Goal: Task Accomplishment & Management: Use online tool/utility

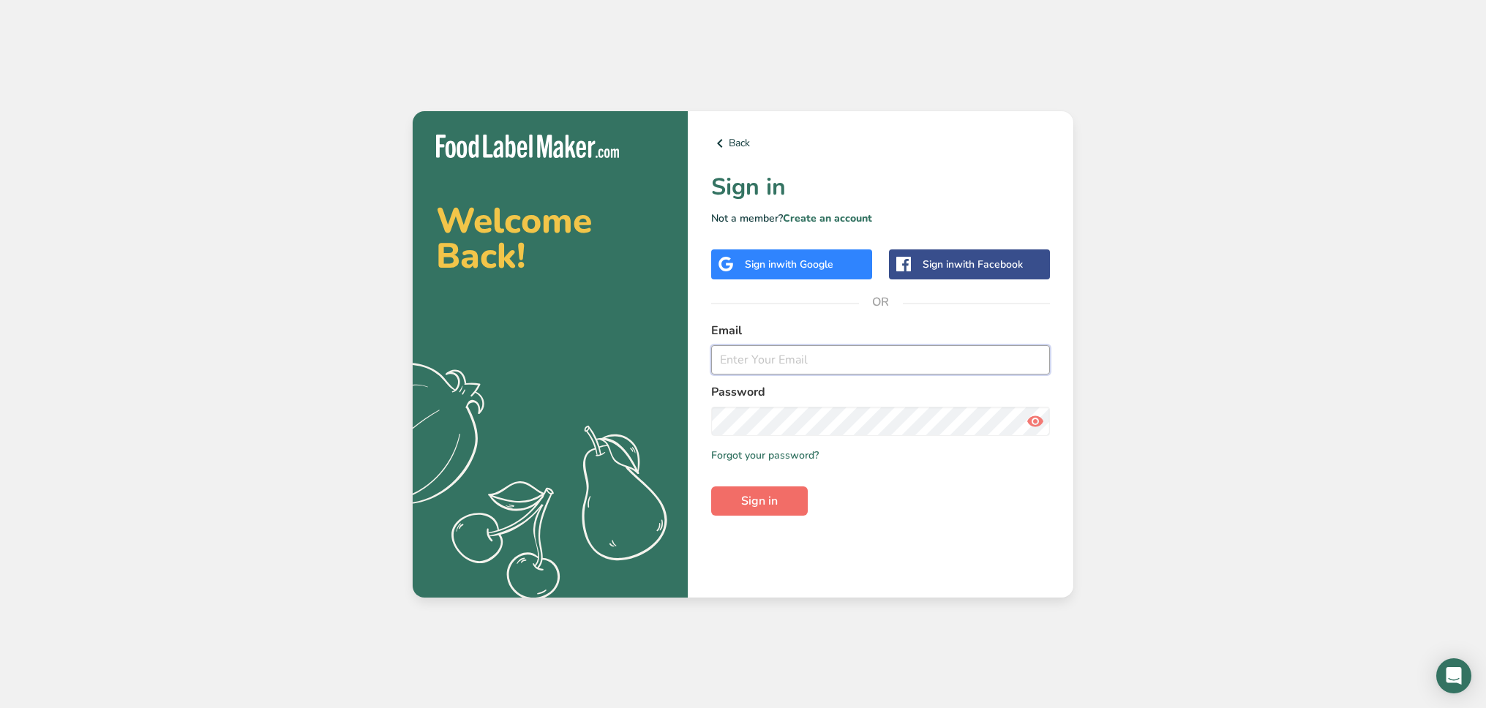
type input "[EMAIL_ADDRESS][DOMAIN_NAME]"
click at [786, 496] on button "Sign in" at bounding box center [759, 500] width 97 height 29
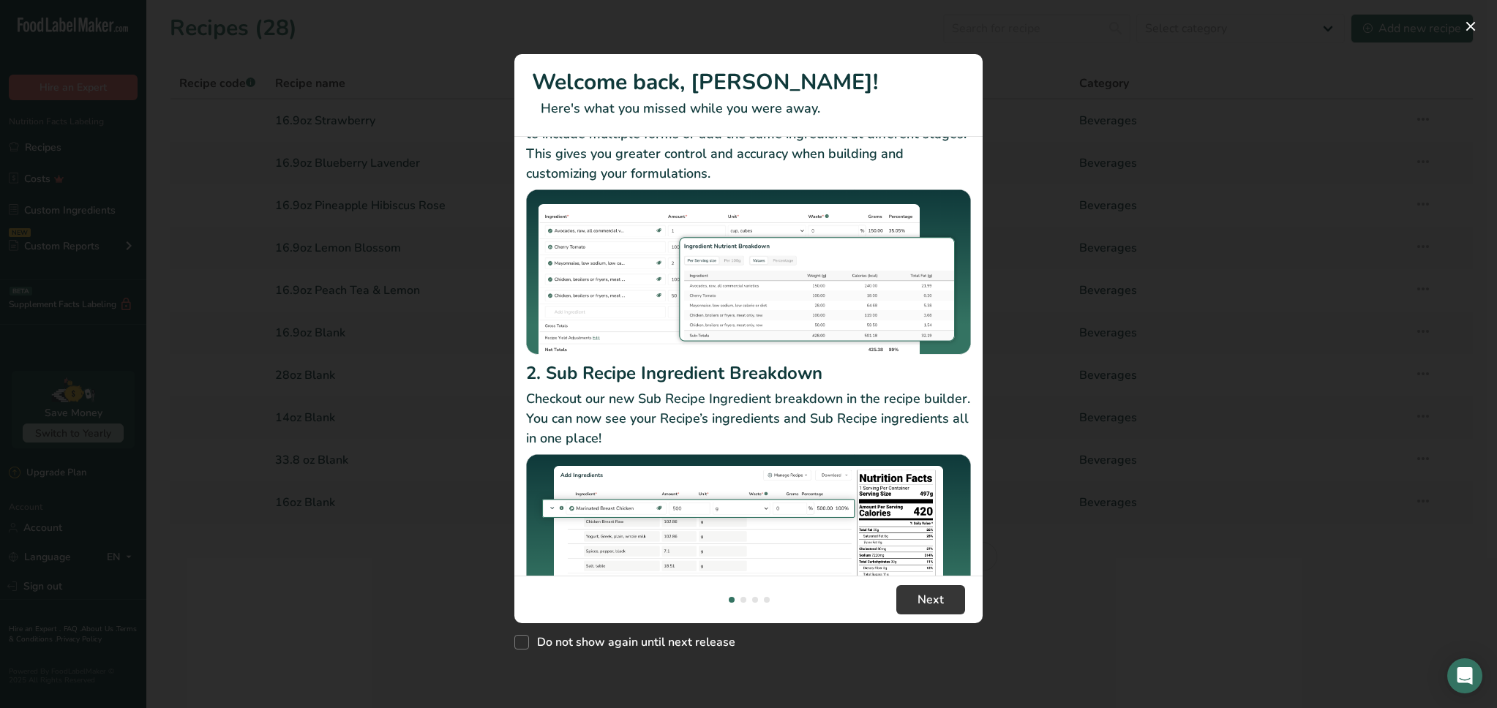
scroll to position [127, 0]
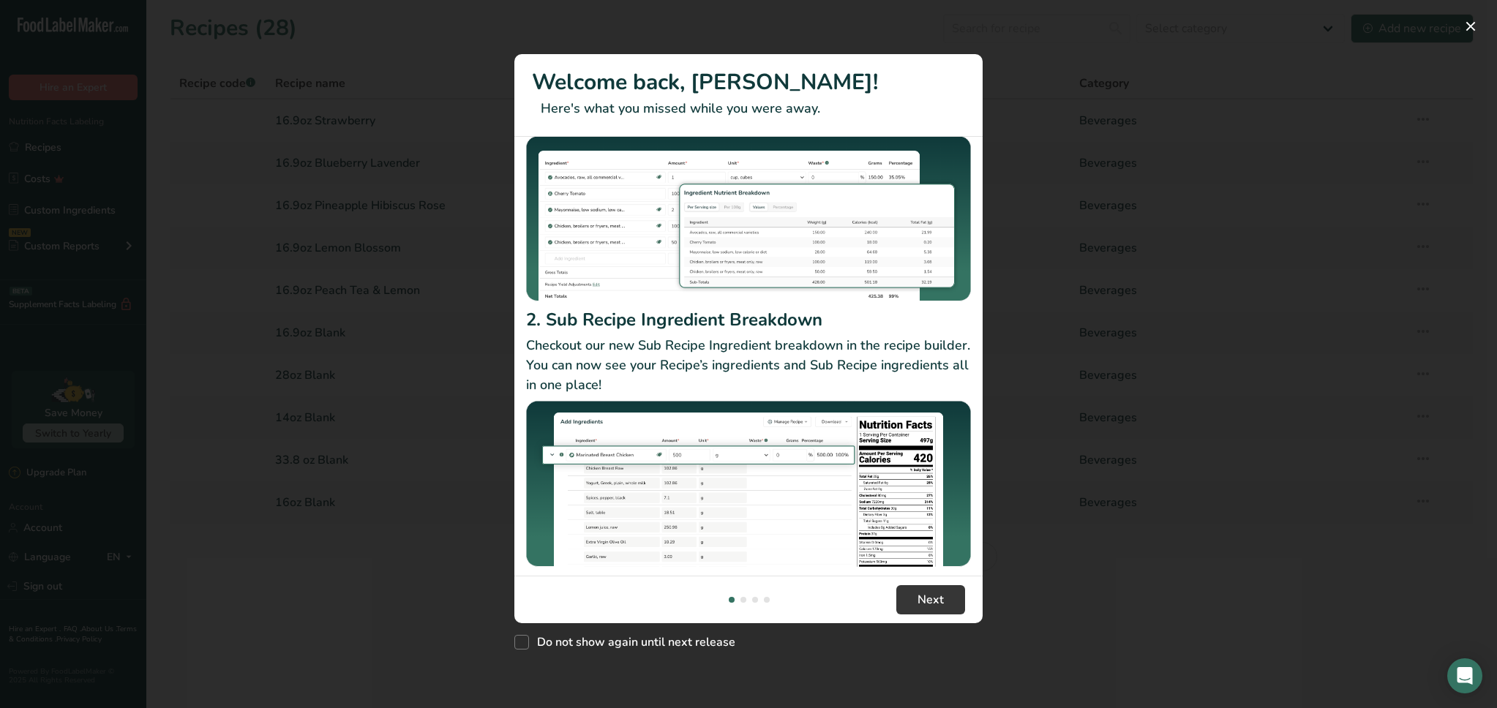
click at [742, 598] on div "New Features" at bounding box center [743, 600] width 6 height 6
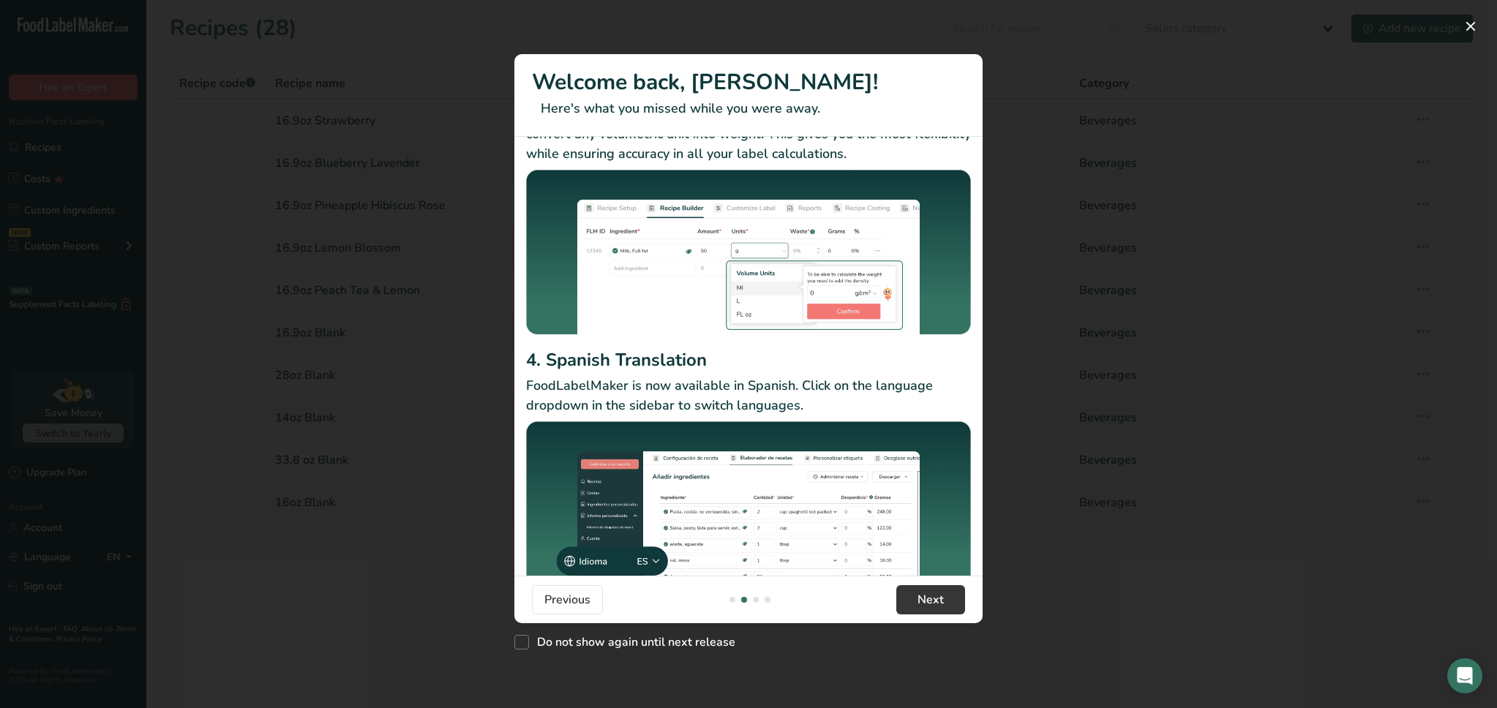
scroll to position [94, 0]
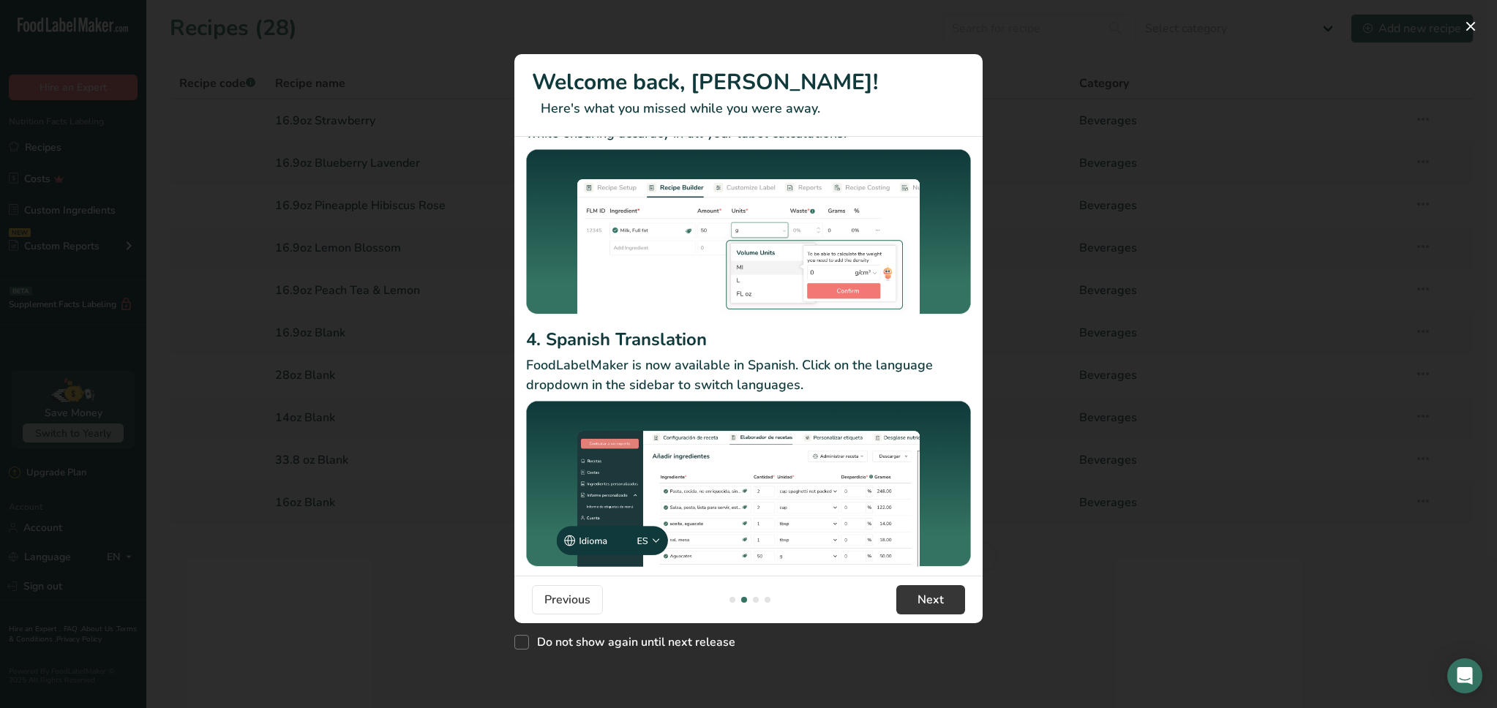
click at [755, 602] on div "New Features" at bounding box center [756, 600] width 6 height 6
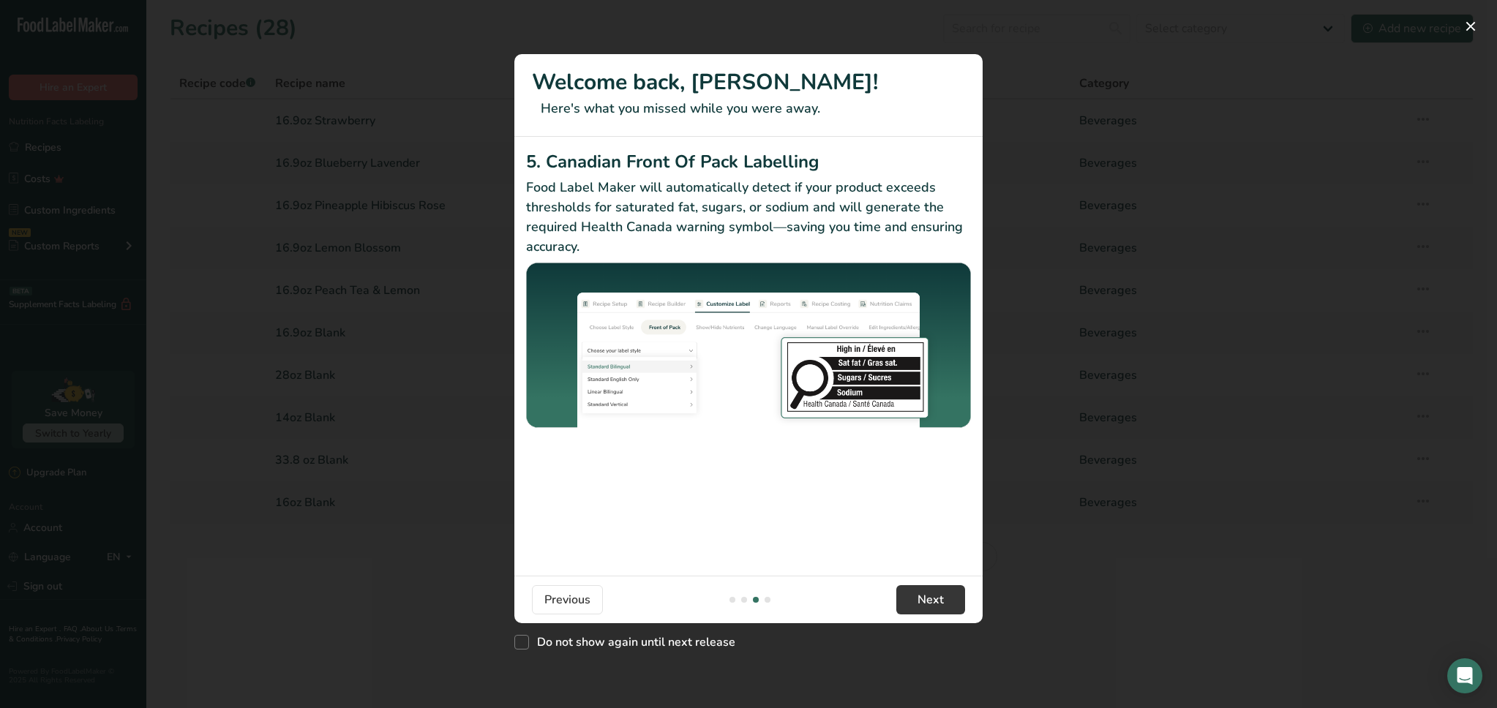
click at [770, 601] on div "New Features" at bounding box center [749, 600] width 47 height 6
click at [763, 598] on div "New Features" at bounding box center [749, 600] width 47 height 6
click at [758, 597] on div "New Features" at bounding box center [749, 600] width 47 height 6
click at [763, 597] on div "New Features" at bounding box center [749, 600] width 47 height 6
click at [767, 599] on div "New Features" at bounding box center [767, 600] width 6 height 6
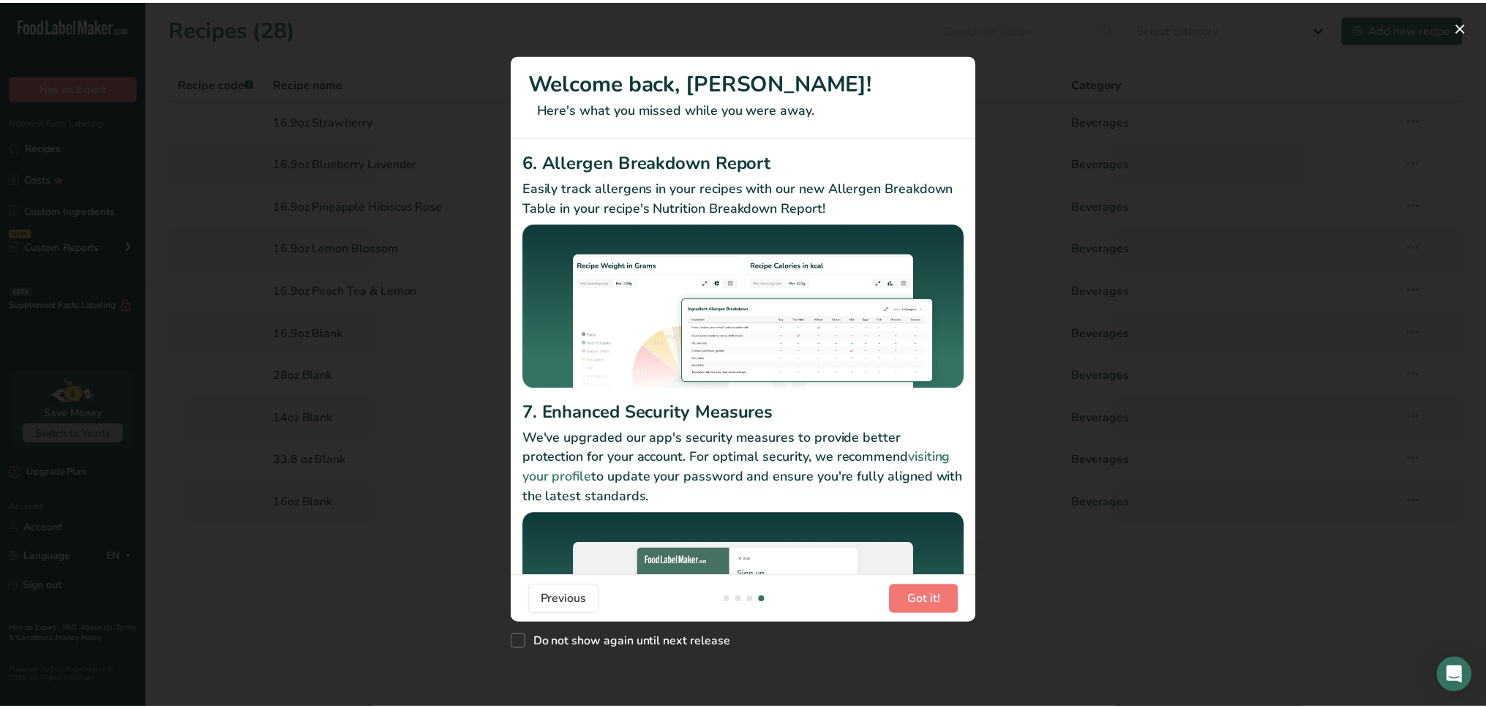
scroll to position [112, 0]
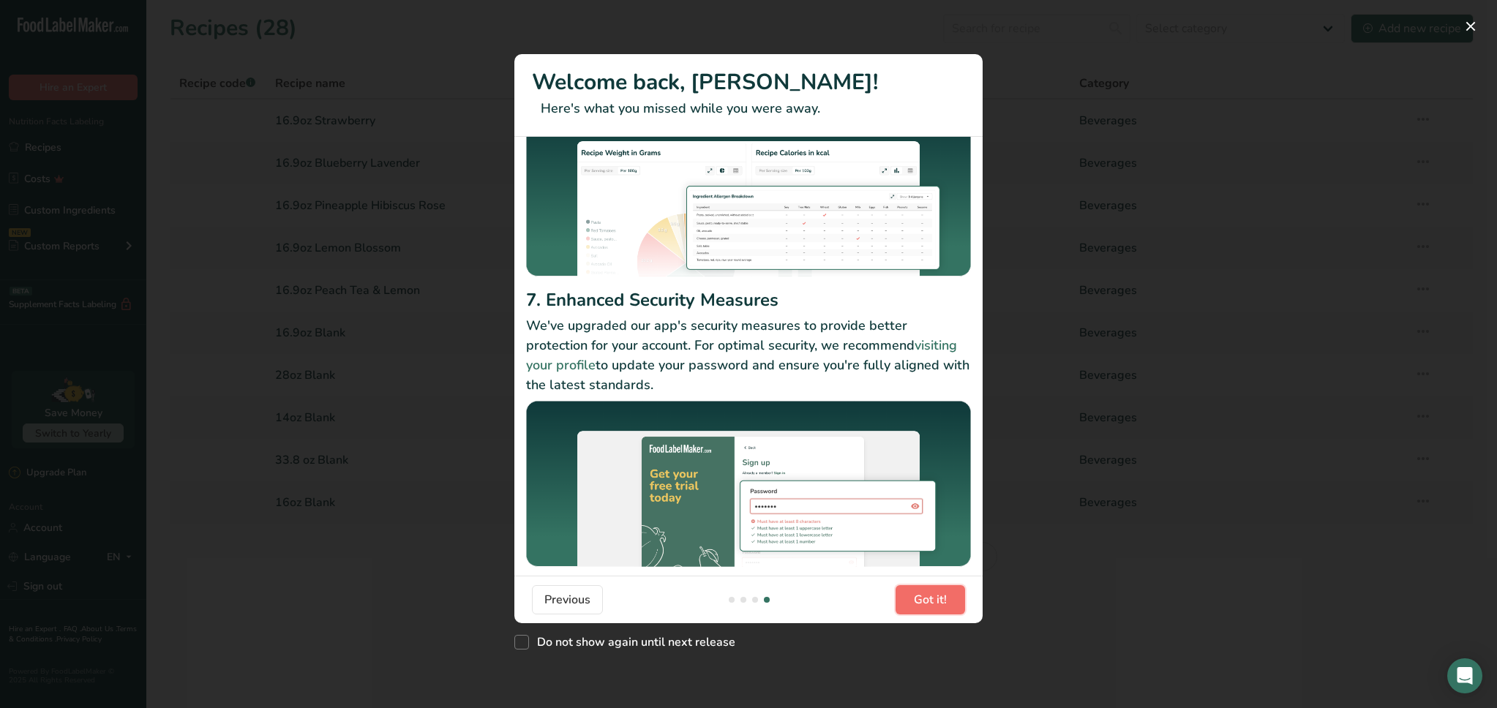
click at [923, 600] on span "Got it!" at bounding box center [930, 600] width 33 height 18
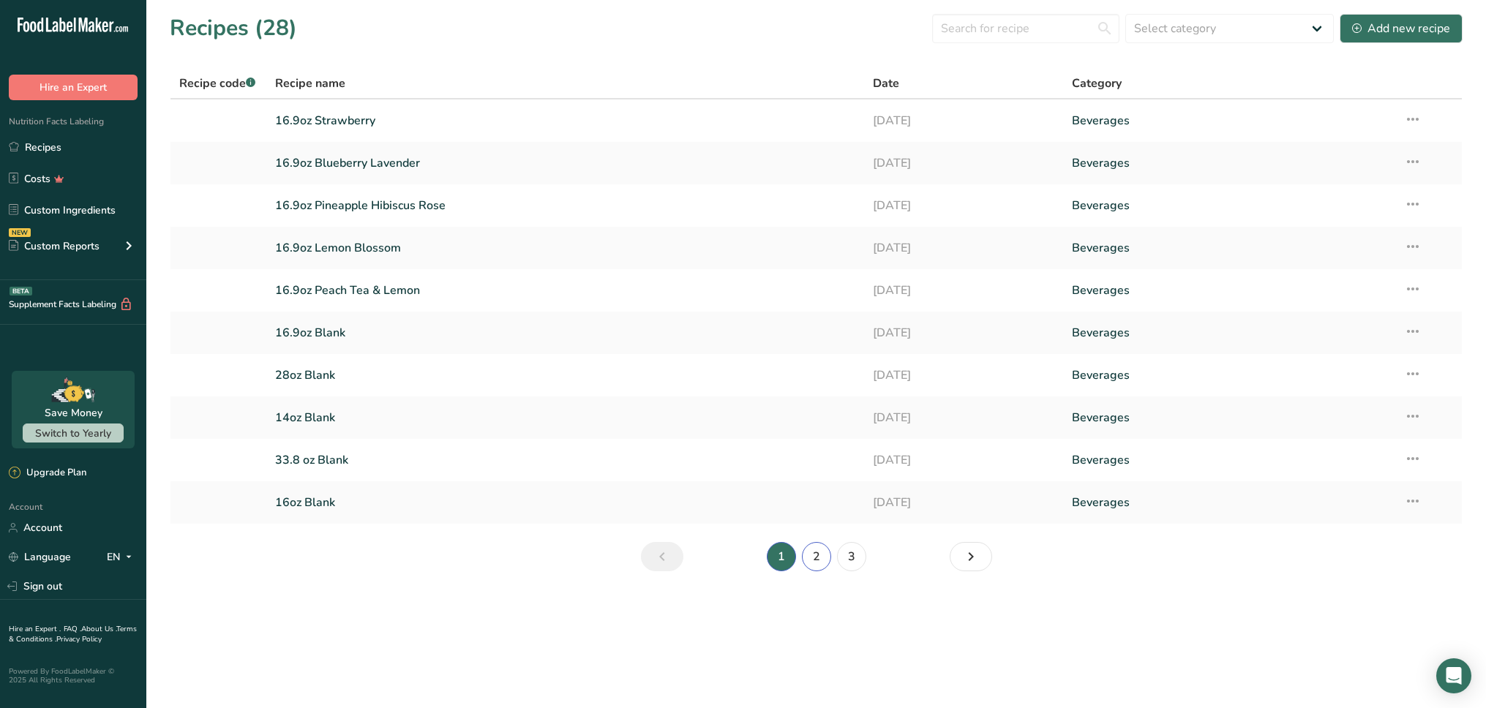
click at [819, 559] on link "2" at bounding box center [816, 556] width 29 height 29
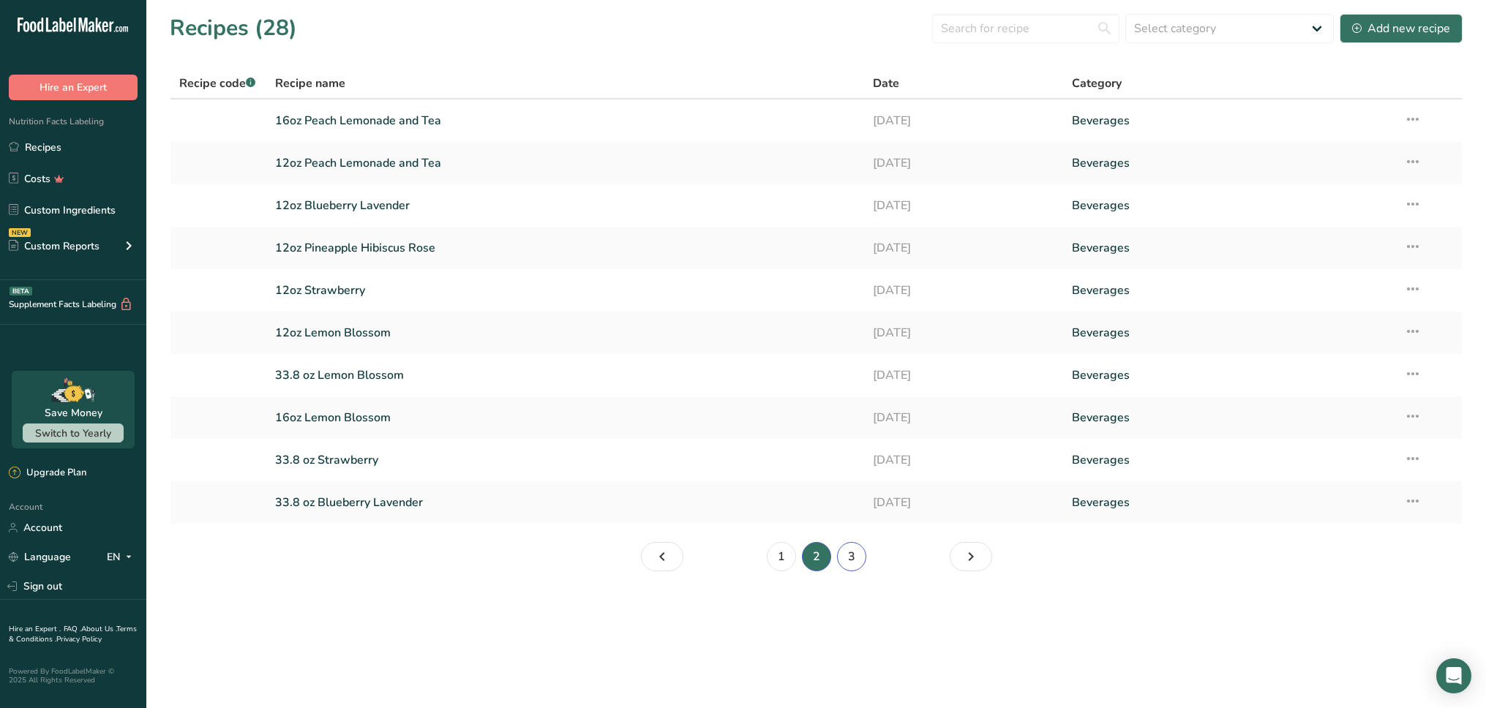
click at [849, 554] on link "3" at bounding box center [851, 556] width 29 height 29
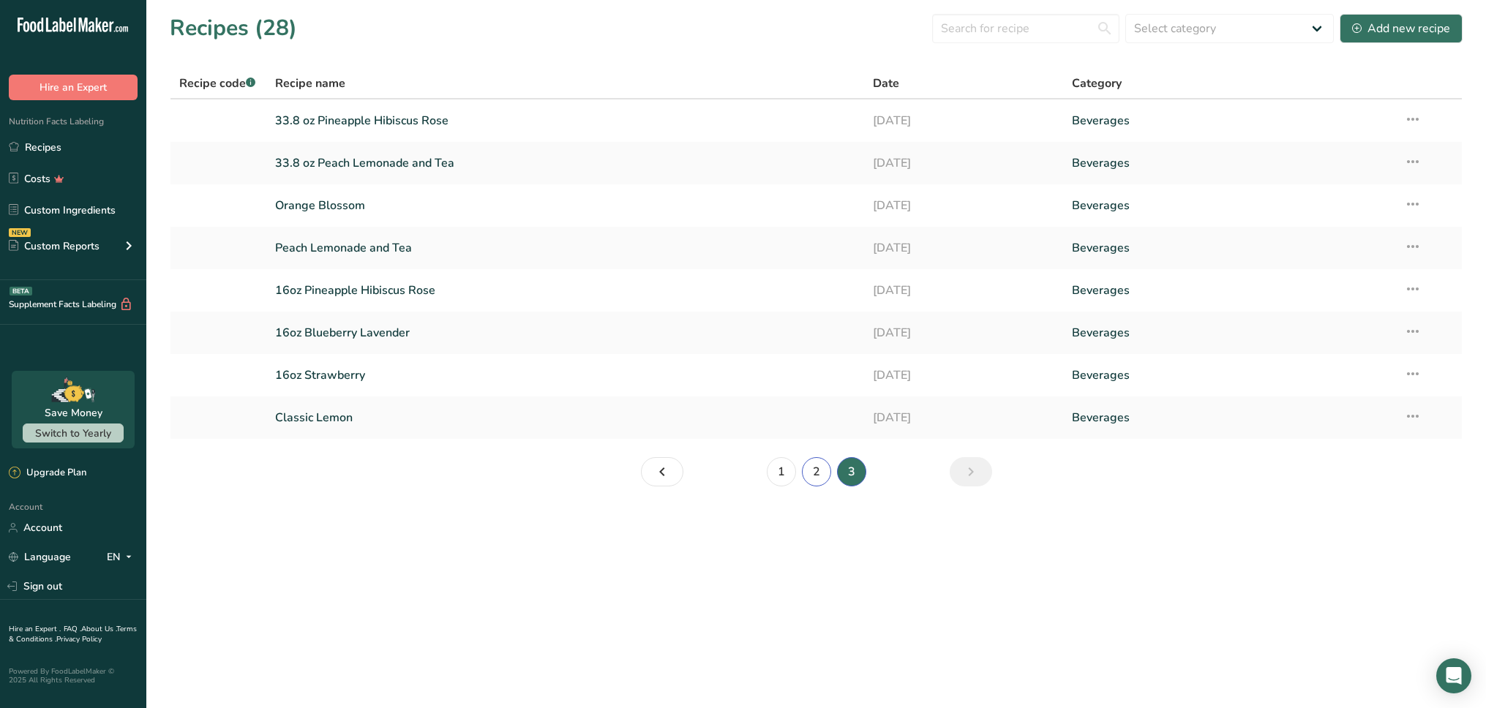
click at [820, 475] on link "2" at bounding box center [816, 471] width 29 height 29
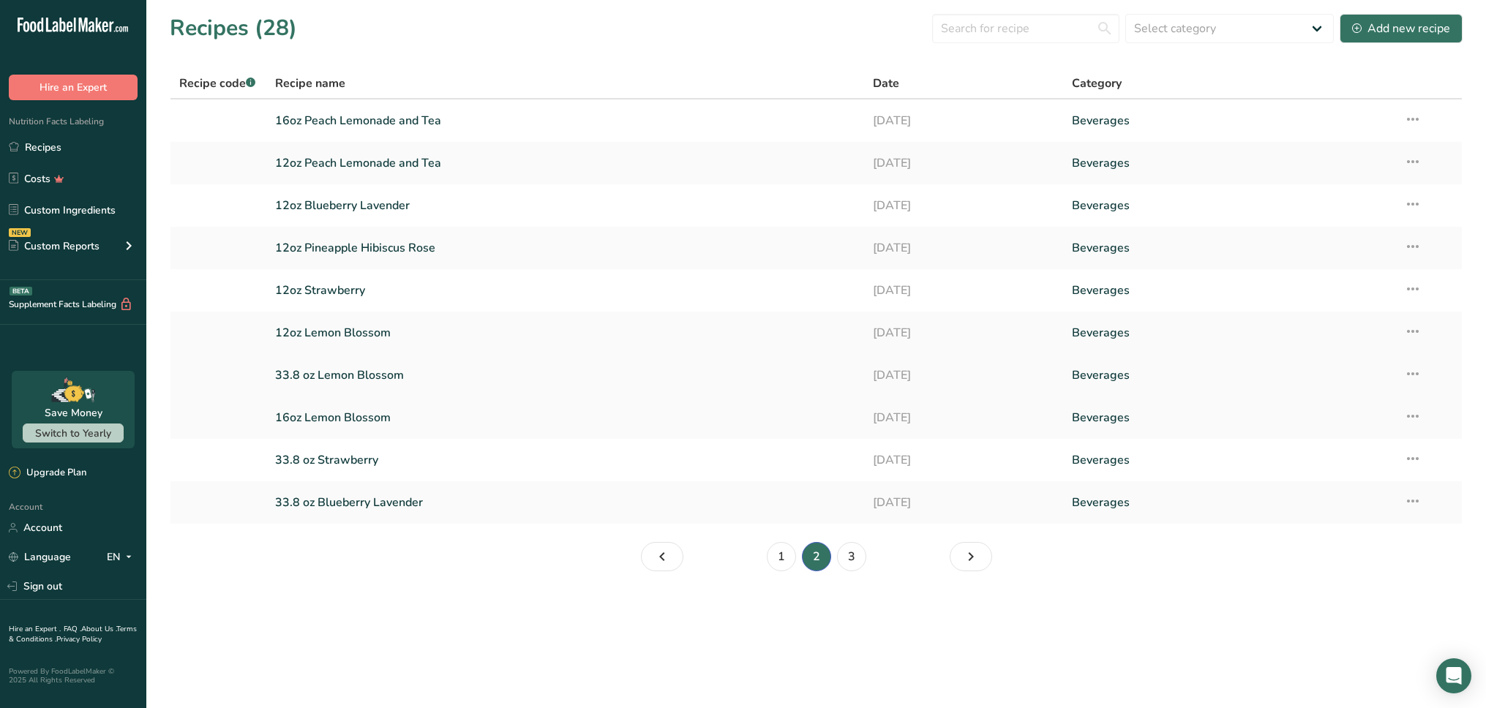
click at [377, 376] on link "33.8 oz Lemon Blossom" at bounding box center [565, 375] width 580 height 31
click at [925, 633] on main "Recipes (28) Select category All Baked Goods [GEOGRAPHIC_DATA] Confectionery Co…" at bounding box center [743, 354] width 1486 height 708
click at [1413, 373] on icon at bounding box center [1413, 374] width 18 height 26
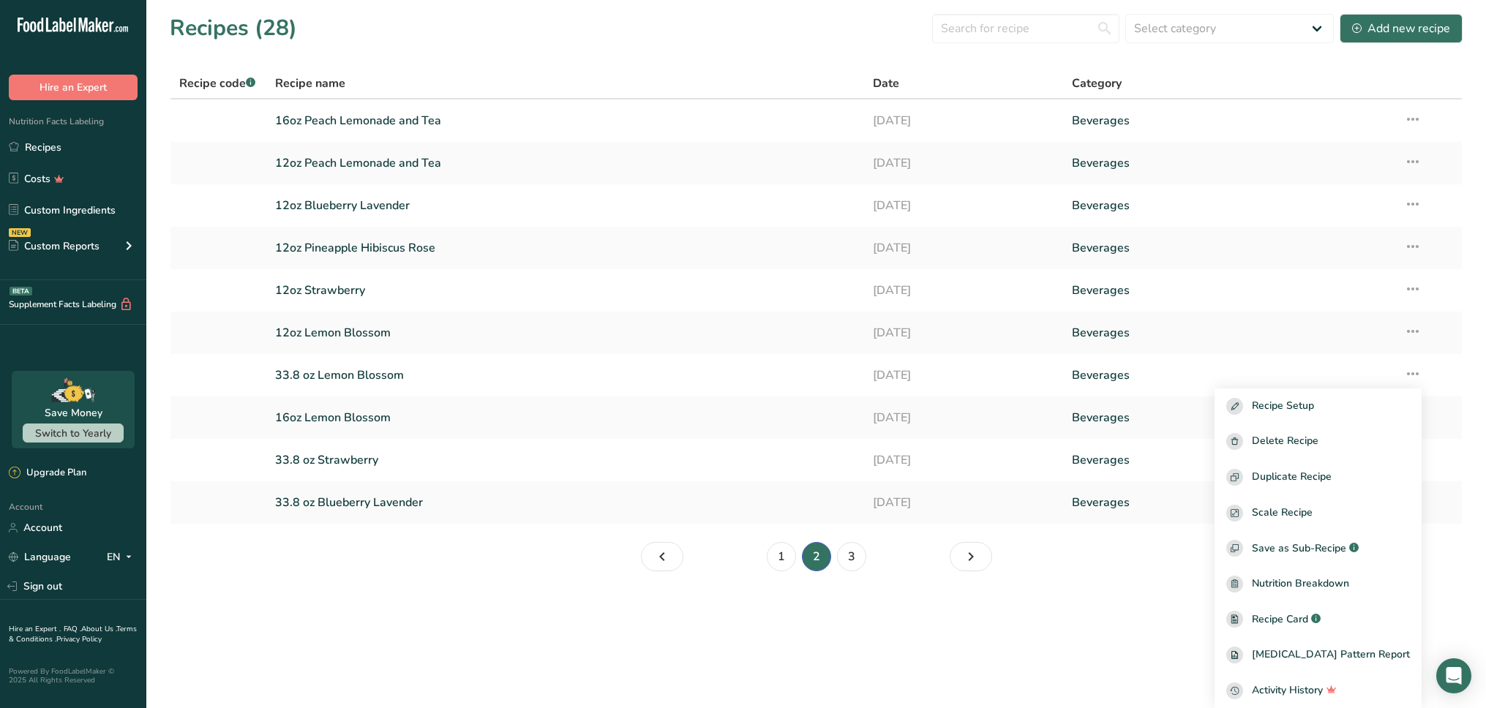
click at [814, 648] on main "Recipes (28) Select category All Baked Goods [GEOGRAPHIC_DATA] Confectionery Co…" at bounding box center [743, 354] width 1486 height 708
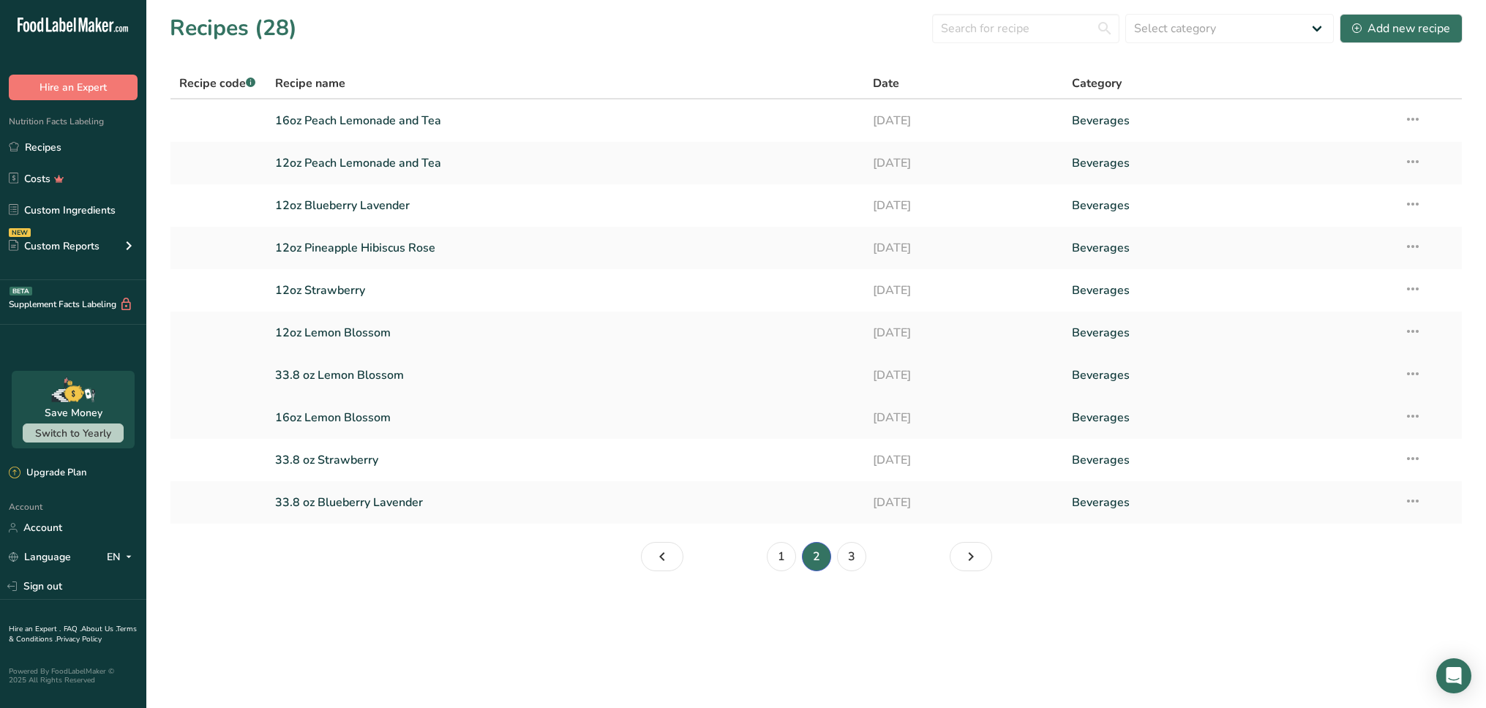
click at [1408, 375] on icon at bounding box center [1413, 374] width 18 height 26
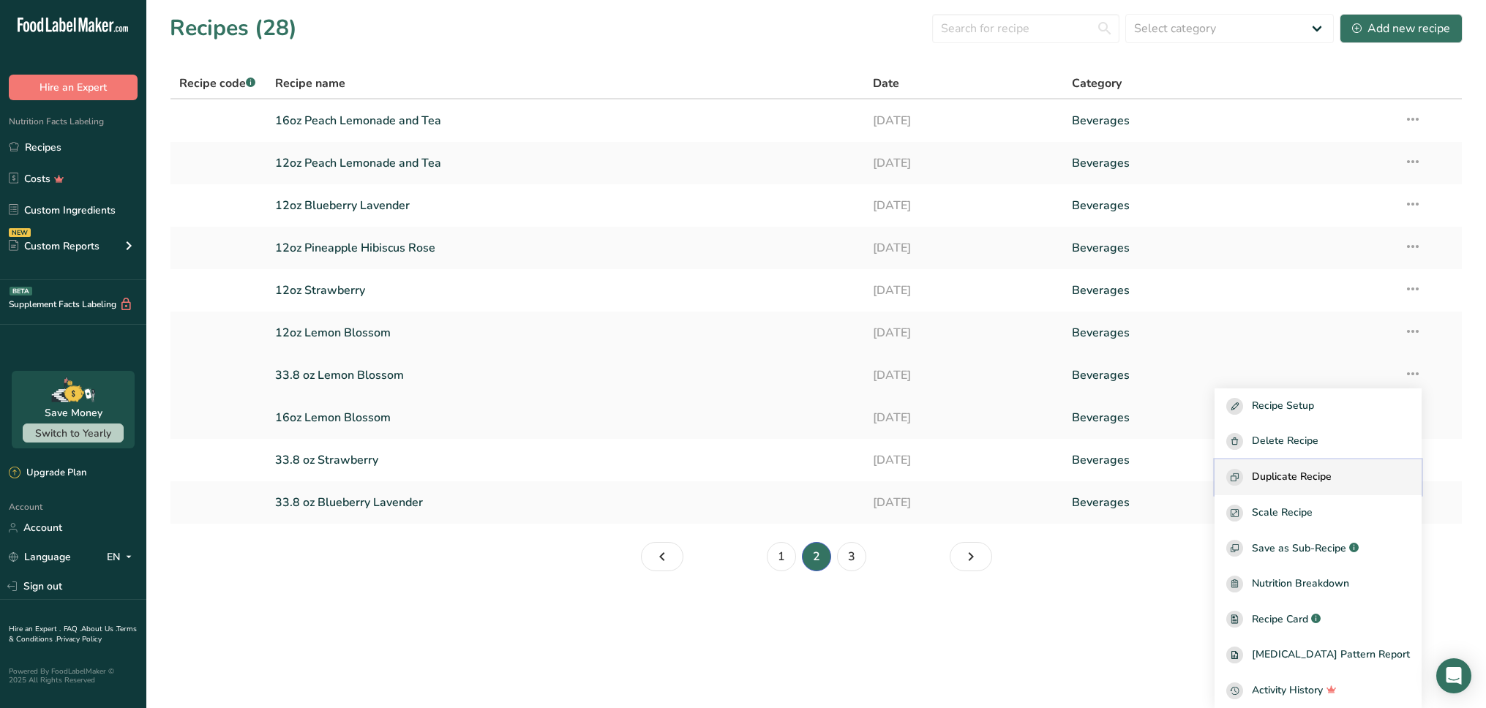
click at [1331, 473] on span "Duplicate Recipe" at bounding box center [1292, 477] width 80 height 17
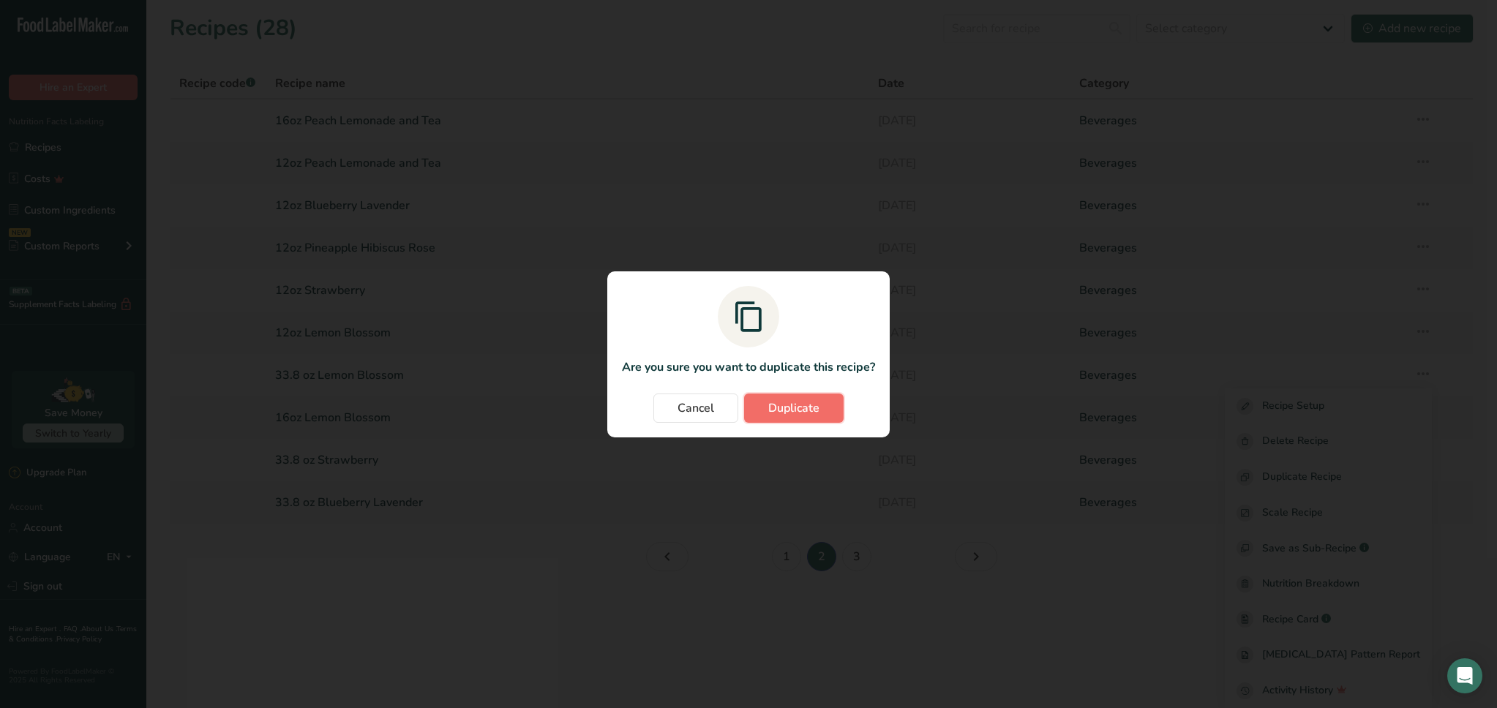
click at [823, 413] on button "Duplicate" at bounding box center [793, 408] width 99 height 29
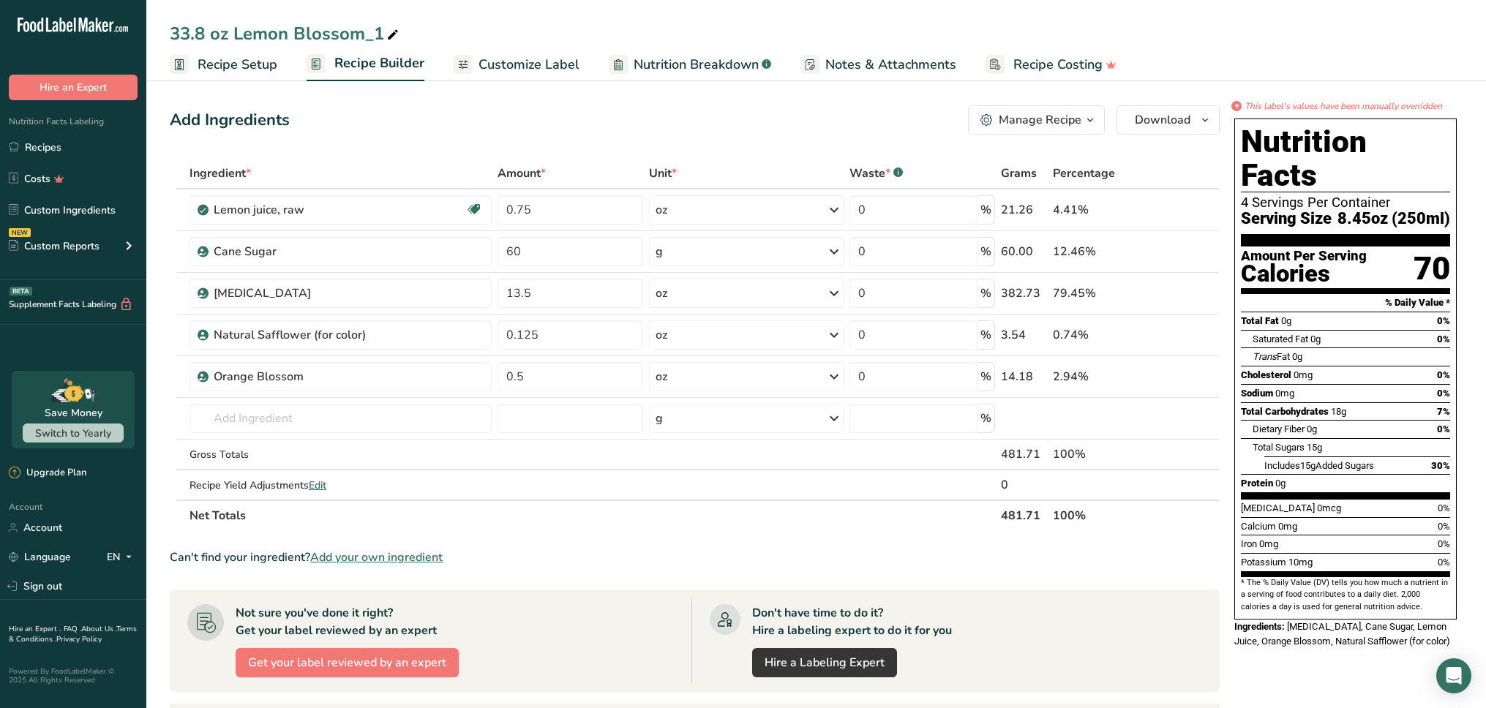
click at [203, 31] on div "33.8 oz Lemon Blossom_1" at bounding box center [286, 33] width 232 height 26
click at [548, 102] on div "Add Ingredients Manage Recipe Delete Recipe Duplicate Recipe Scale Recipe Save …" at bounding box center [699, 574] width 1059 height 950
drag, startPoint x: 565, startPoint y: 207, endPoint x: 450, endPoint y: 201, distance: 115.0
click at [450, 201] on tr "Lemon juice, raw Source of Antioxidants Dairy free Gluten free Vegan Vegetarian…" at bounding box center [694, 210] width 1048 height 42
type input "0.170"
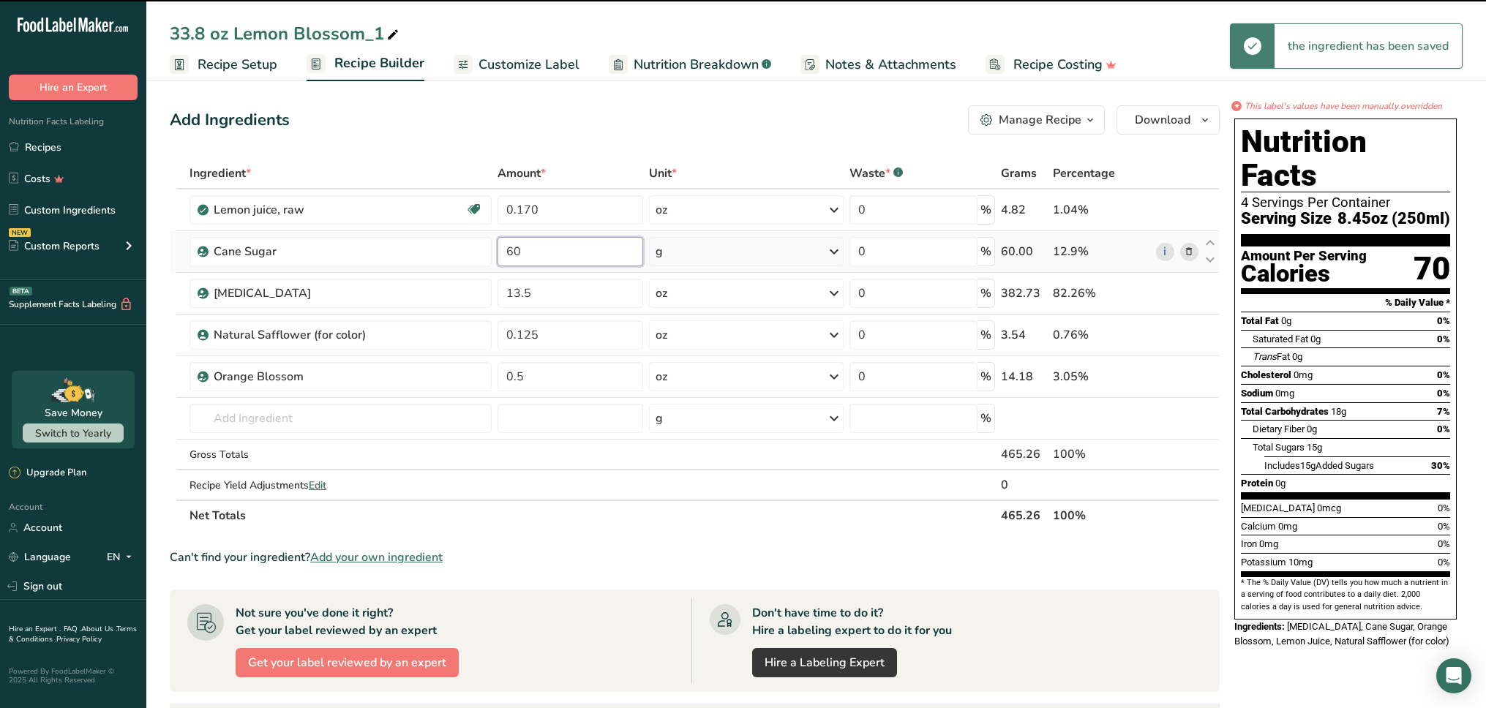
drag, startPoint x: 544, startPoint y: 252, endPoint x: 495, endPoint y: 257, distance: 49.2
click at [495, 257] on td "60" at bounding box center [570, 252] width 151 height 42
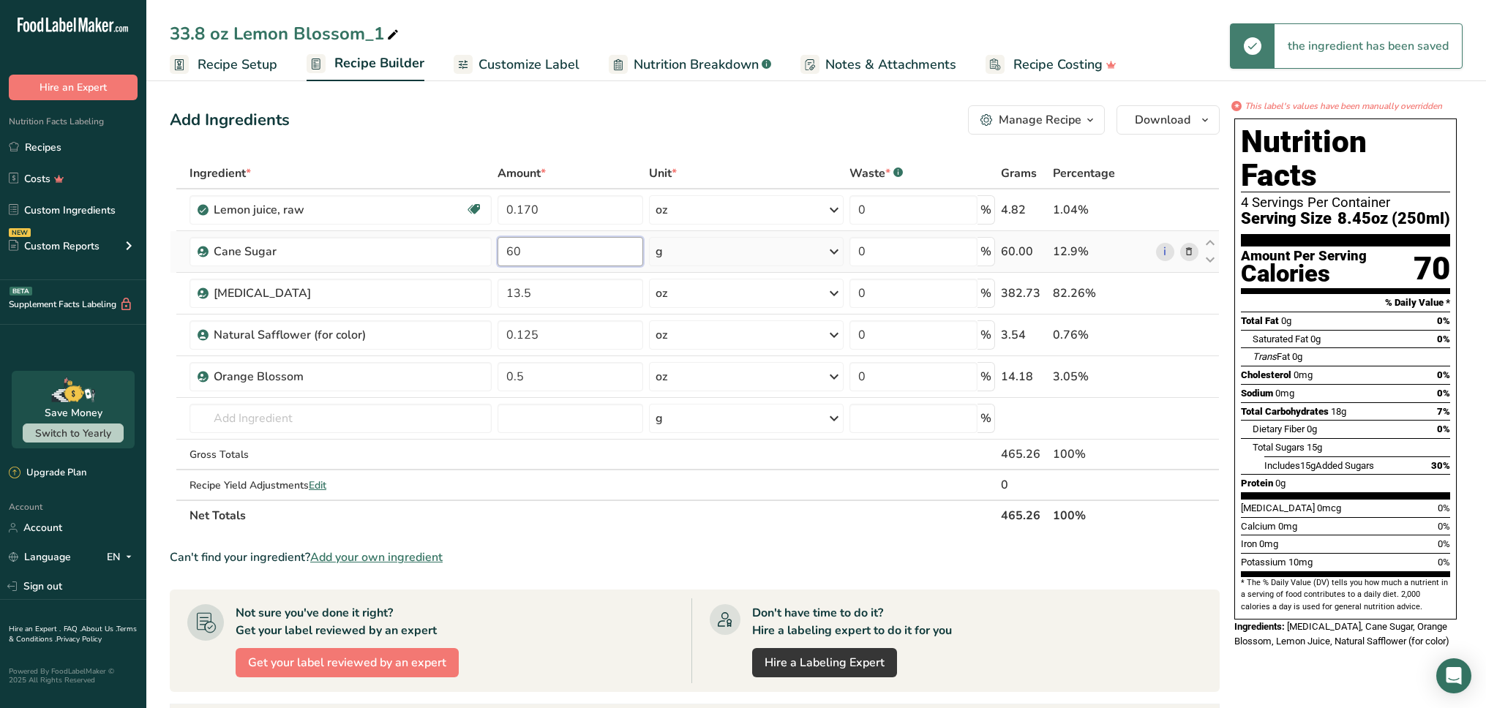
click at [535, 255] on input "60" at bounding box center [570, 251] width 146 height 29
type input "56.8"
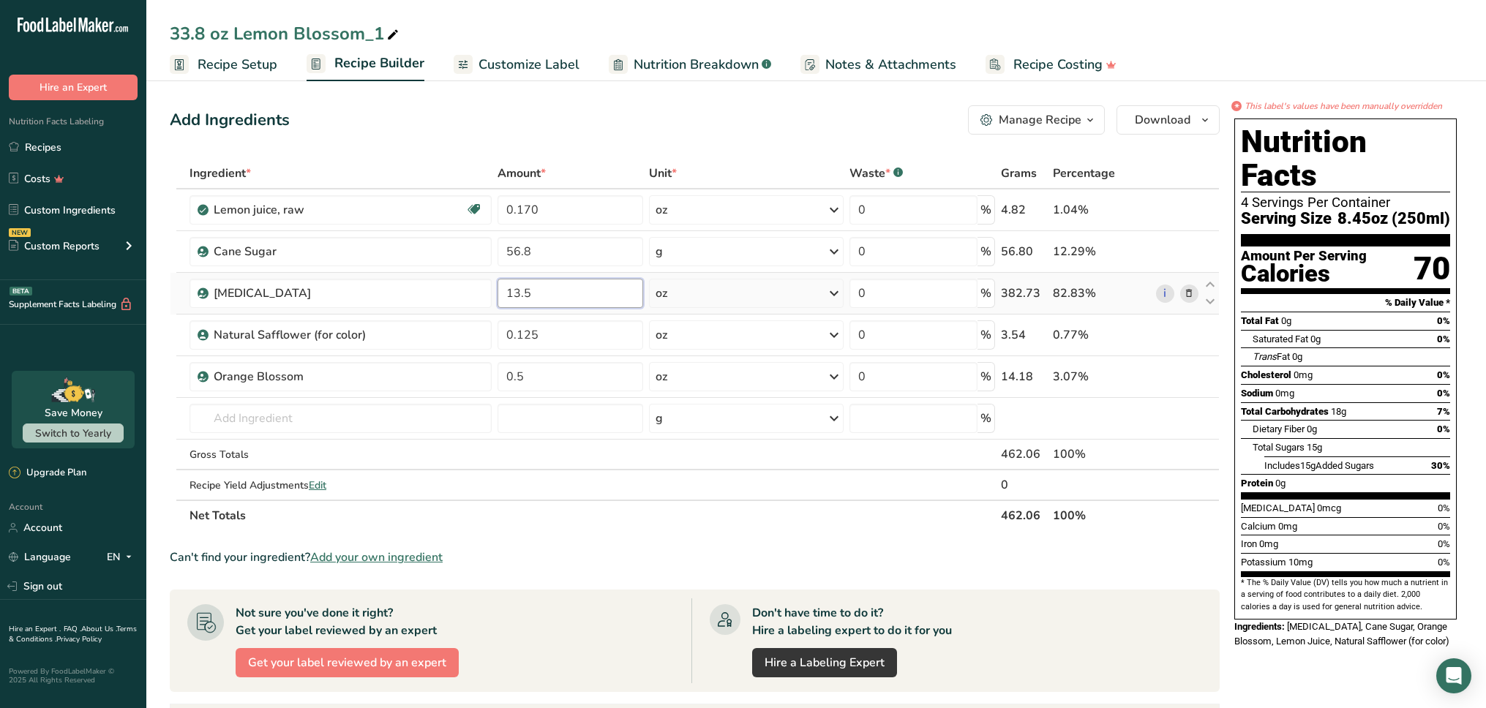
click at [559, 289] on div "Ingredient * Amount * Unit * Waste * .a-a{fill:#347362;}.b-a{fill:#fff;} Grams …" at bounding box center [695, 344] width 1050 height 373
click at [559, 291] on input "13.5" at bounding box center [570, 293] width 146 height 29
type input "1.78"
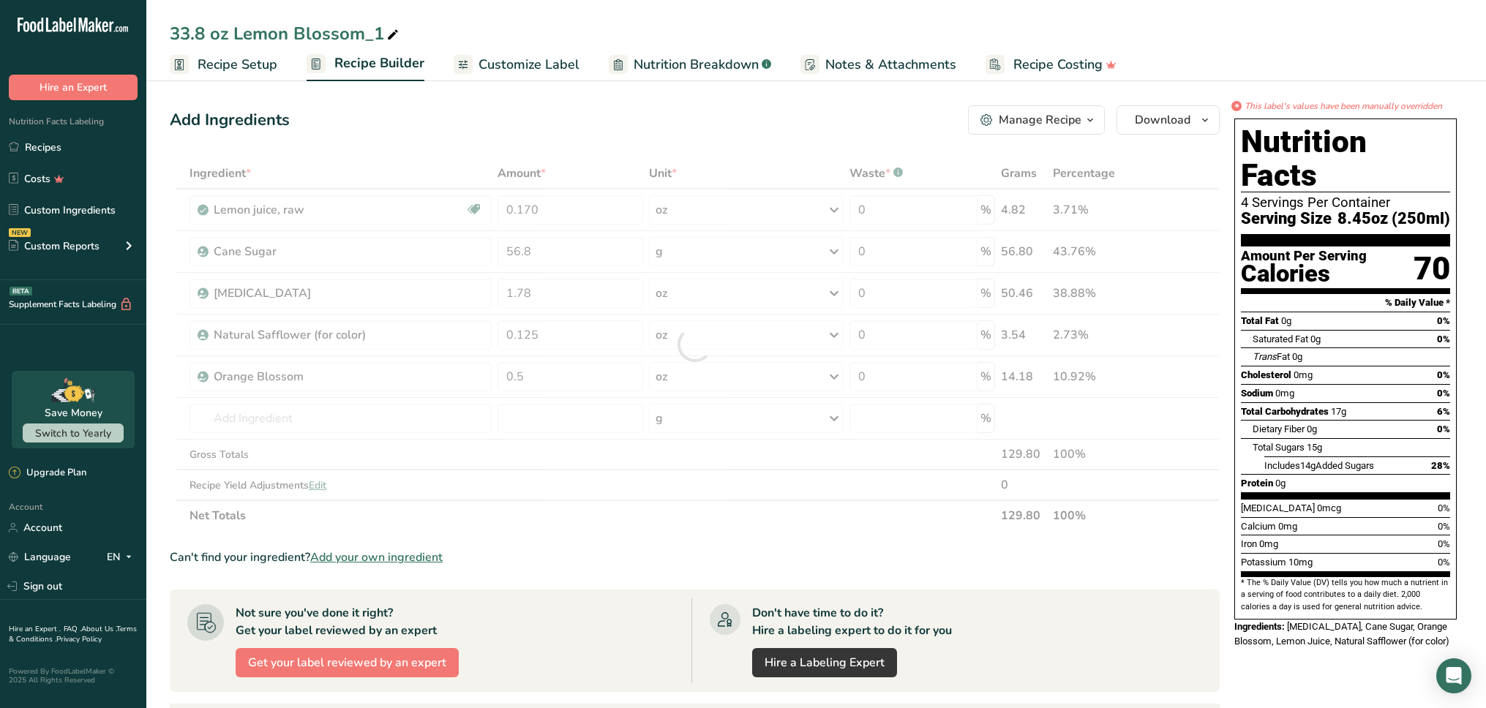
click at [580, 537] on section "Ingredient * Amount * Unit * Waste * .a-a{fill:#347362;}.b-a{fill:#fff;} Grams …" at bounding box center [695, 592] width 1050 height 868
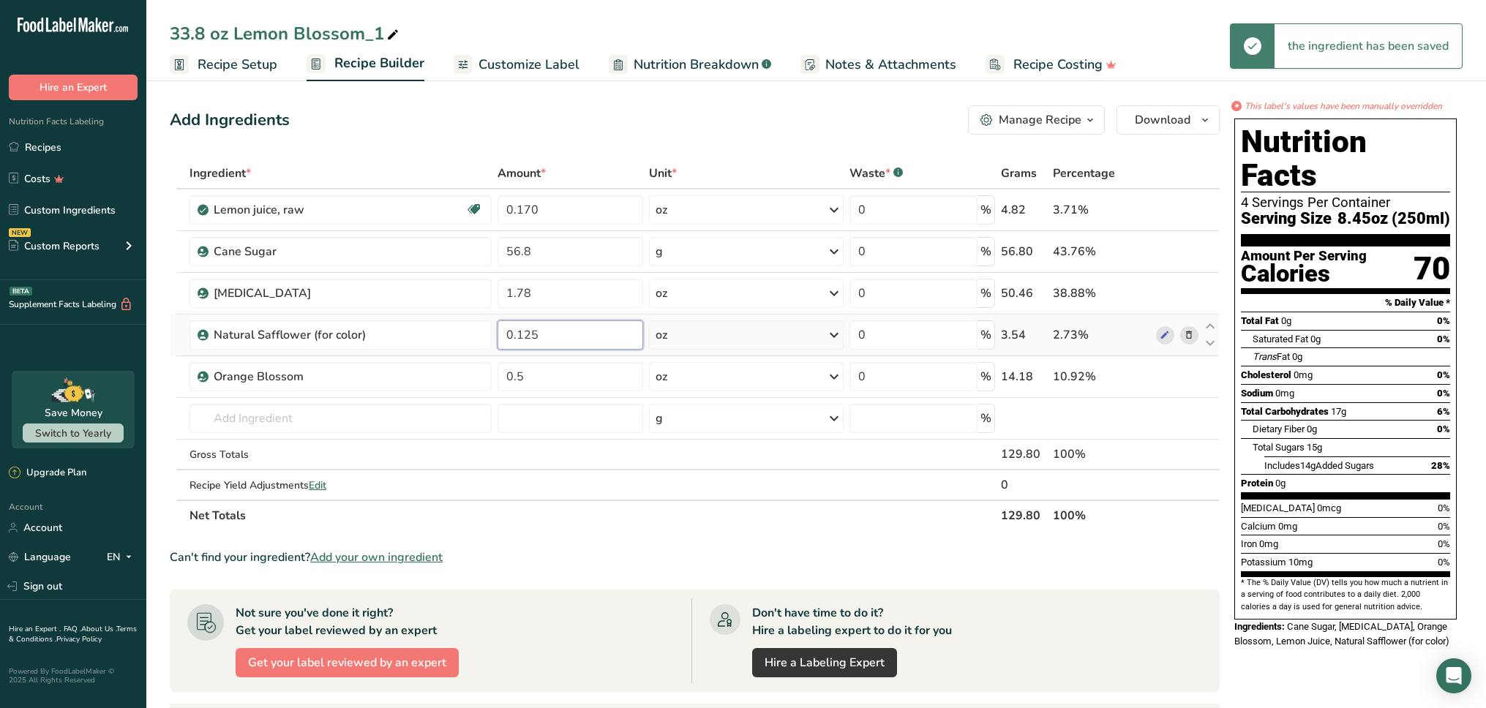
click at [567, 342] on input "0.125" at bounding box center [570, 334] width 146 height 29
type input "0.118"
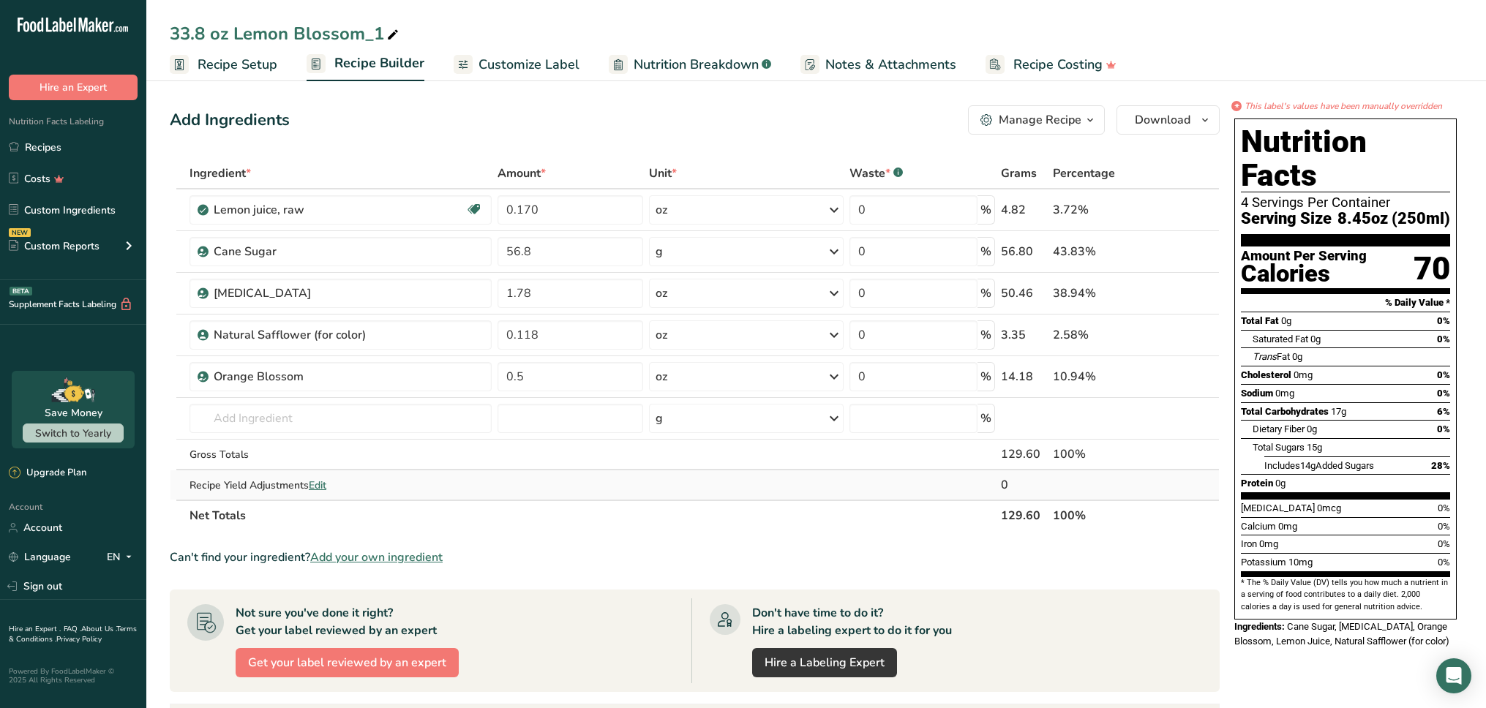
click at [571, 489] on div "Ingredient * Amount * Unit * Waste * .a-a{fill:#347362;}.b-a{fill:#fff;} Grams …" at bounding box center [695, 344] width 1050 height 373
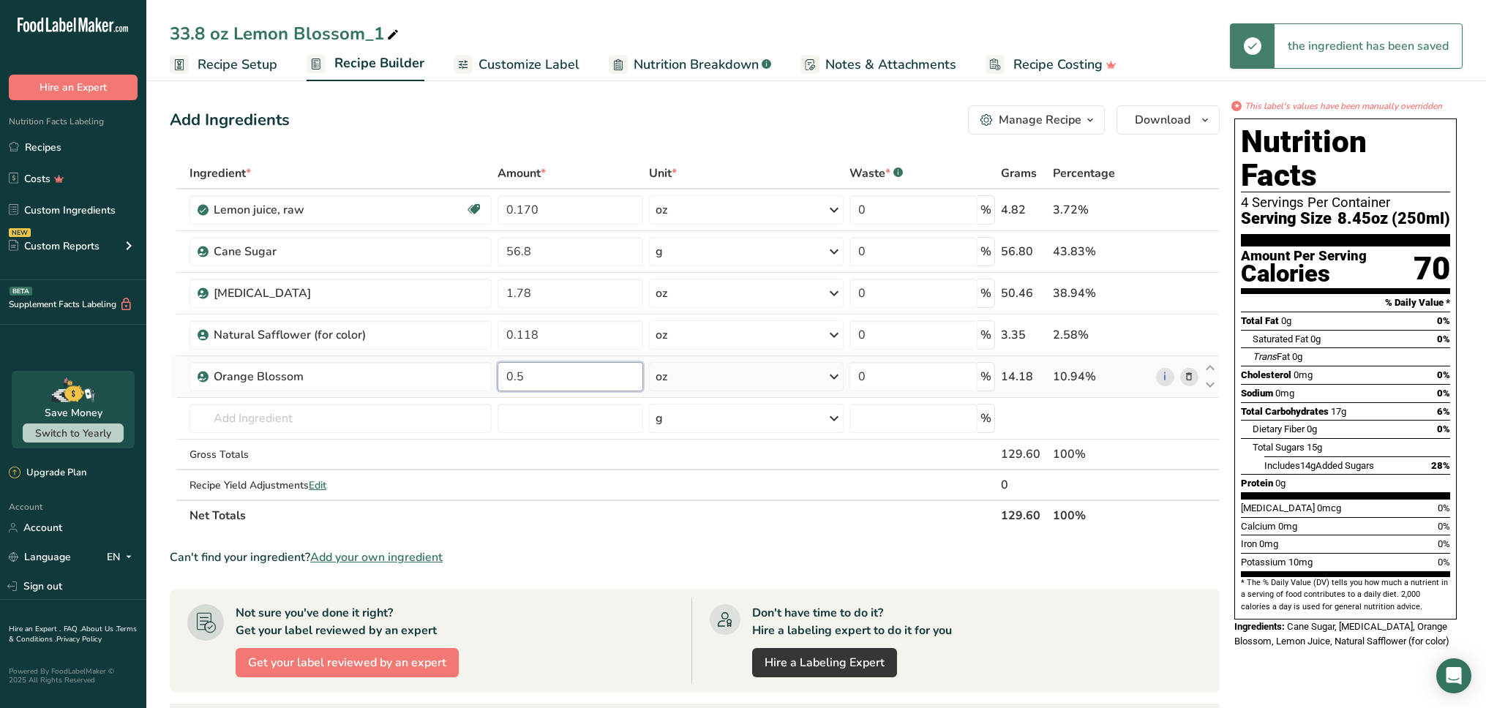
click at [571, 378] on input "0.5" at bounding box center [570, 376] width 146 height 29
type input "0.473"
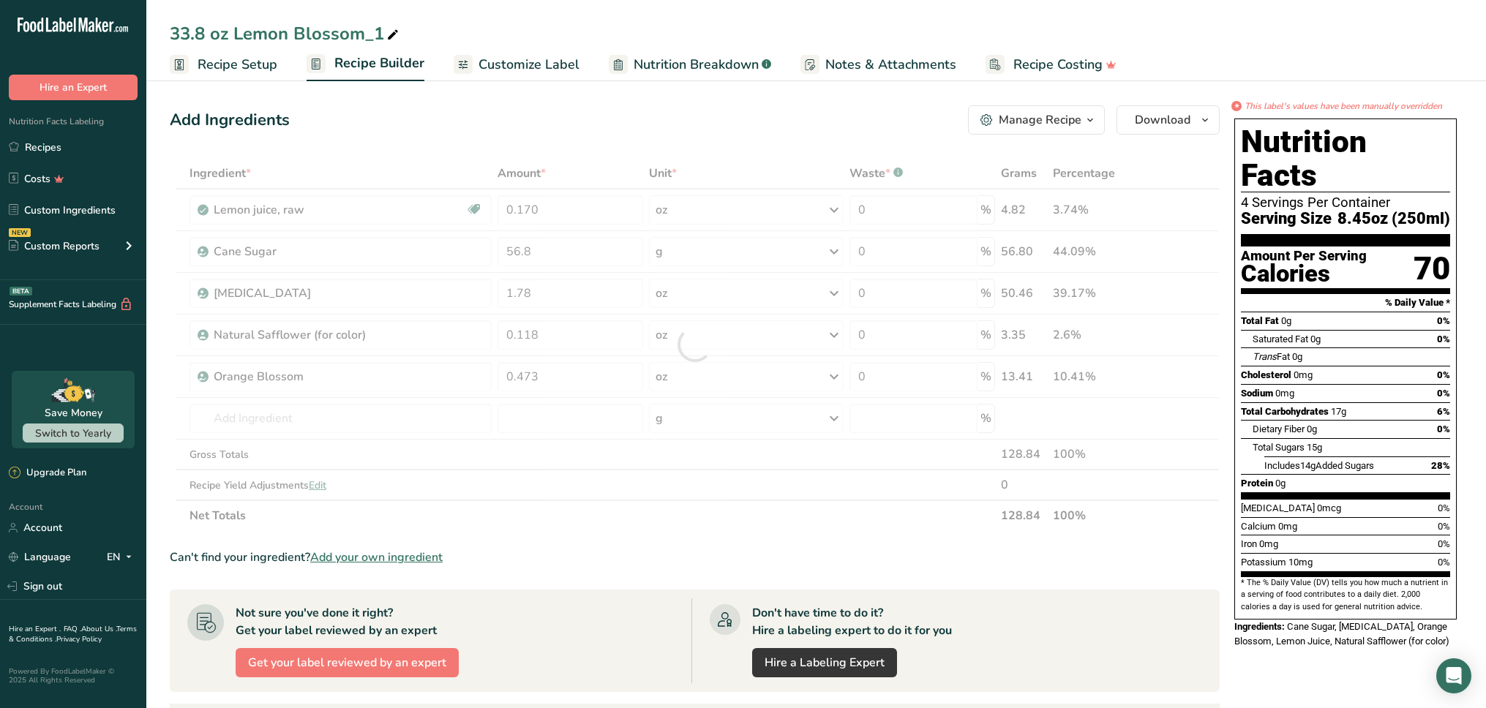
click at [587, 535] on section "Ingredient * Amount * Unit * Waste * .a-a{fill:#347362;}.b-a{fill:#fff;} Grams …" at bounding box center [695, 592] width 1050 height 868
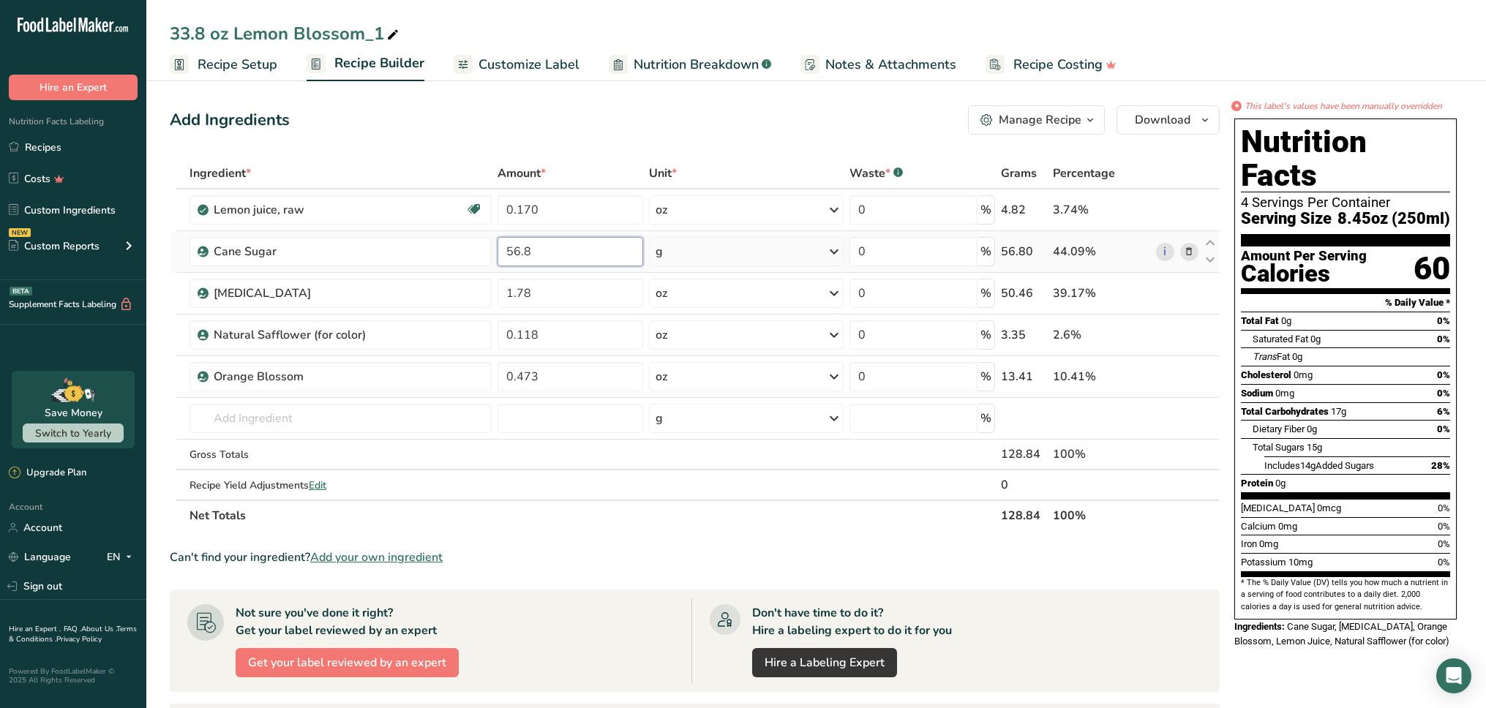
click at [559, 244] on input "56.8" at bounding box center [570, 251] width 146 height 29
type input "56"
click at [583, 508] on div "Ingredient * Amount * Unit * Waste * .a-a{fill:#347362;}.b-a{fill:#fff;} Grams …" at bounding box center [695, 344] width 1050 height 373
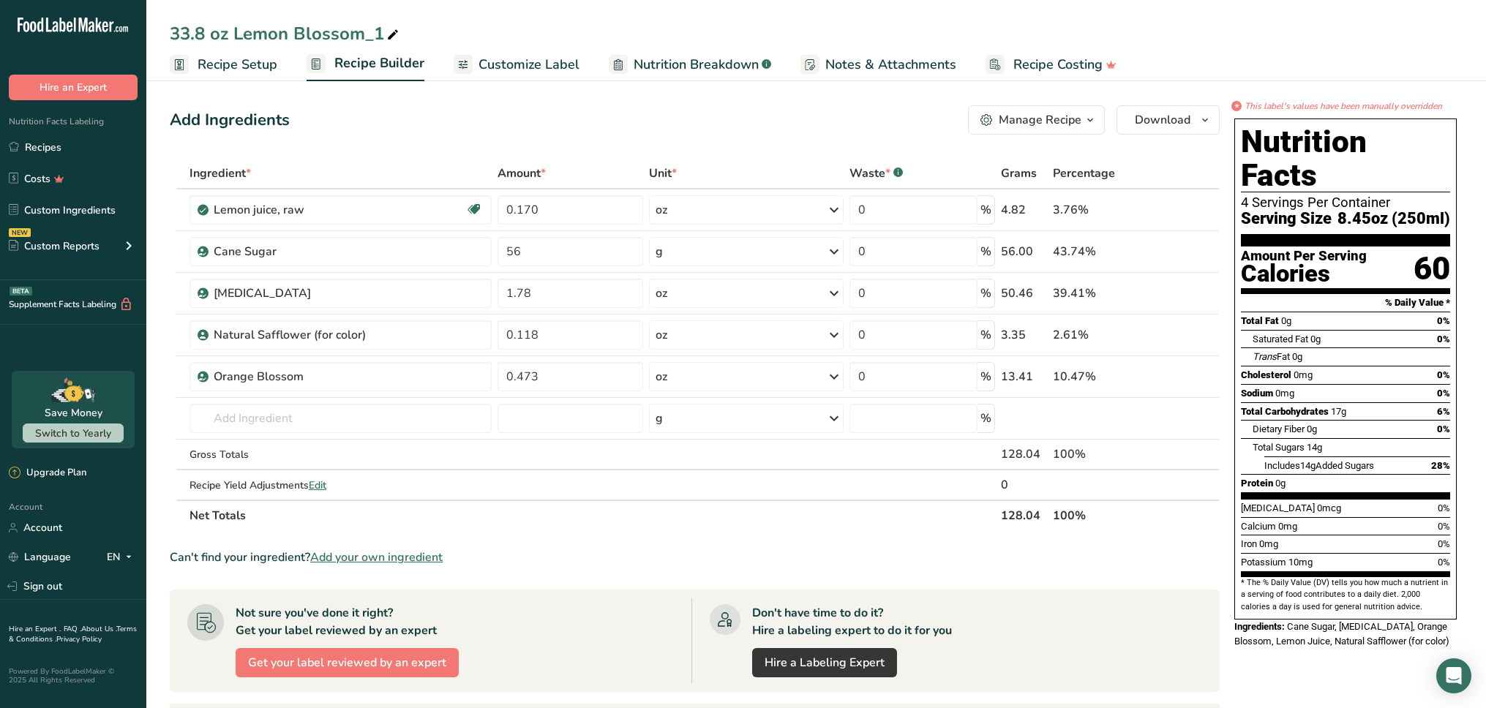
click at [219, 31] on div "33.8 oz Lemon Blossom_1" at bounding box center [286, 33] width 232 height 26
click at [530, 42] on input "32 oz Lemon Blossom" at bounding box center [816, 33] width 1293 height 26
type input "32 oz Lemon Blossom"
click at [797, 121] on div "Add Ingredients Manage Recipe Delete Recipe Duplicate Recipe Scale Recipe Save …" at bounding box center [695, 119] width 1050 height 29
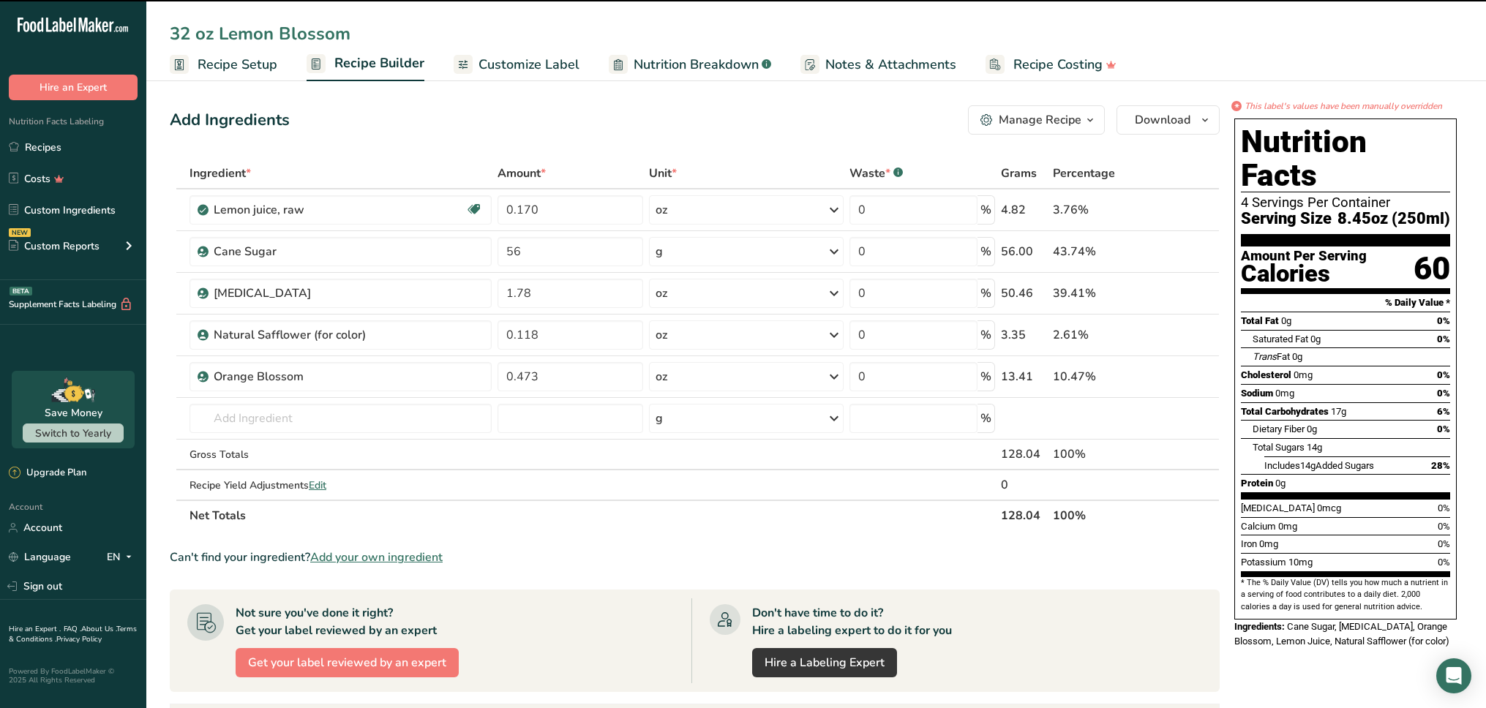
click at [1023, 123] on div "Manage Recipe" at bounding box center [1040, 120] width 83 height 18
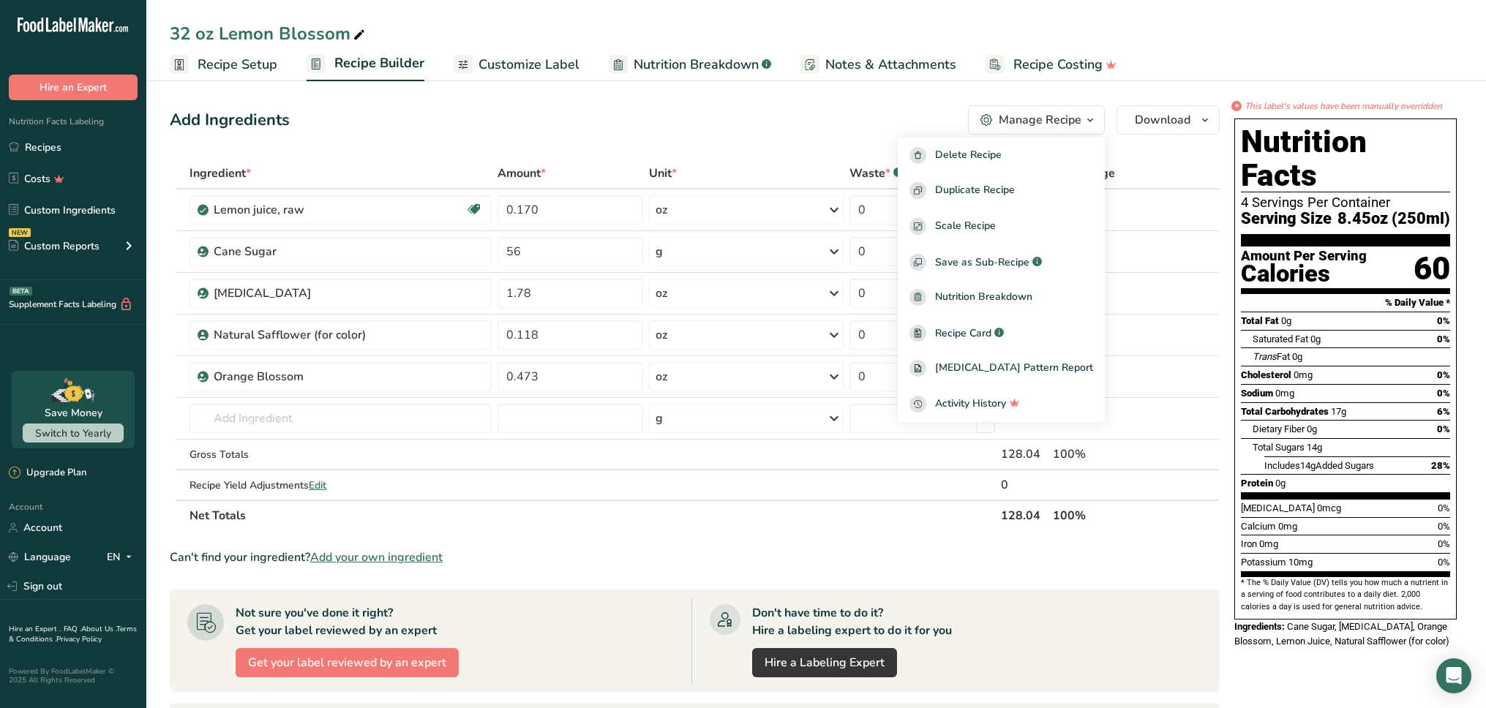
click at [917, 521] on th "Net Totals" at bounding box center [592, 515] width 811 height 31
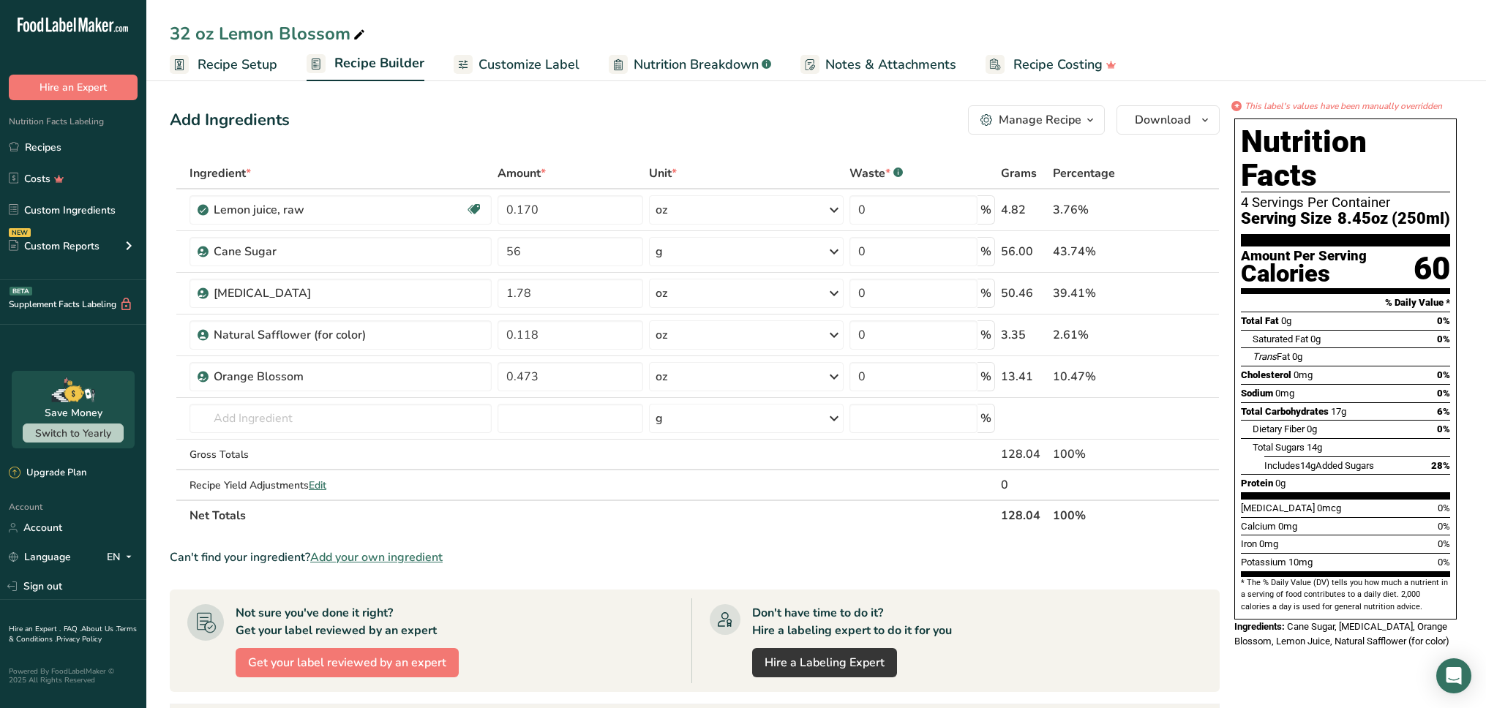
click at [241, 67] on span "Recipe Setup" at bounding box center [238, 65] width 80 height 20
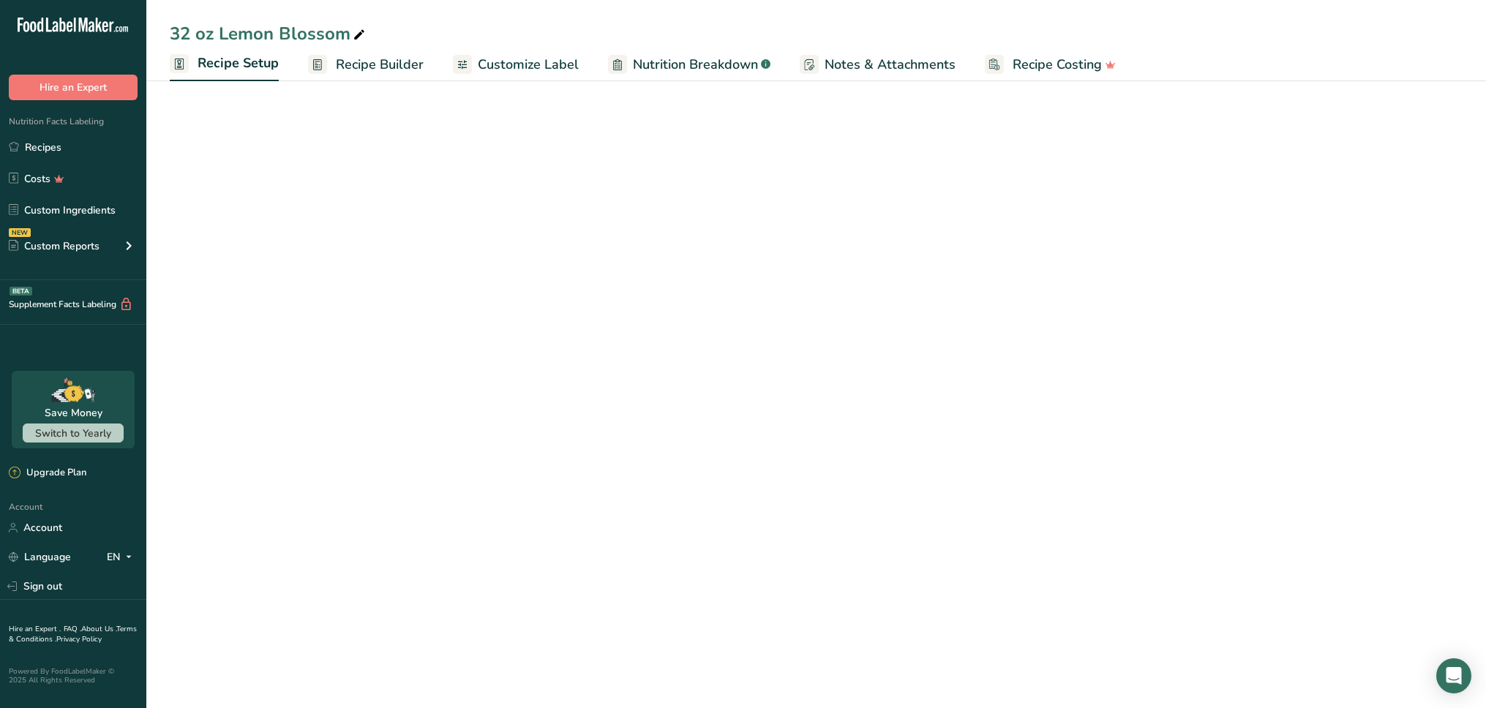
select select "22"
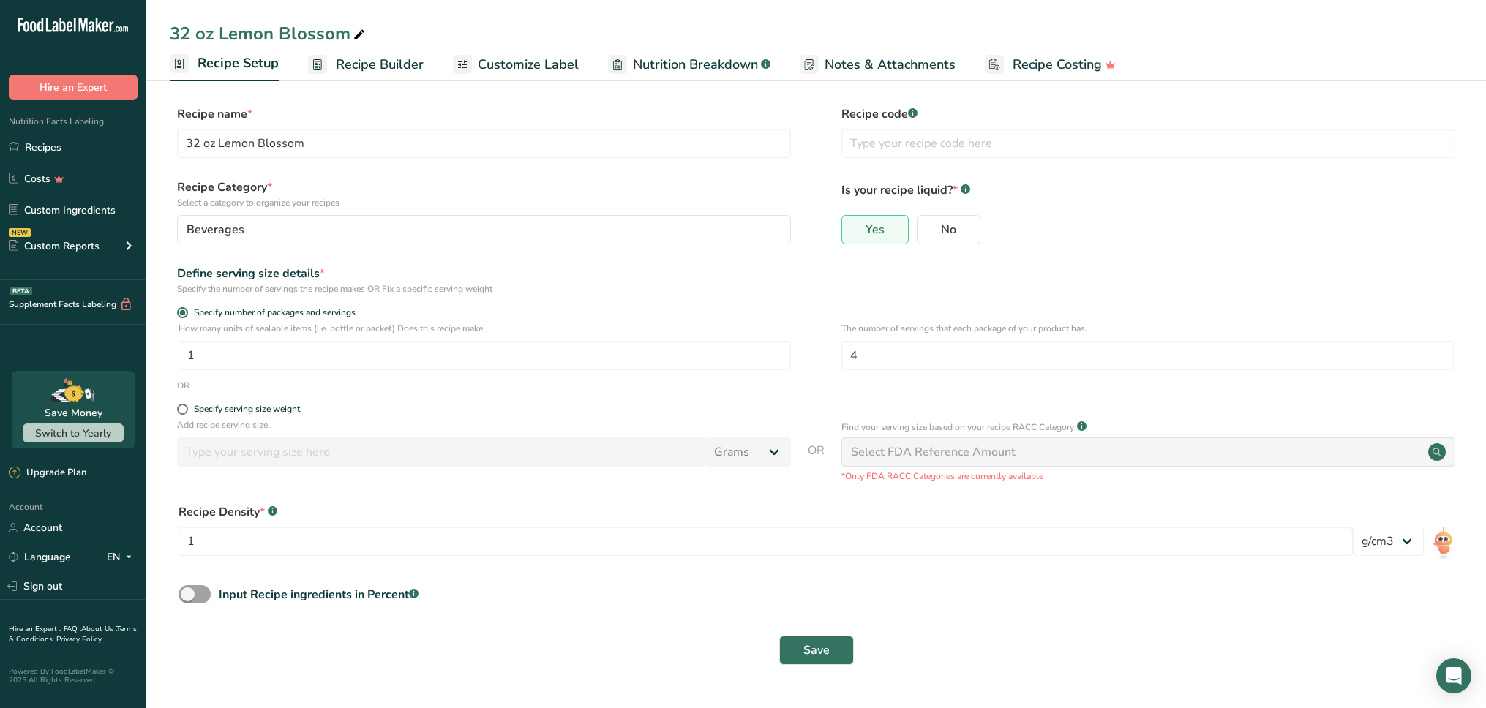
click at [380, 77] on link "Recipe Builder" at bounding box center [366, 64] width 116 height 33
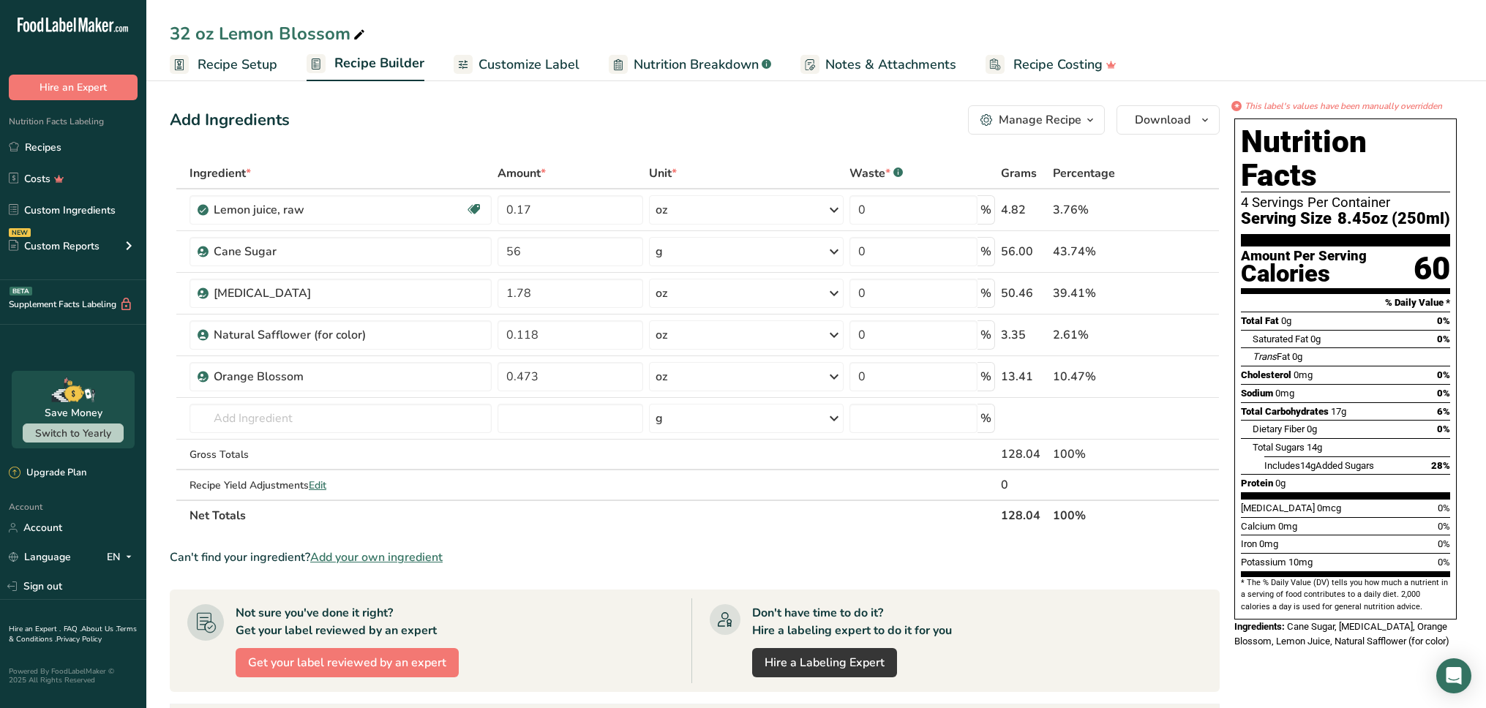
click at [516, 72] on span "Customize Label" at bounding box center [528, 65] width 101 height 20
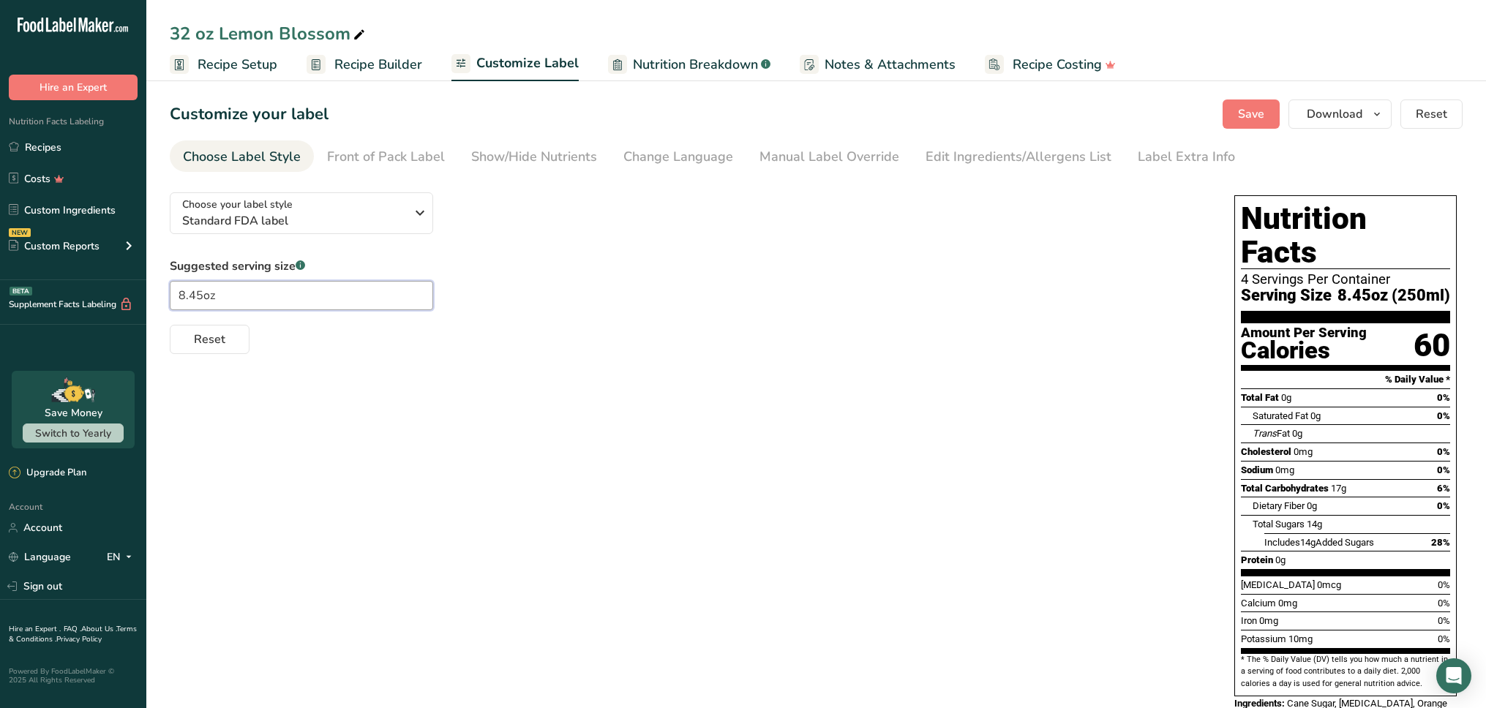
click at [353, 301] on input "8.45oz" at bounding box center [301, 295] width 263 height 29
click at [535, 350] on div "Reset" at bounding box center [687, 336] width 1035 height 35
click at [355, 295] on input "8" at bounding box center [301, 295] width 263 height 29
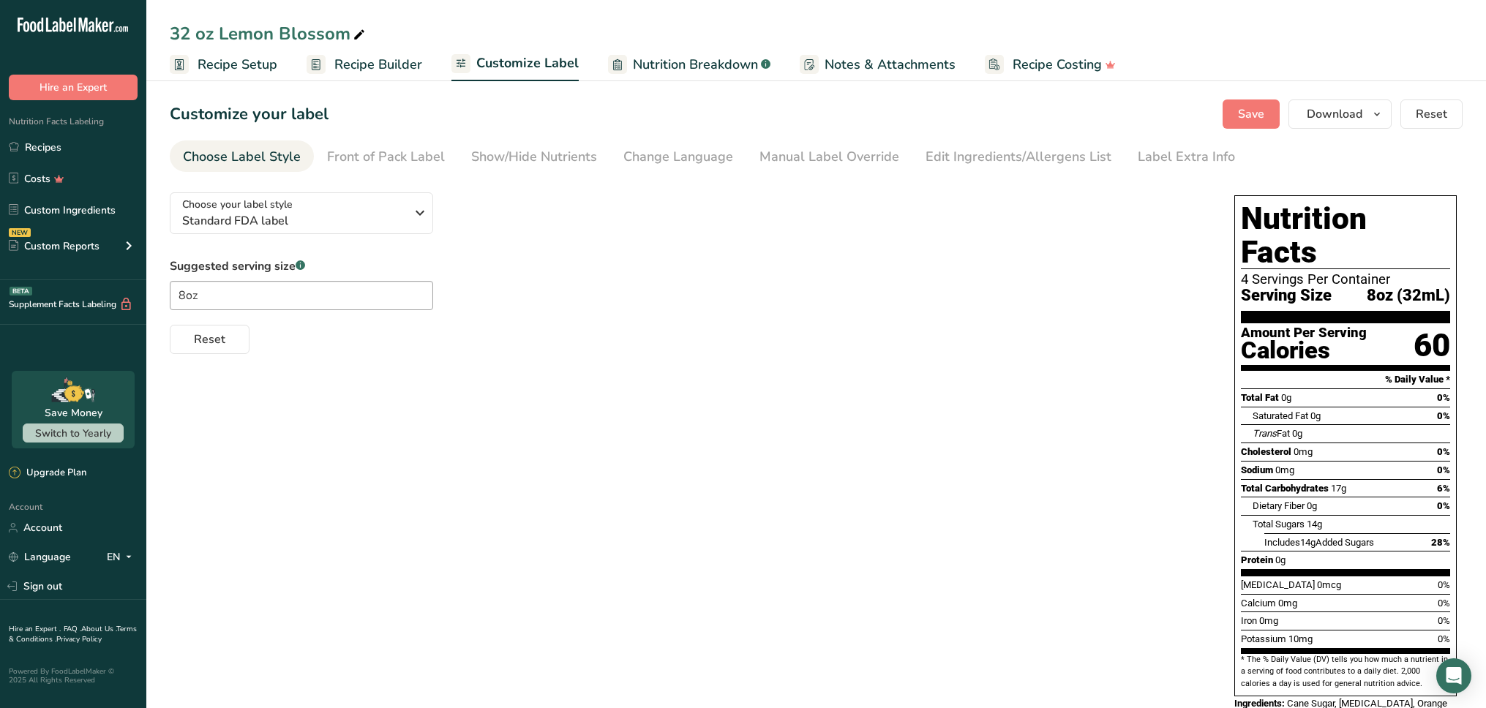
click at [510, 503] on div "Choose your label style Standard FDA label USA (FDA) Standard FDA label Tabular…" at bounding box center [816, 460] width 1293 height 559
click at [546, 486] on div "Choose your label style Standard FDA label USA (FDA) Standard FDA label Tabular…" at bounding box center [816, 460] width 1293 height 559
click at [356, 301] on input "8oz" at bounding box center [301, 295] width 263 height 29
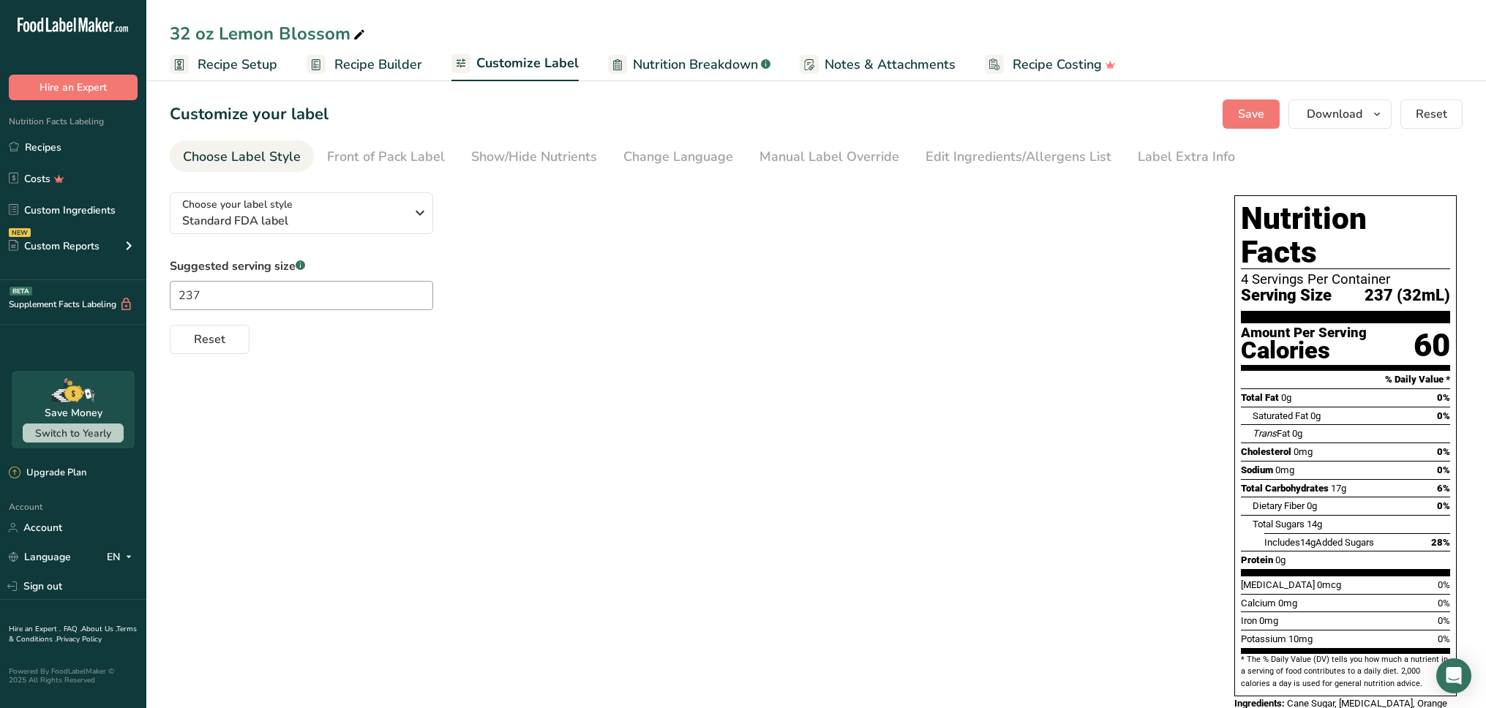
click at [830, 507] on div "Choose your label style Standard FDA label USA (FDA) Standard FDA label Tabular…" at bounding box center [816, 460] width 1293 height 559
click at [353, 291] on input "237" at bounding box center [301, 295] width 263 height 29
type input "9"
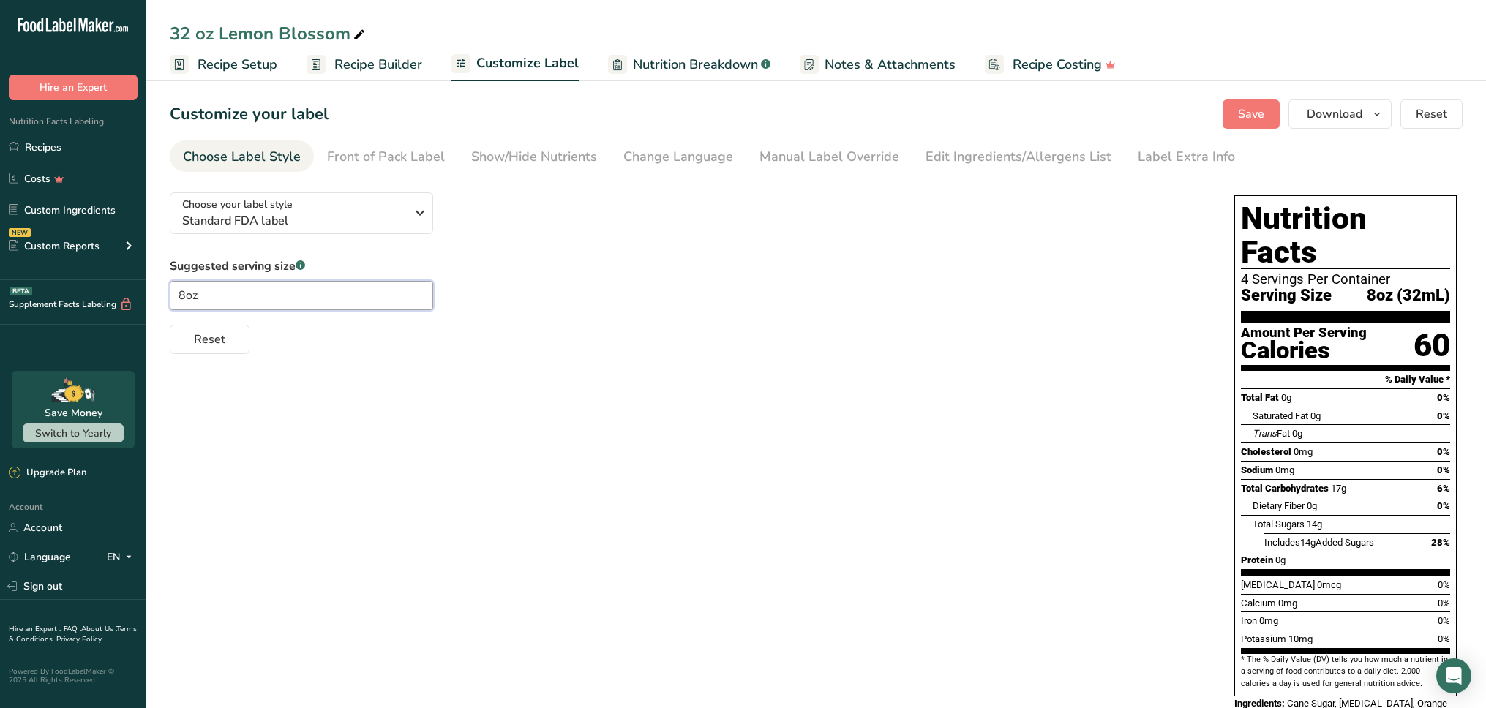
type input "8oz"
click at [511, 380] on div "Choose your label style Standard FDA label USA (FDA) Standard FDA label Tabular…" at bounding box center [816, 460] width 1293 height 559
click at [1241, 113] on span "Save" at bounding box center [1251, 114] width 26 height 18
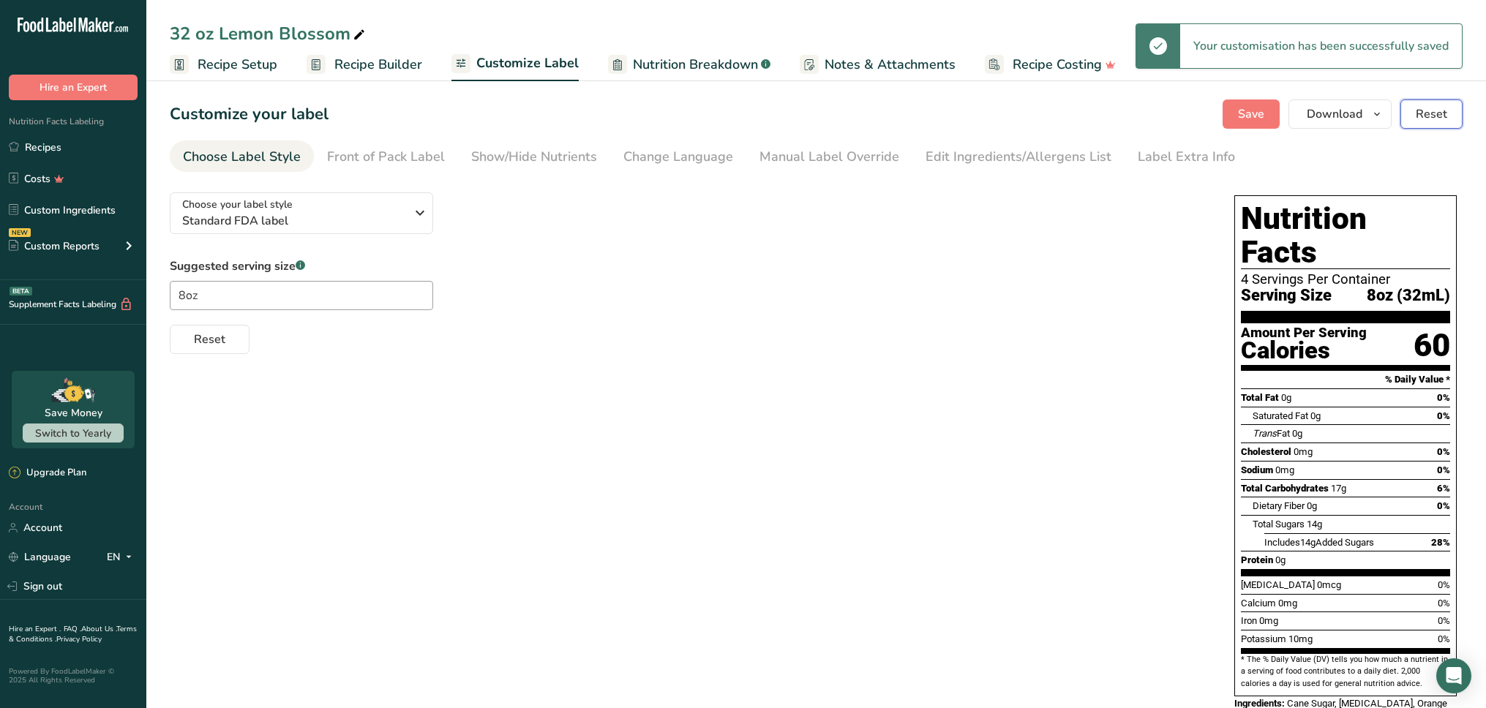
click at [1424, 119] on span "Reset" at bounding box center [1430, 114] width 31 height 18
click at [356, 287] on input "text" at bounding box center [301, 295] width 263 height 29
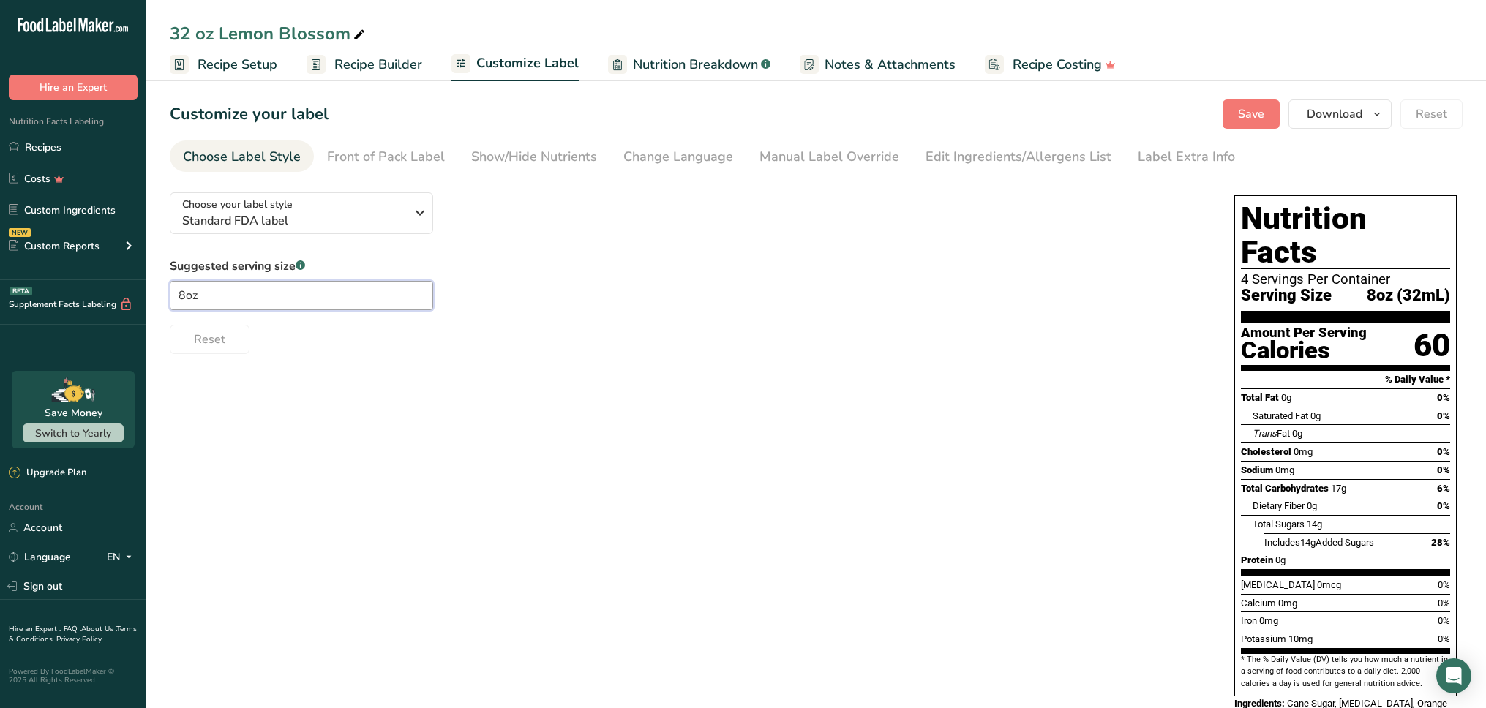
type input "8oz"
click at [469, 317] on div "Suggested serving size .a-a{fill:#347362;}.b-a{fill:#fff;} 8oz Reset" at bounding box center [687, 305] width 1035 height 97
click at [395, 203] on div "Choose your label style Standard FDA label" at bounding box center [293, 213] width 223 height 33
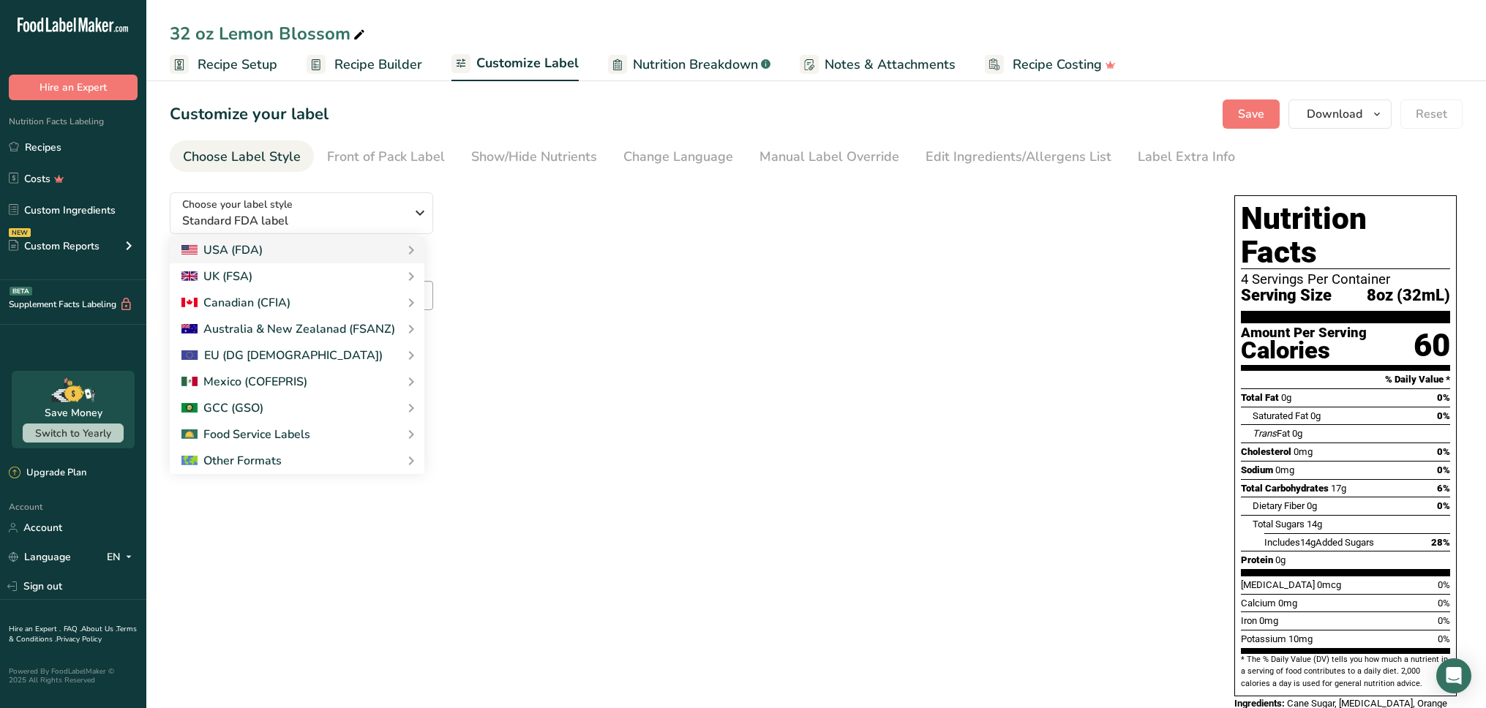
click at [525, 213] on div "Choose your label style Standard FDA label USA (FDA) Standard FDA label Tabular…" at bounding box center [687, 267] width 1035 height 173
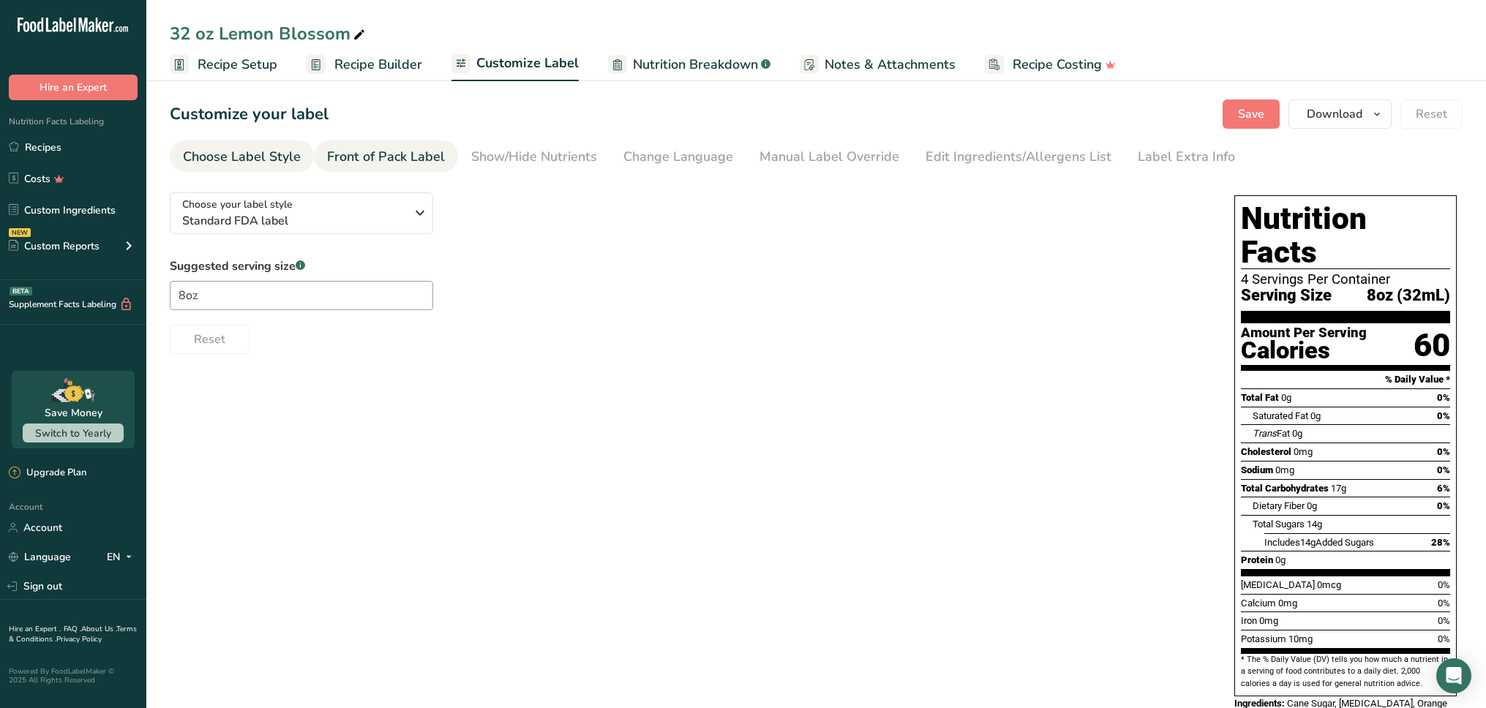
click at [422, 165] on div "Front of Pack Label" at bounding box center [386, 157] width 118 height 20
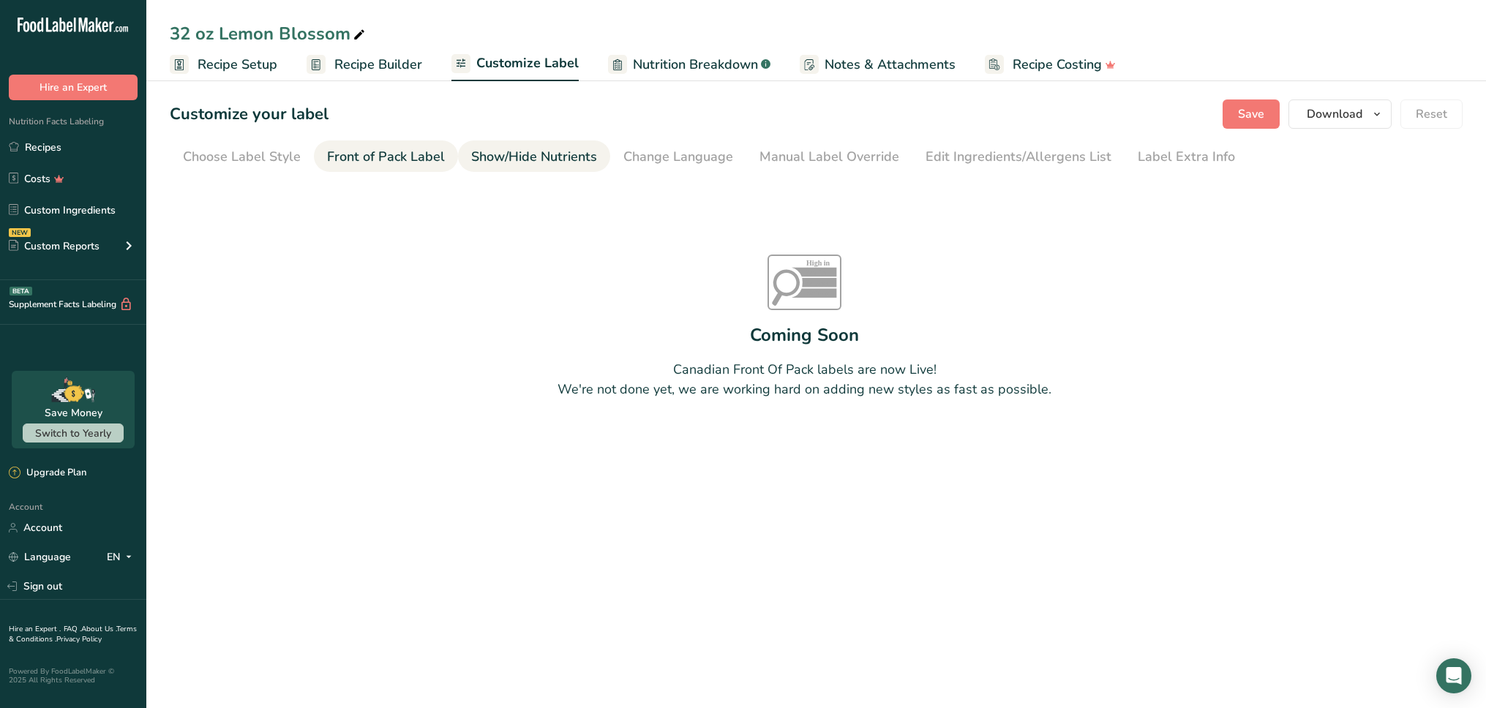
click at [549, 164] on div "Show/Hide Nutrients" at bounding box center [534, 157] width 126 height 20
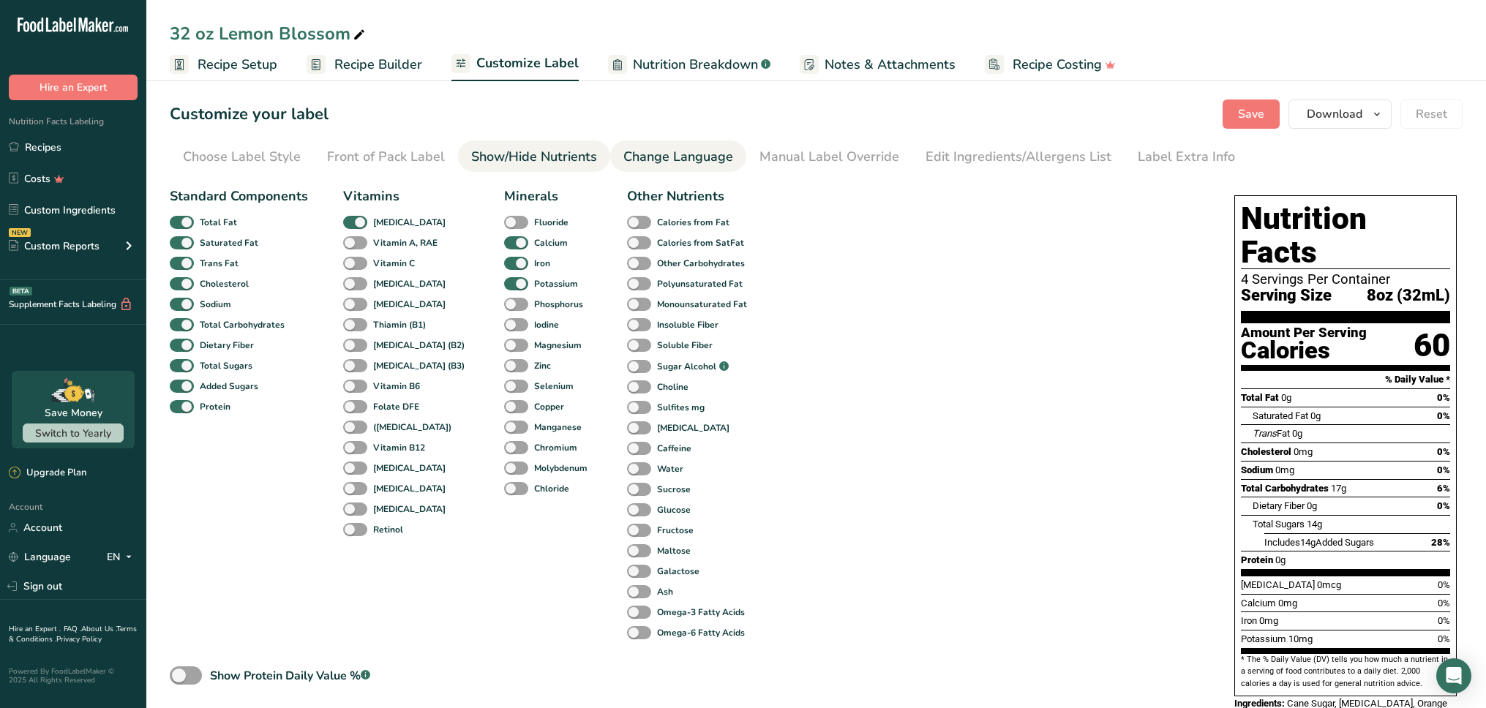
click at [677, 160] on div "Change Language" at bounding box center [678, 157] width 110 height 20
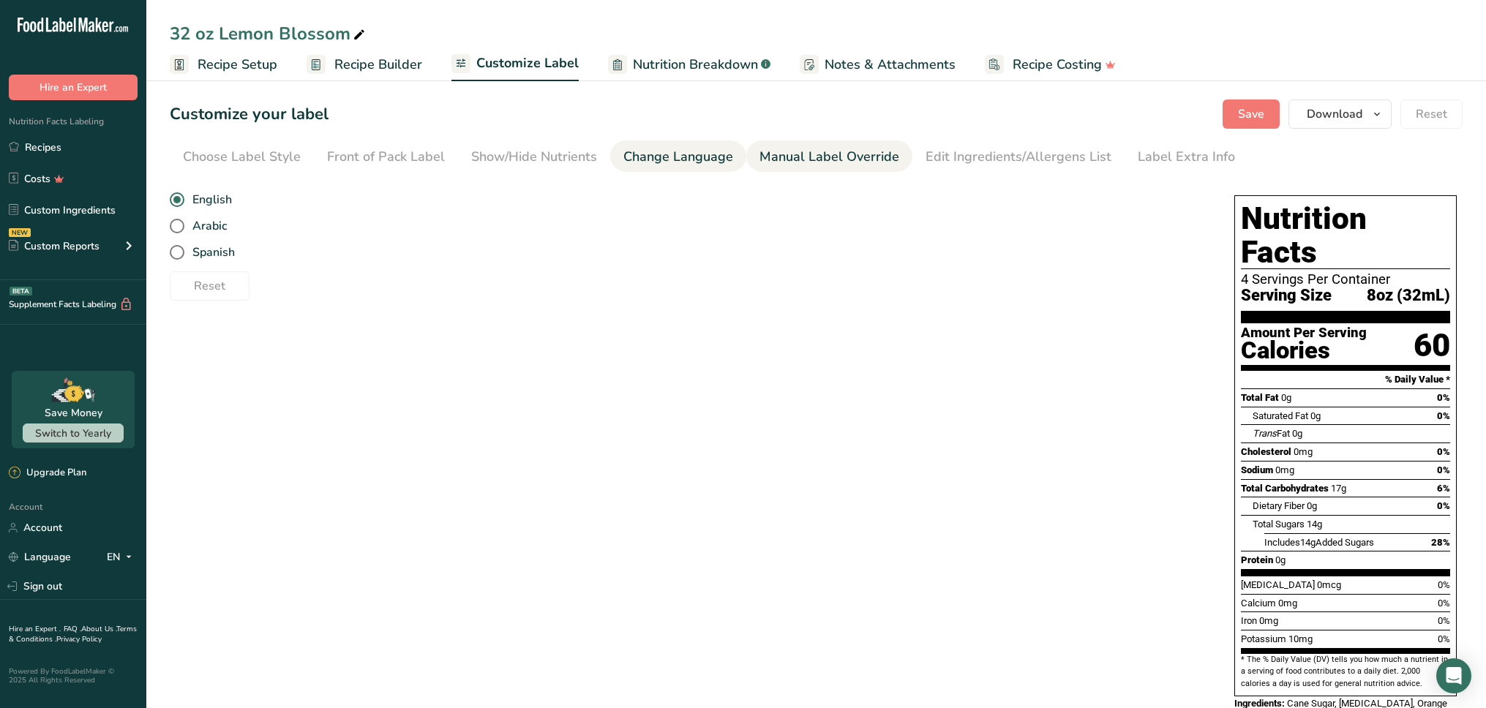
click at [802, 160] on div "Manual Label Override" at bounding box center [829, 157] width 140 height 20
type input "8oz (32mL)"
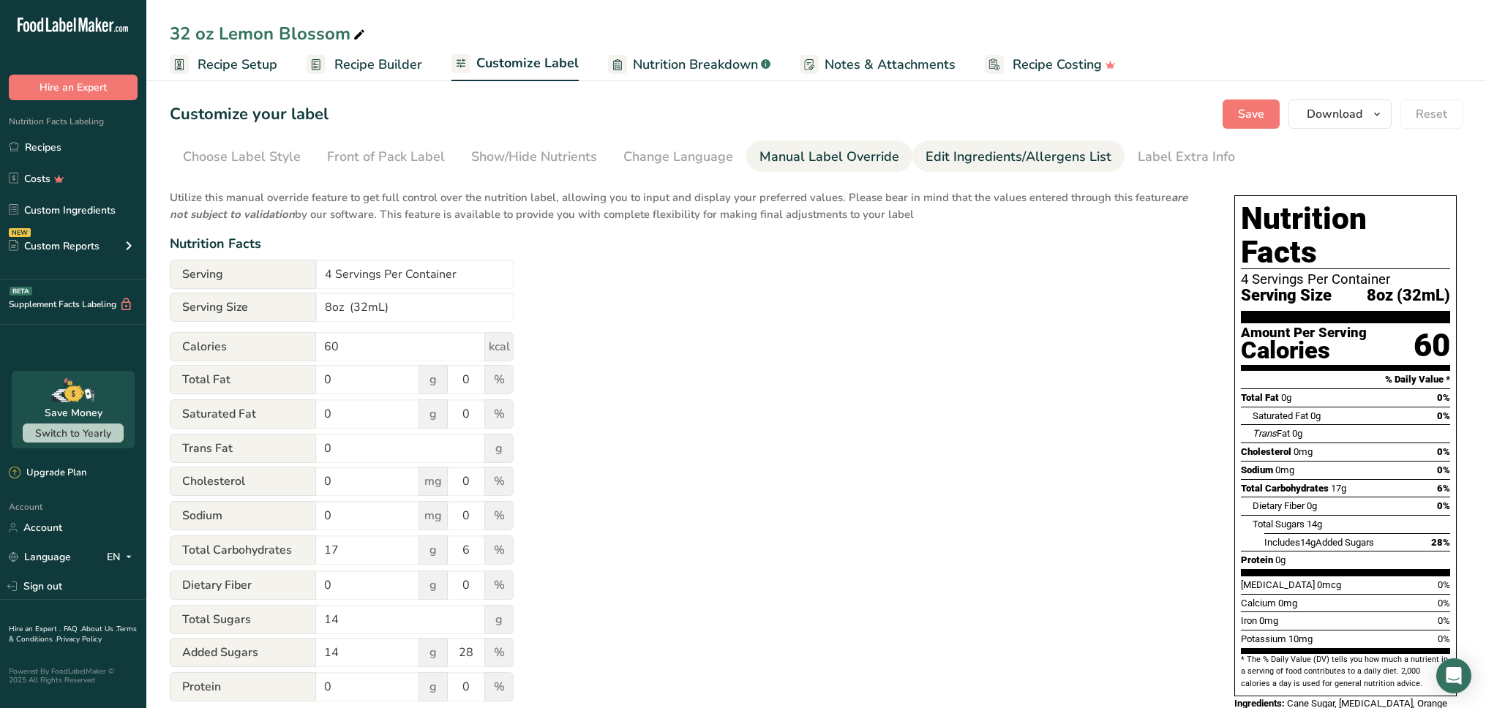
click at [972, 162] on div "Edit Ingredients/Allergens List" at bounding box center [1018, 157] width 186 height 20
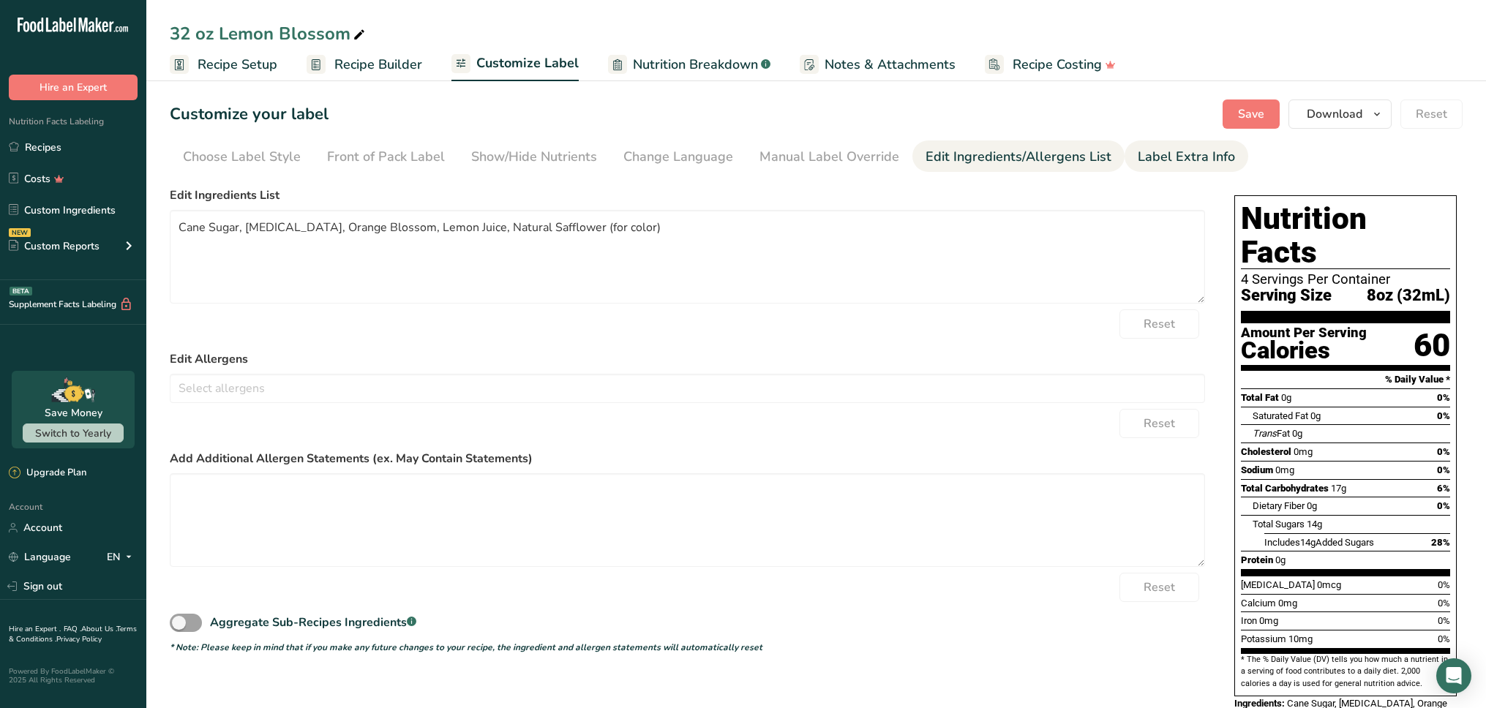
click at [1146, 163] on div "Label Extra Info" at bounding box center [1186, 157] width 97 height 20
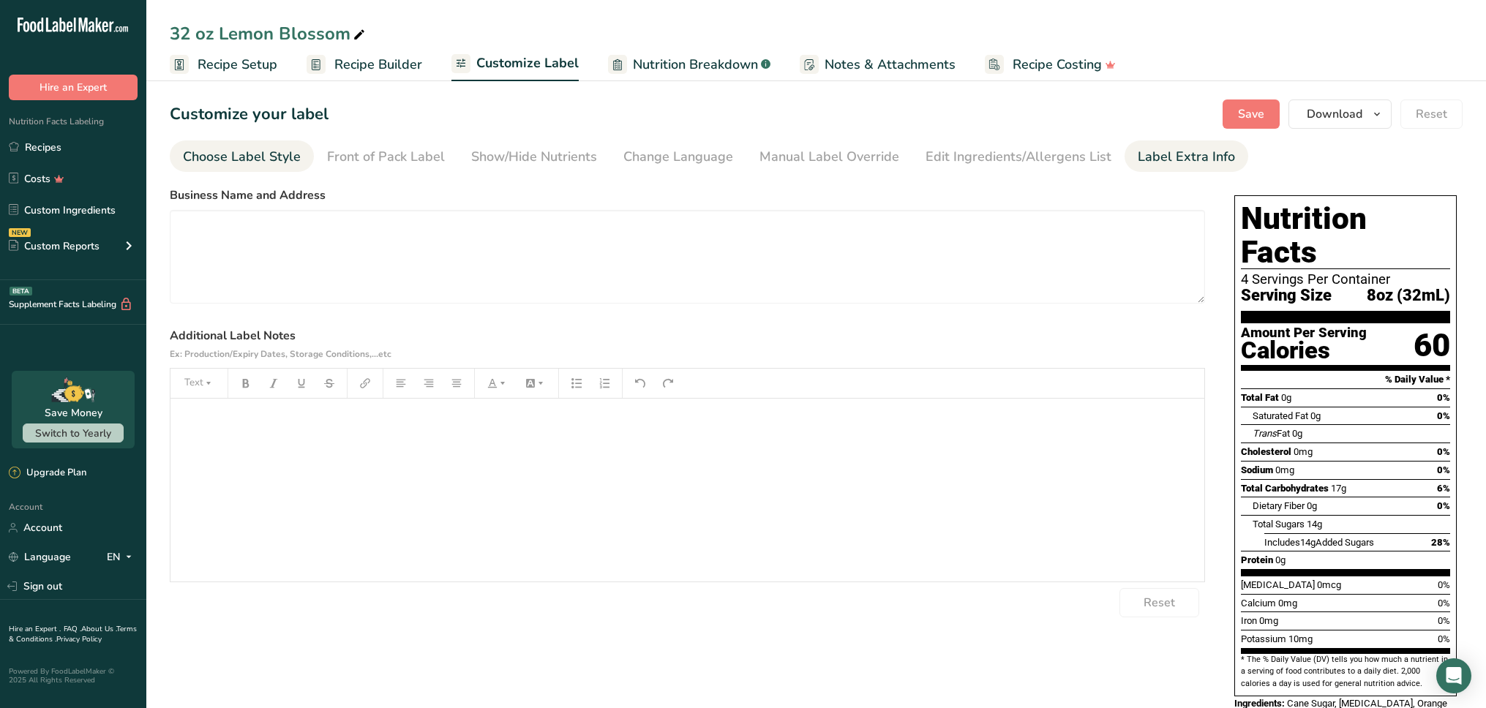
click at [260, 156] on div "Choose Label Style" at bounding box center [242, 157] width 118 height 20
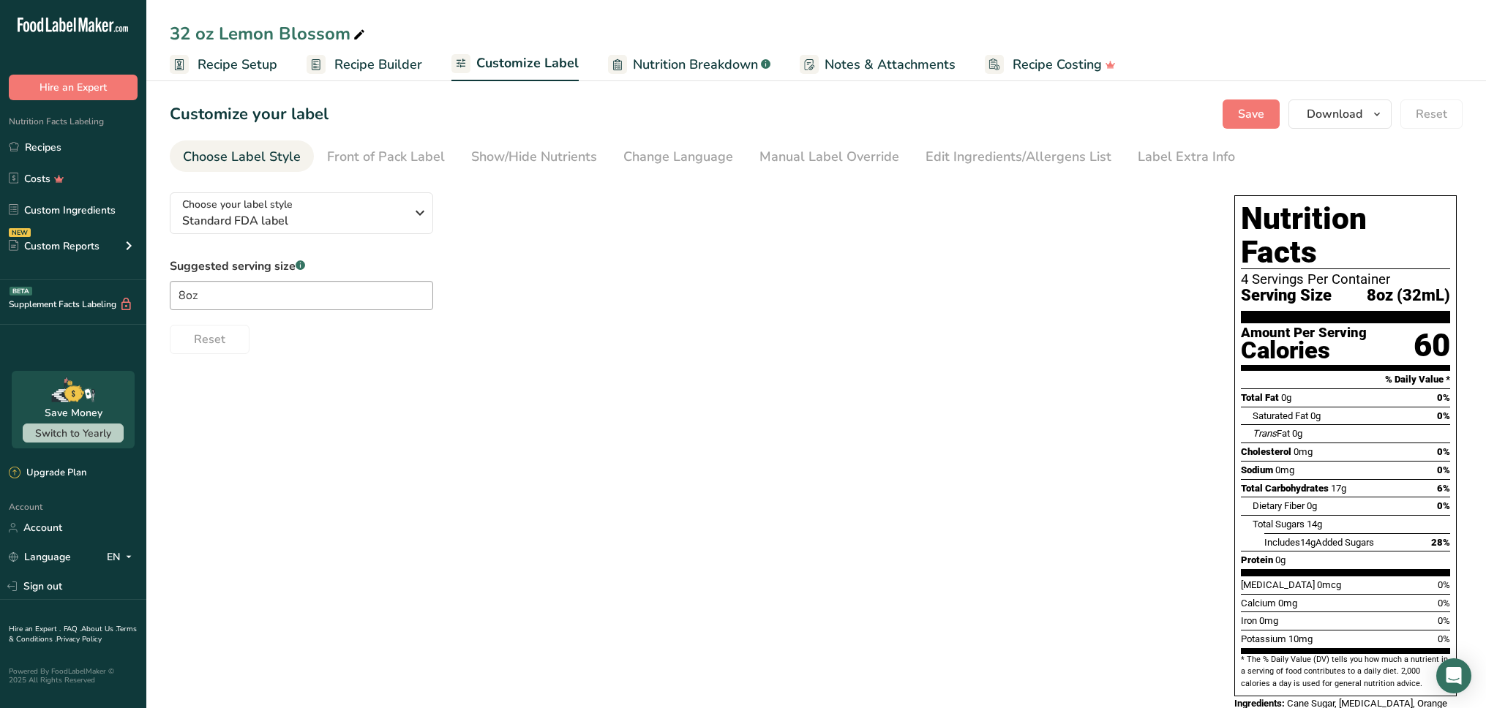
click at [370, 345] on div "Reset" at bounding box center [687, 336] width 1035 height 35
click at [388, 303] on input "8oz" at bounding box center [301, 295] width 263 height 29
drag, startPoint x: 734, startPoint y: 317, endPoint x: 720, endPoint y: 314, distance: 14.4
click at [732, 318] on div "Suggested serving size .a-a{fill:#347362;}.b-a{fill:#fff;} 8oz Reset" at bounding box center [687, 305] width 1035 height 97
click at [405, 86] on section "Customize your label Save Download Choose what to show on your downloaded label…" at bounding box center [815, 419] width 1339 height 687
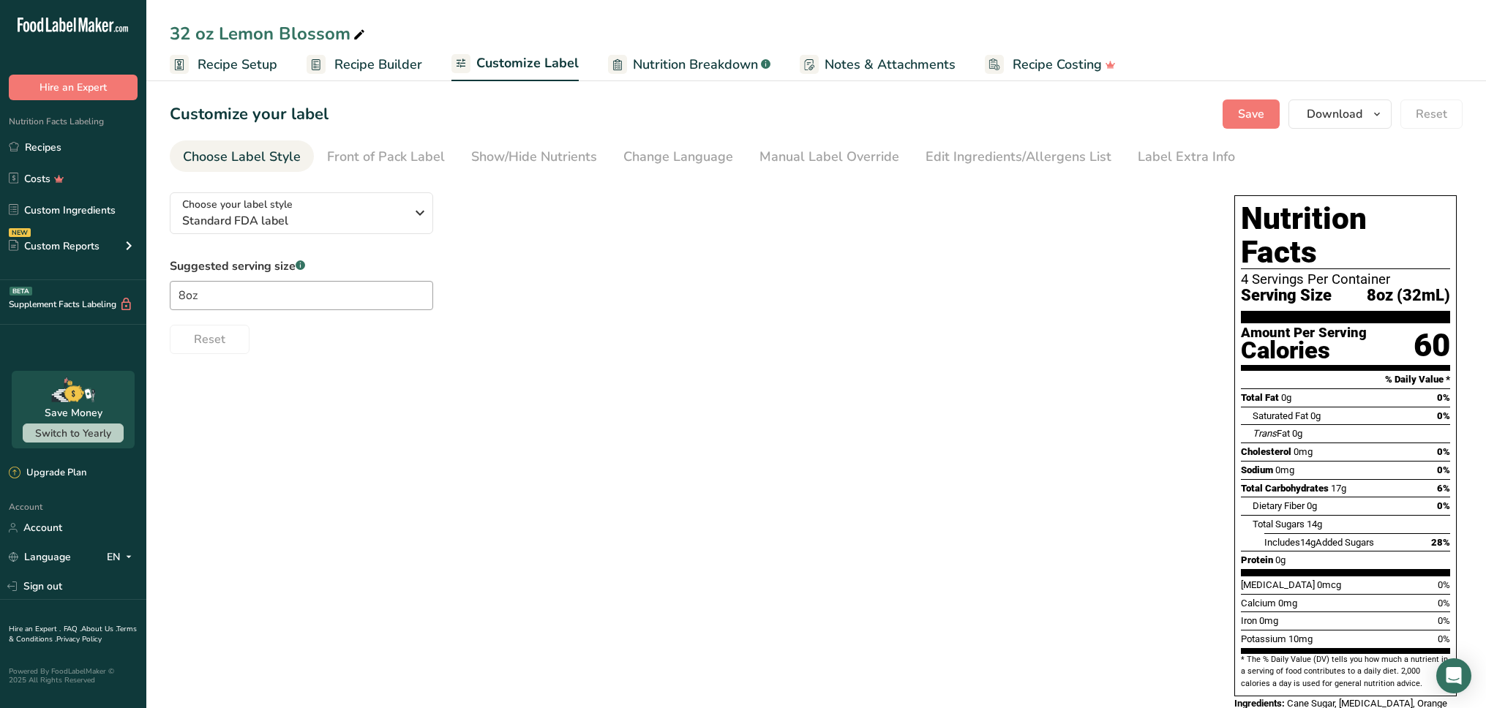
click at [396, 75] on link "Recipe Builder" at bounding box center [365, 64] width 116 height 33
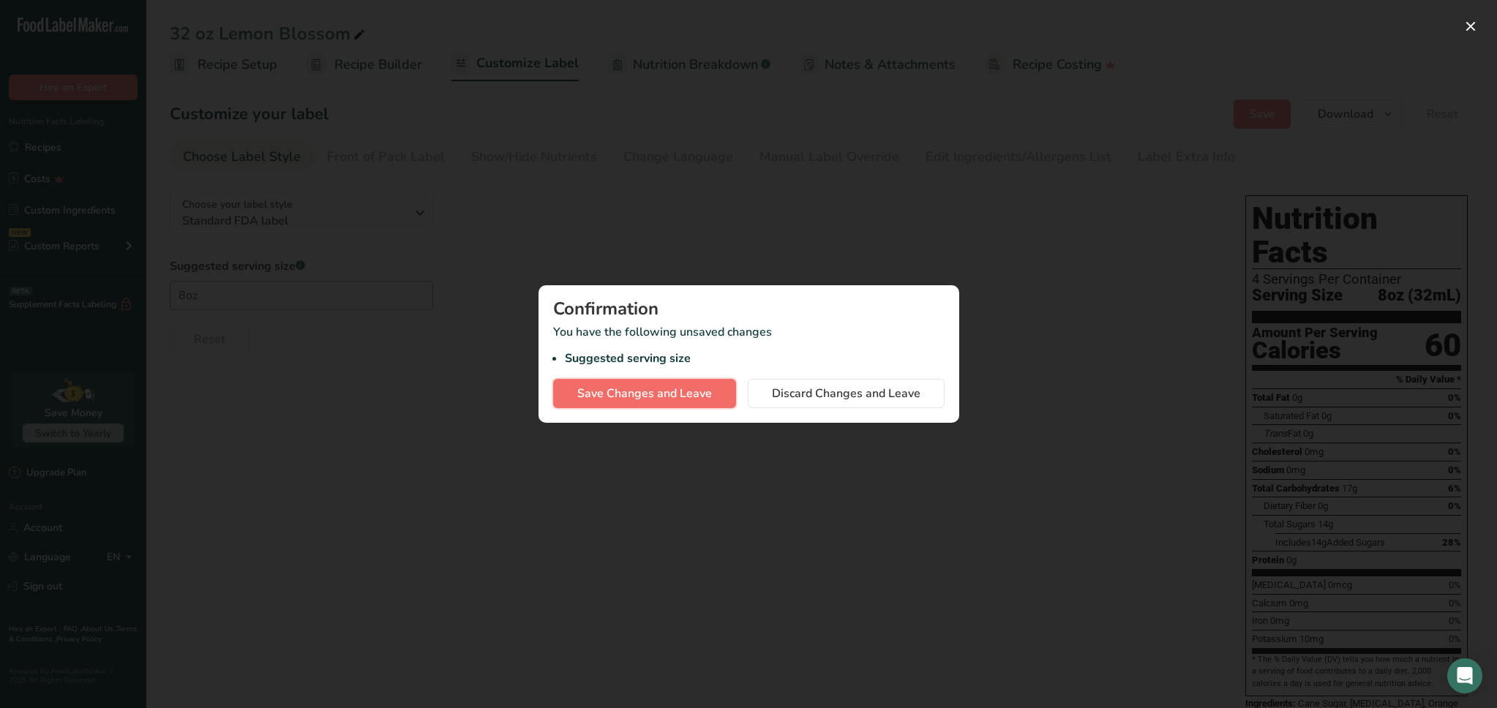
click at [715, 396] on button "Save Changes and Leave" at bounding box center [644, 393] width 183 height 29
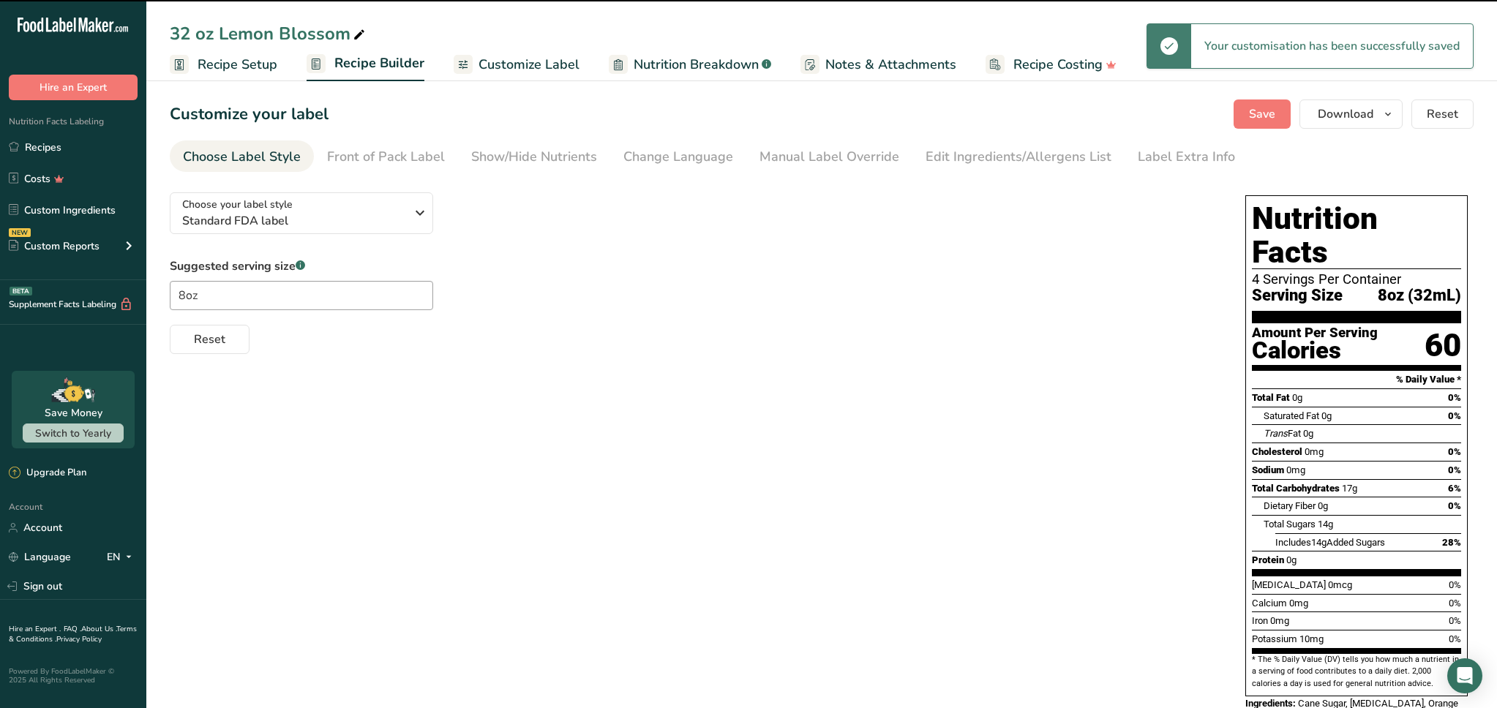
type input "8oz"
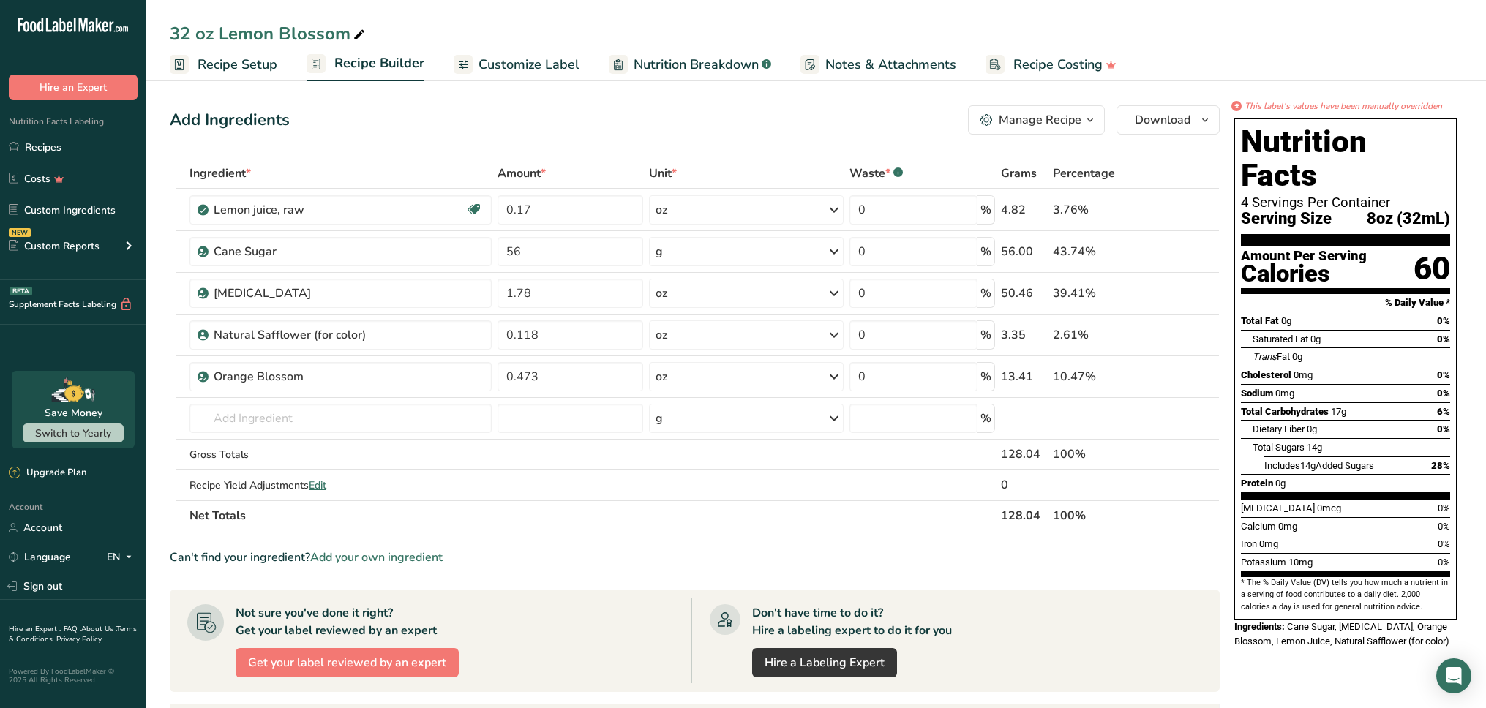
click at [1042, 121] on div "Manage Recipe" at bounding box center [1040, 120] width 83 height 18
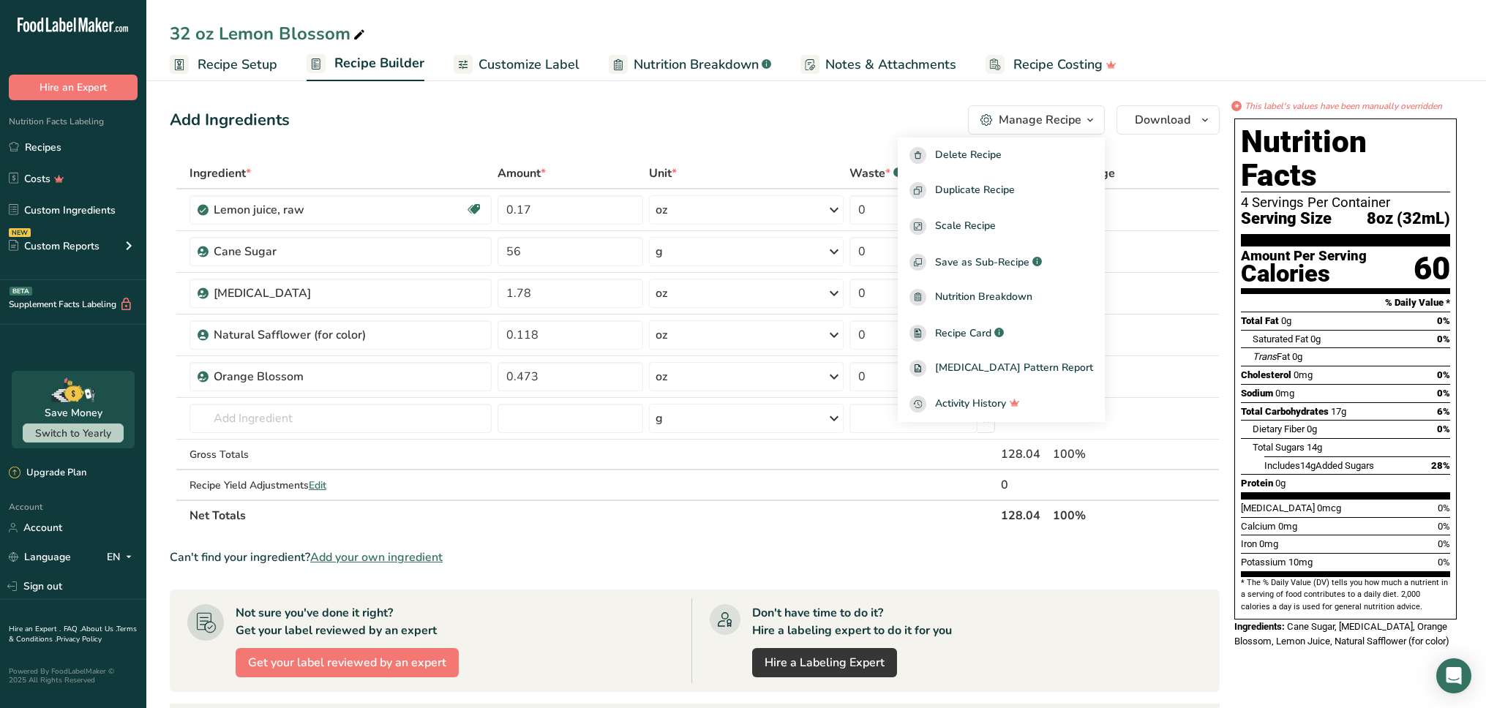
drag, startPoint x: 822, startPoint y: 115, endPoint x: 598, endPoint y: 101, distance: 224.3
click at [821, 115] on div "Add Ingredients Manage Recipe Delete Recipe Duplicate Recipe Scale Recipe Save …" at bounding box center [695, 119] width 1050 height 29
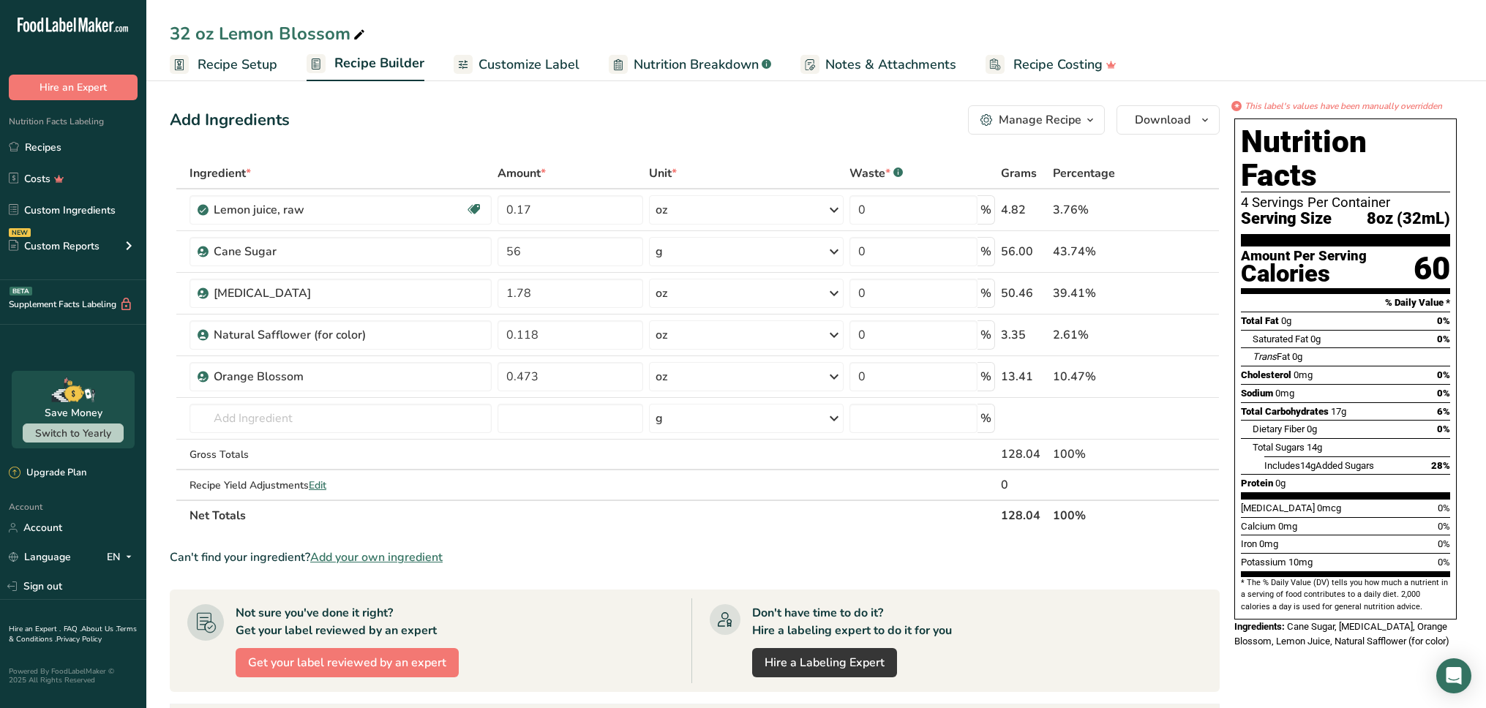
click at [261, 66] on span "Recipe Setup" at bounding box center [238, 65] width 80 height 20
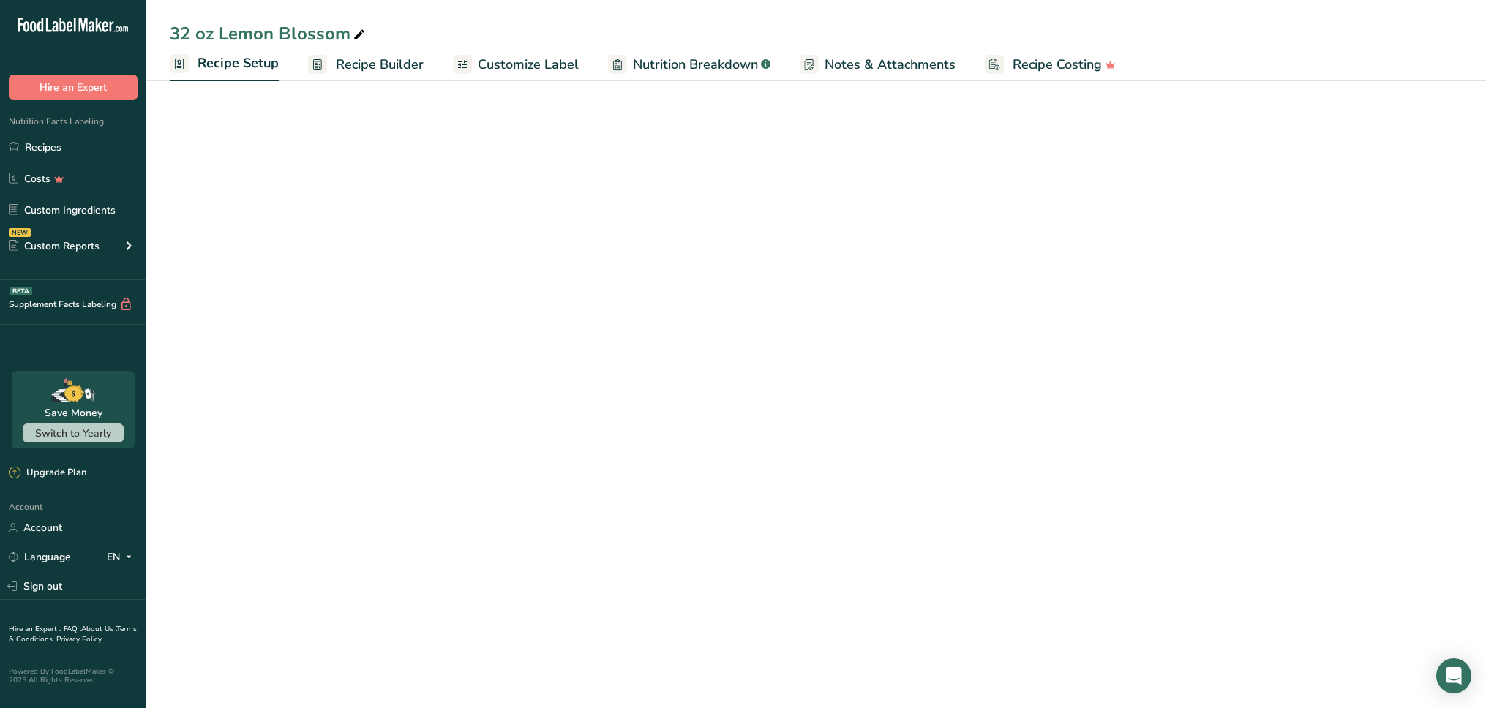
select select "22"
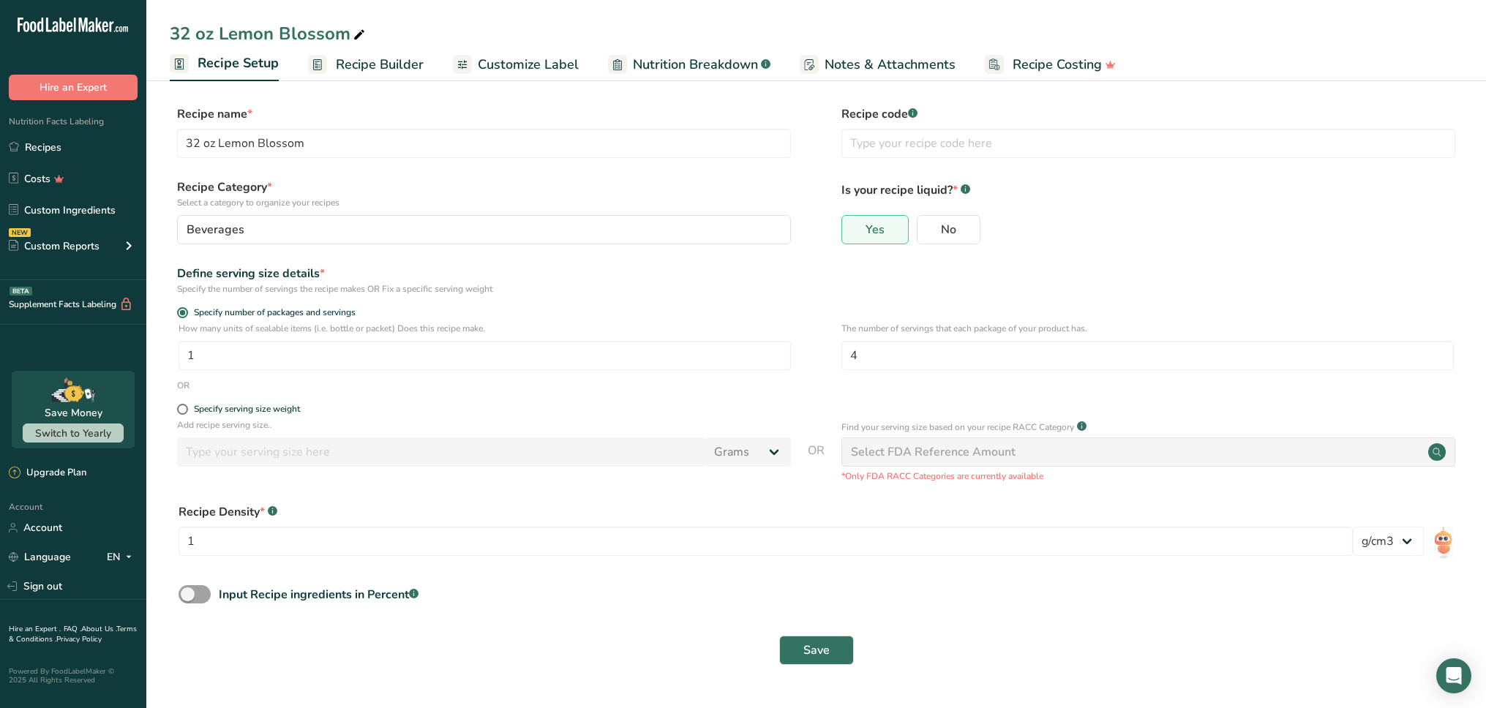
click at [353, 69] on span "Recipe Builder" at bounding box center [380, 65] width 88 height 20
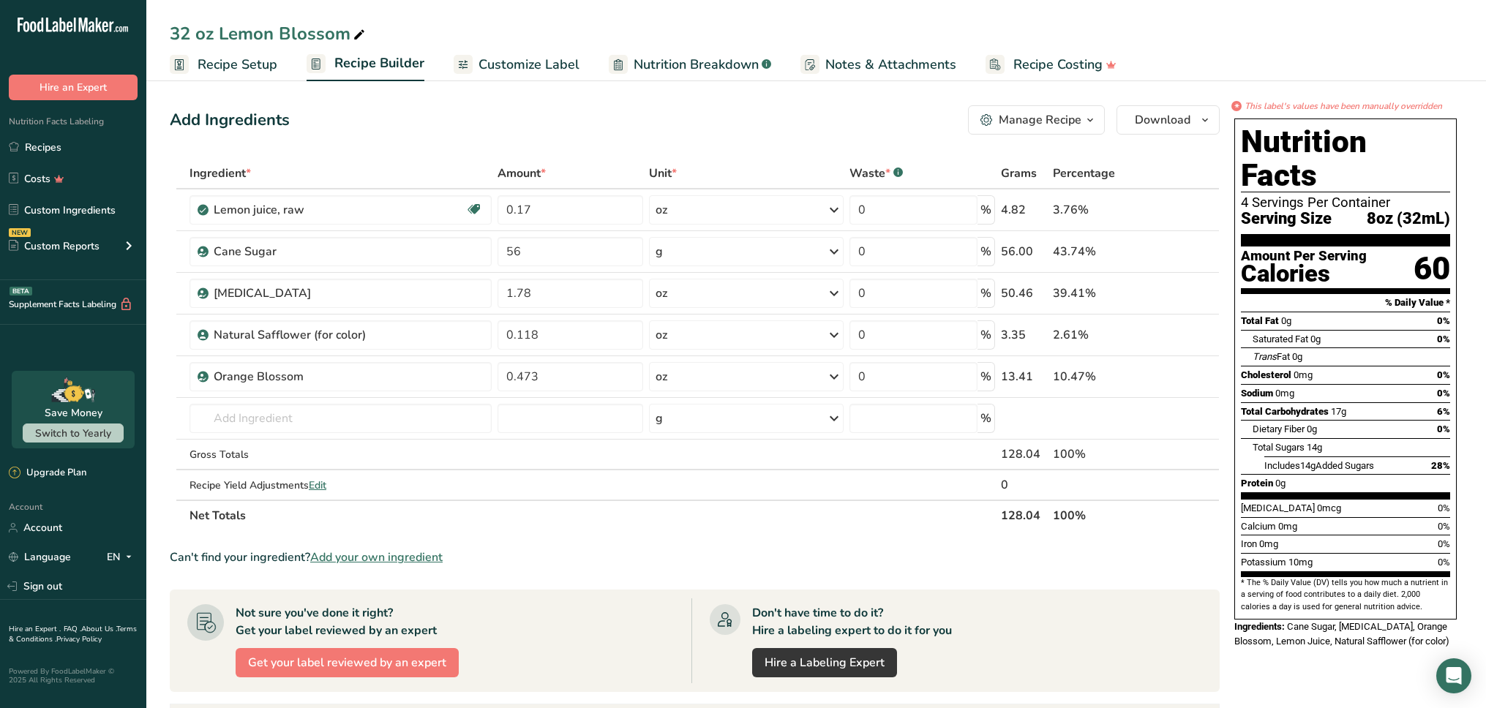
click at [1394, 210] on span "8oz (32mL)" at bounding box center [1407, 219] width 83 height 18
click at [1407, 210] on span "8oz (32mL)" at bounding box center [1407, 219] width 83 height 18
click at [536, 65] on span "Customize Label" at bounding box center [528, 65] width 101 height 20
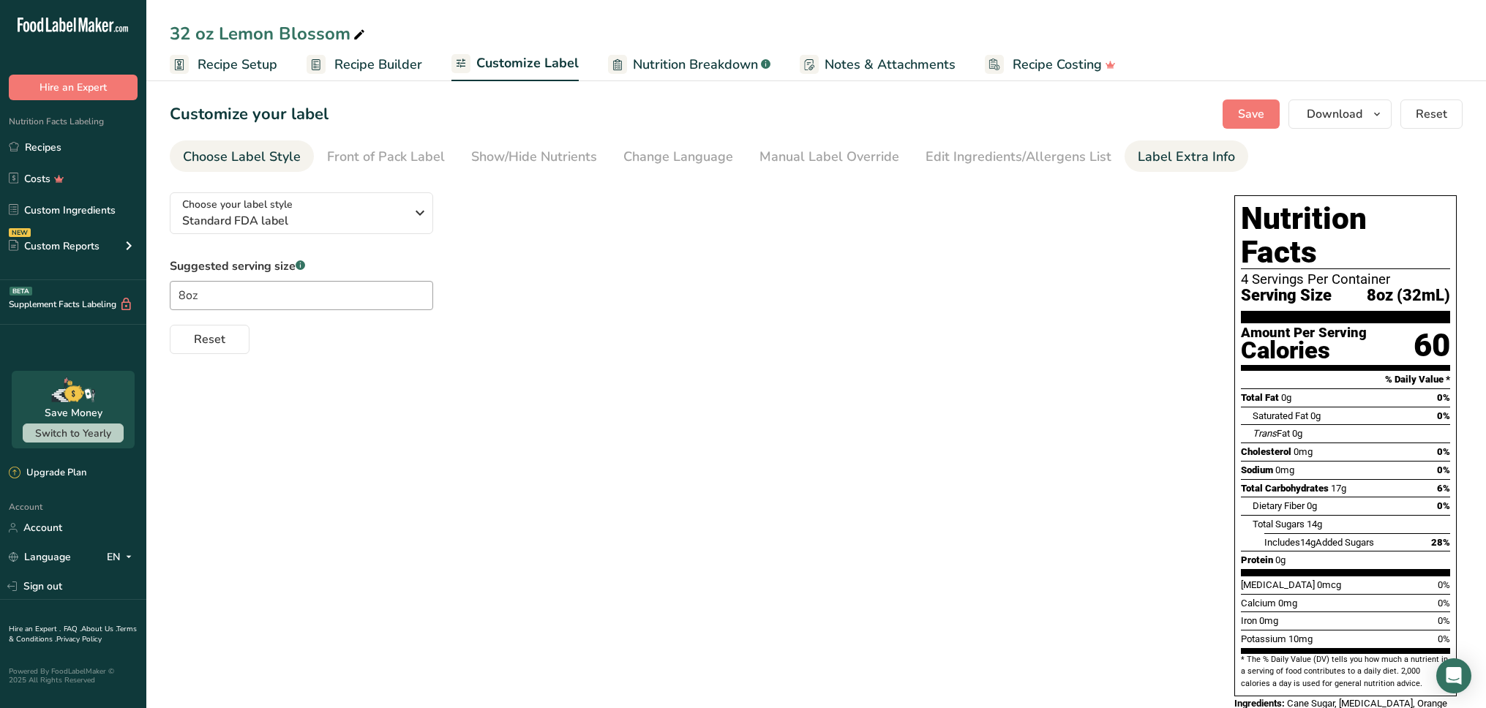
click at [1140, 167] on link "Label Extra Info" at bounding box center [1186, 156] width 97 height 33
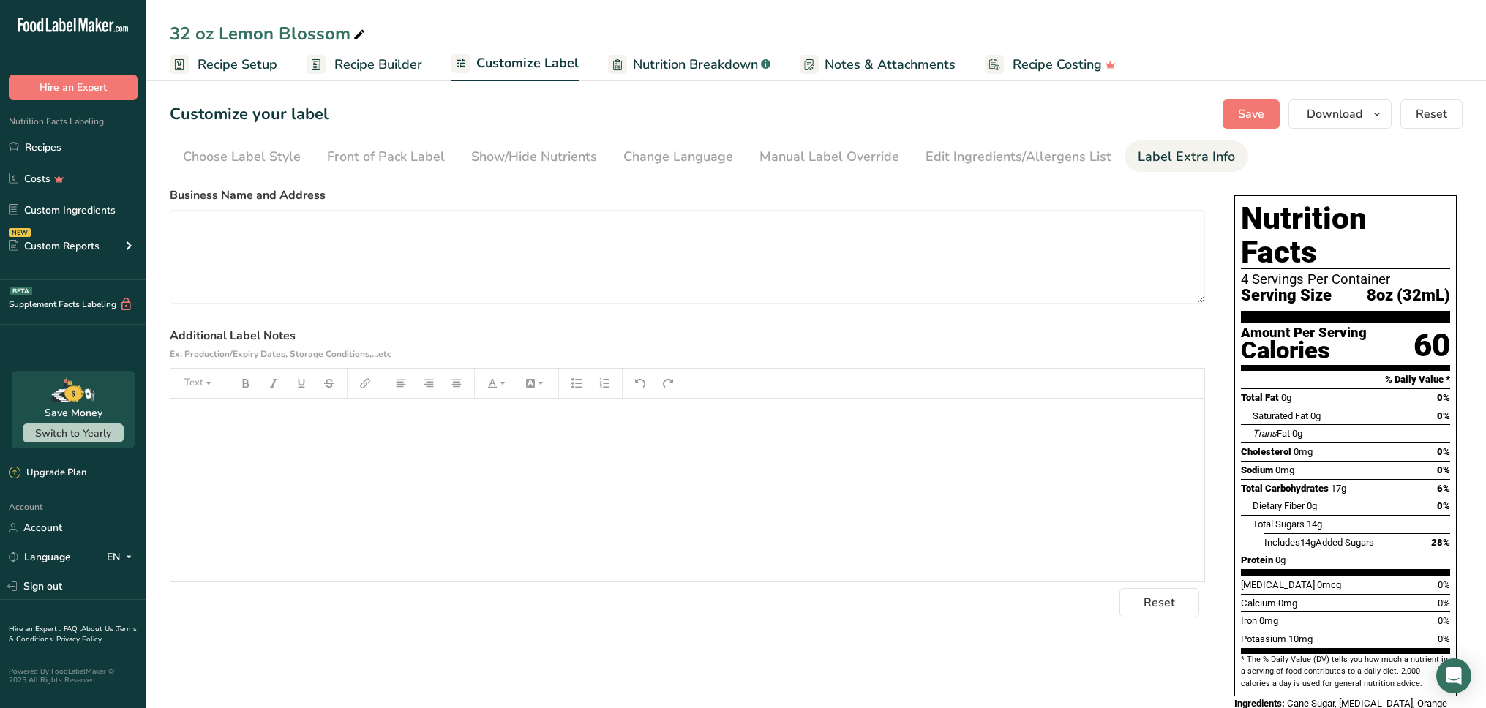
click at [1152, 159] on div "Label Extra Info" at bounding box center [1186, 157] width 97 height 20
click at [1064, 158] on div "Edit Ingredients/Allergens List" at bounding box center [1018, 157] width 186 height 20
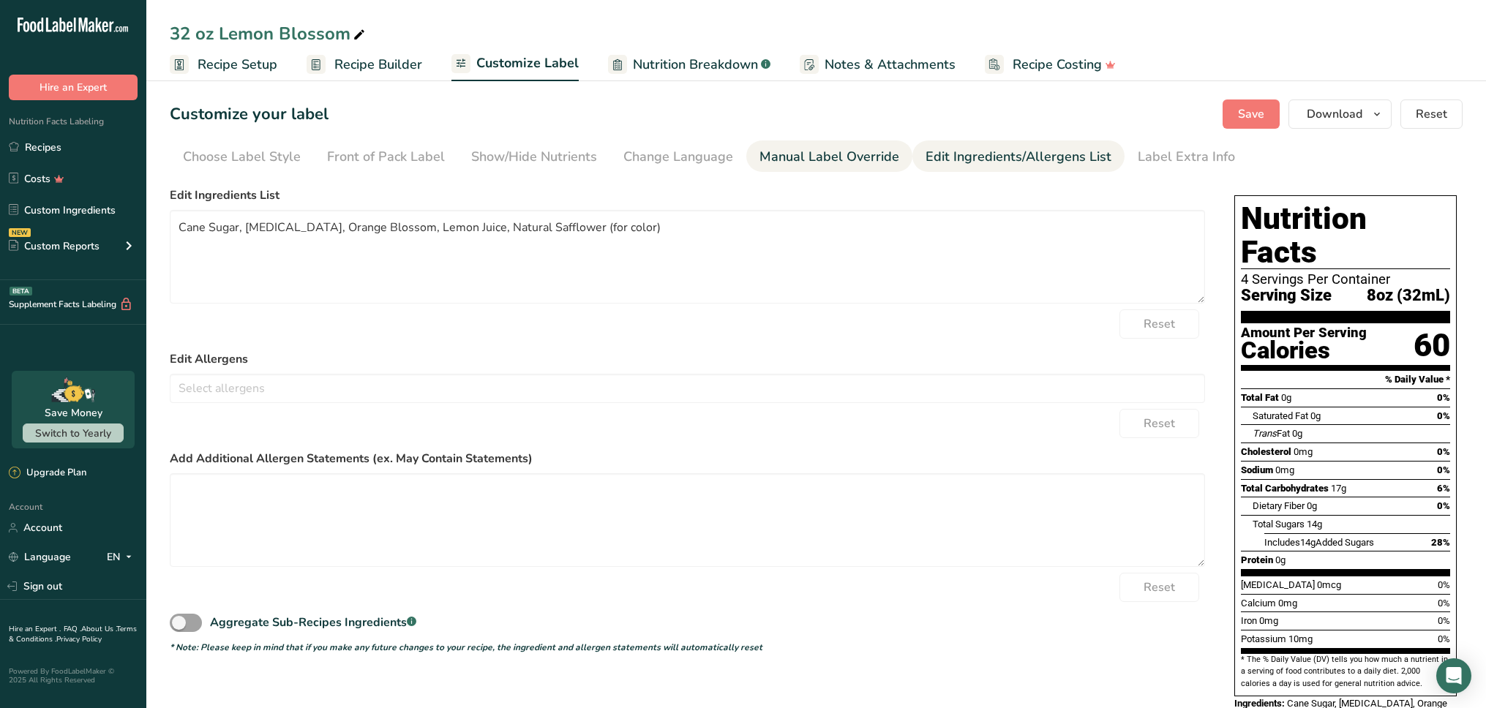
click at [868, 160] on div "Manual Label Override" at bounding box center [829, 157] width 140 height 20
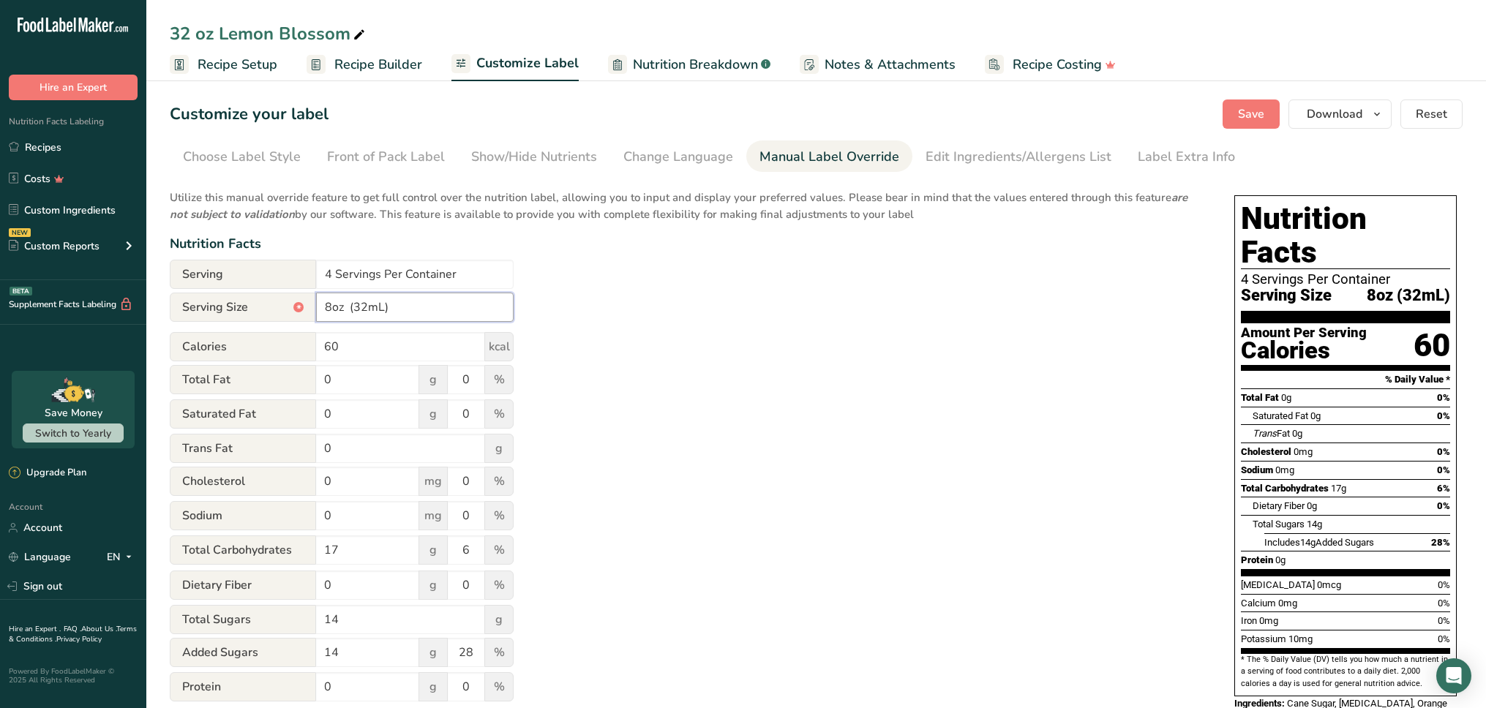
click at [450, 311] on input "8oz (32mL)" at bounding box center [415, 307] width 198 height 29
click at [397, 307] on input "8oz (32mL)" at bounding box center [415, 307] width 198 height 29
click at [708, 330] on div "Utilize this manual override feature to get full control over the nutrition lab…" at bounding box center [687, 531] width 1035 height 700
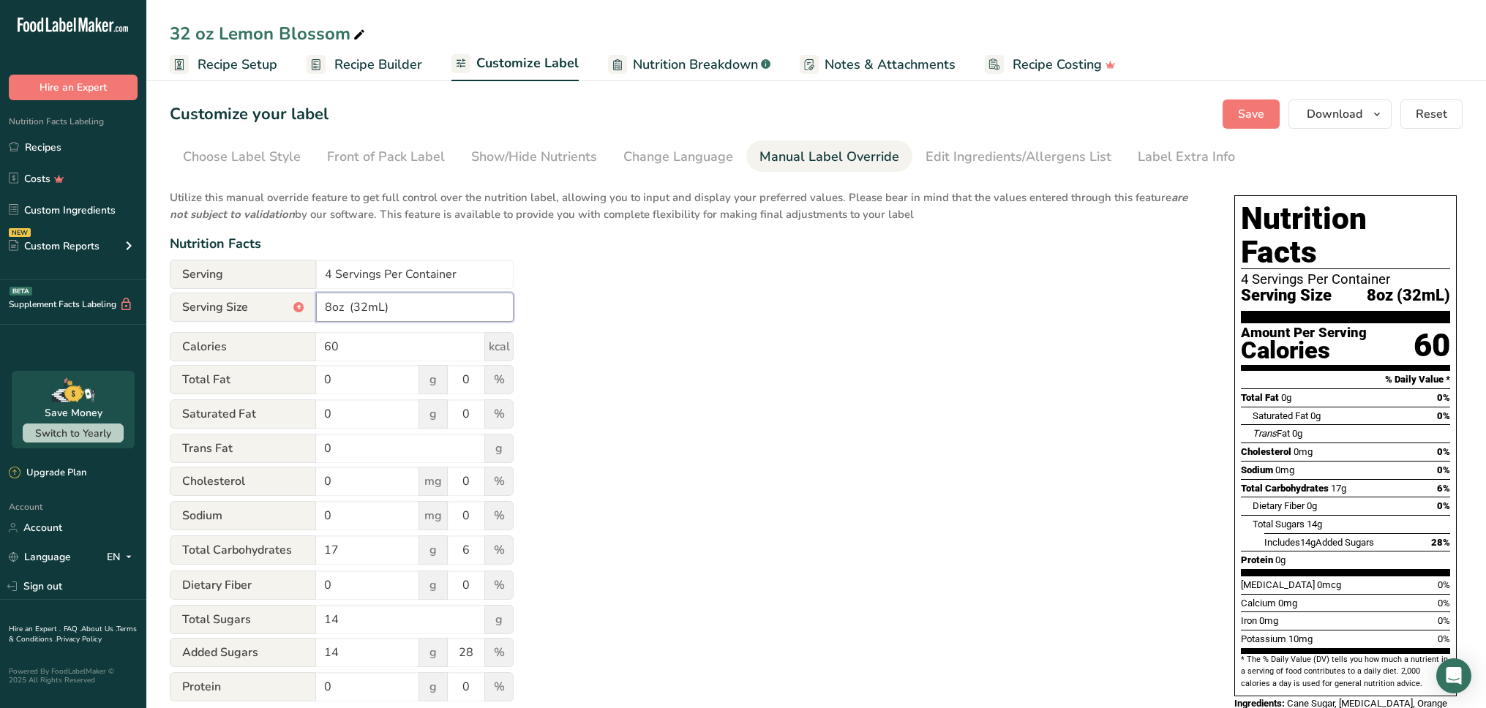
click at [430, 316] on input "8oz (32mL)" at bounding box center [415, 307] width 198 height 29
click at [365, 311] on input "8oz (32mL)" at bounding box center [415, 307] width 198 height 29
click at [674, 306] on div "Utilize this manual override feature to get full control over the nutrition lab…" at bounding box center [687, 531] width 1035 height 700
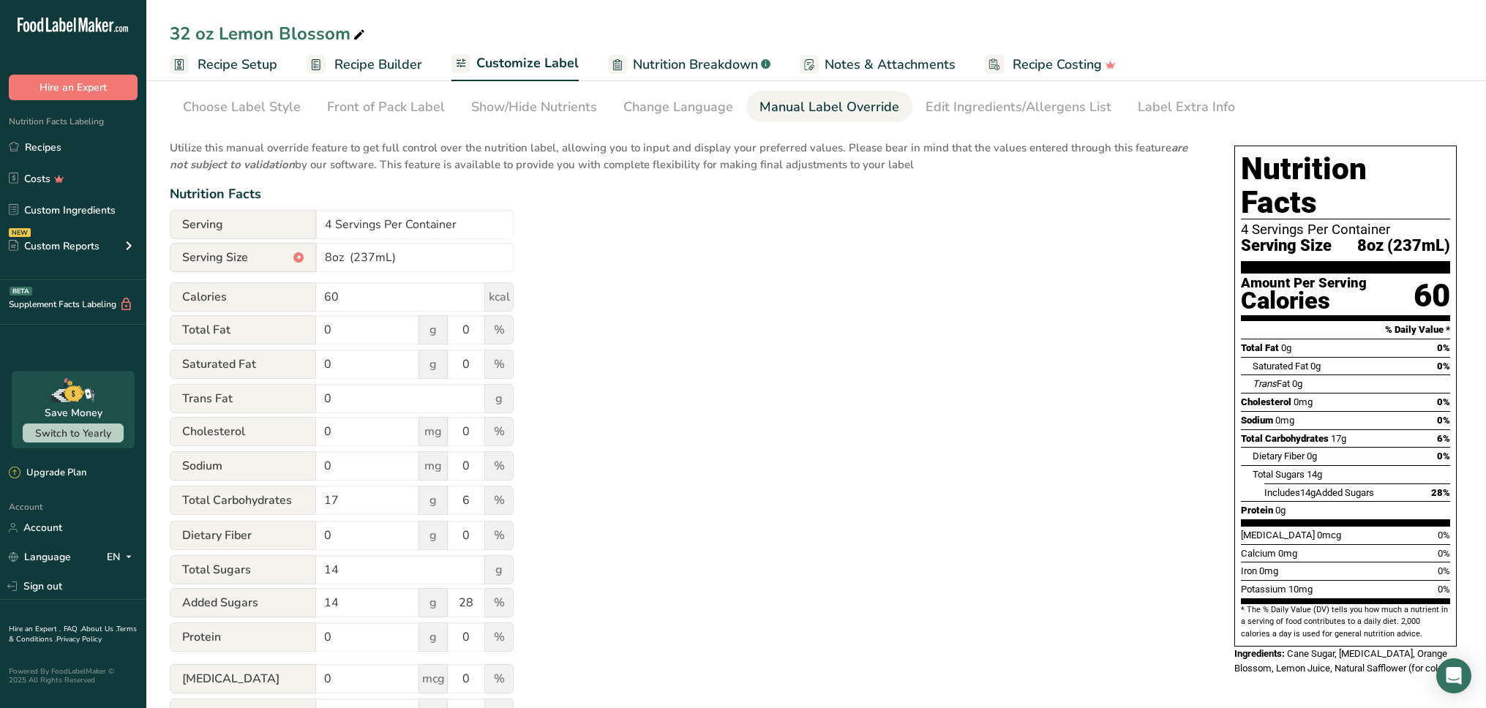
scroll to position [196, 0]
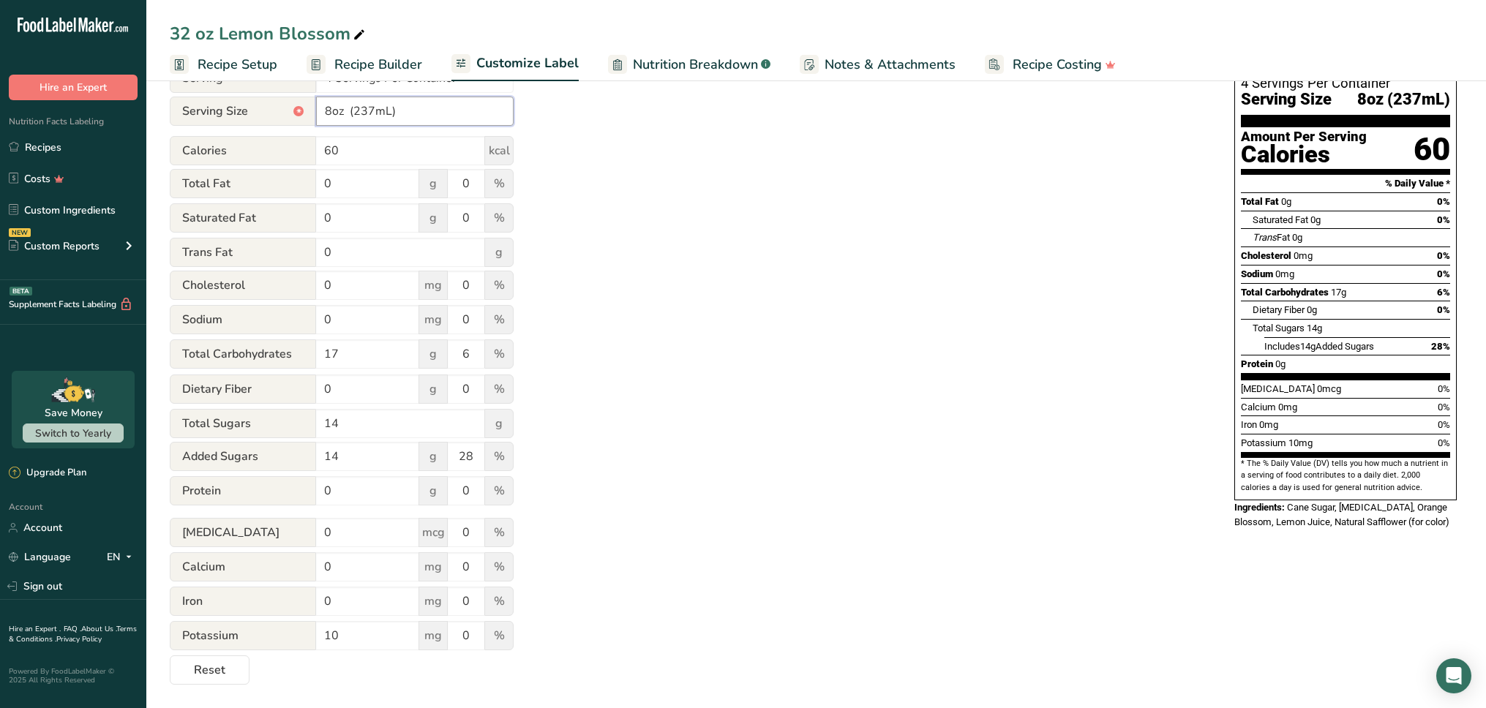
click at [429, 97] on input "8oz (237mL)" at bounding box center [415, 111] width 198 height 29
click at [424, 102] on input "8oz (237mL)" at bounding box center [415, 111] width 198 height 29
click at [645, 401] on div "Utilize this manual override feature to get full control over the nutrition lab…" at bounding box center [687, 335] width 1035 height 700
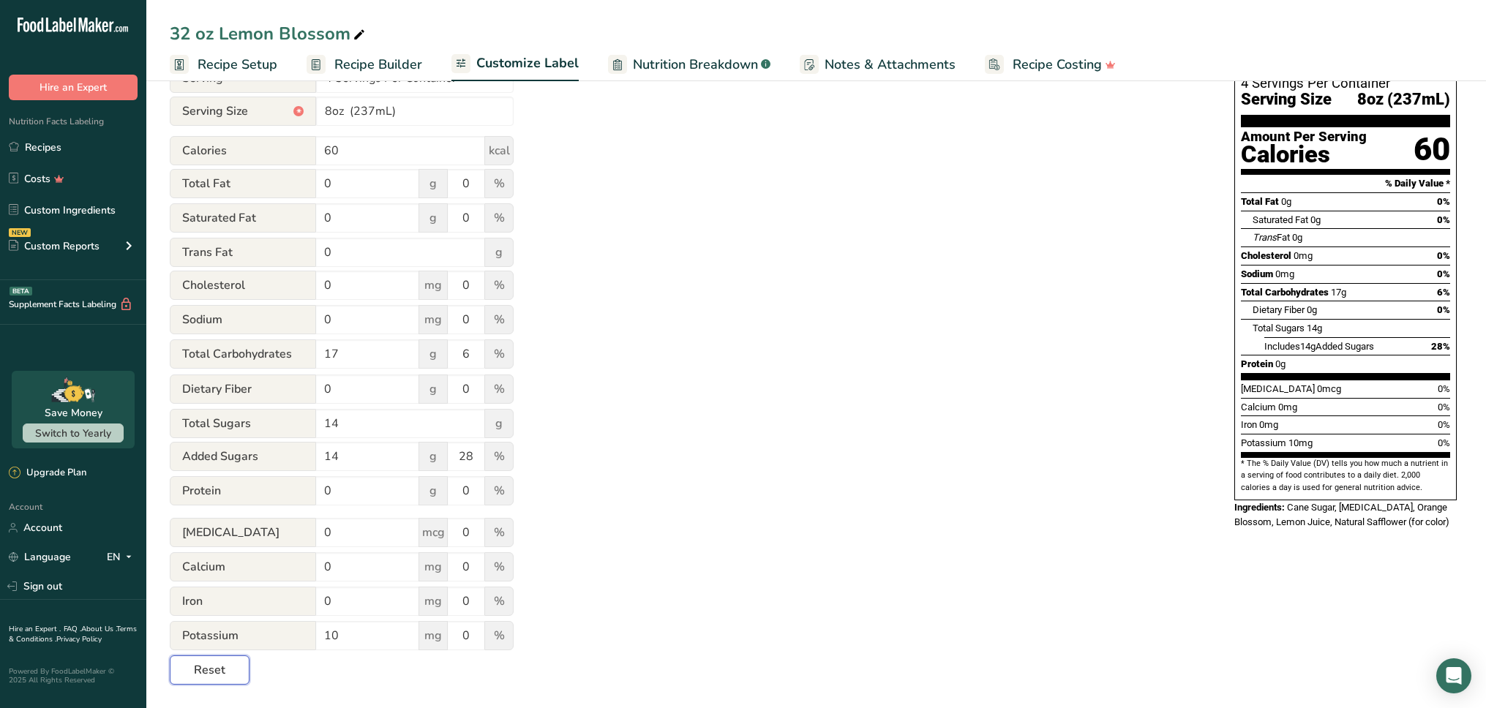
click at [214, 669] on span "Reset" at bounding box center [209, 670] width 31 height 18
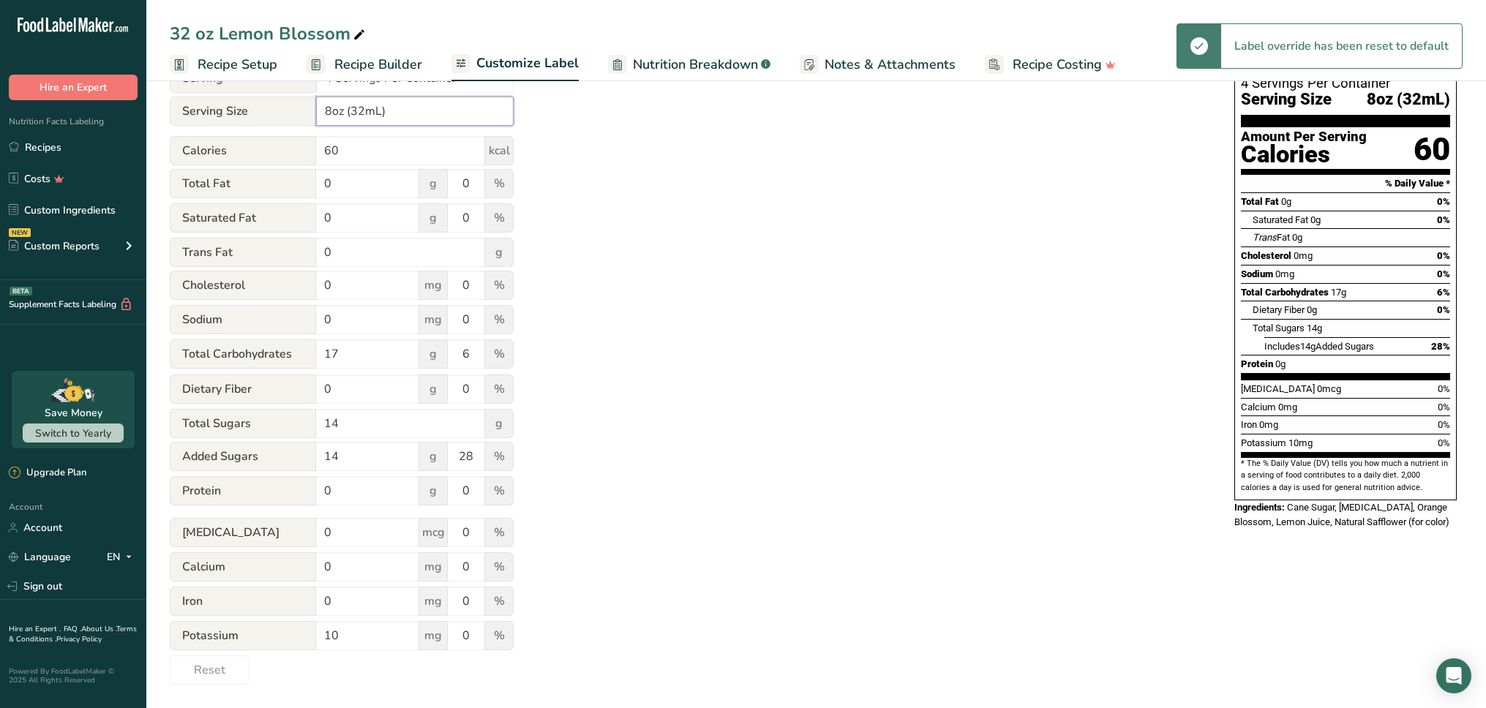
click at [409, 112] on input "8oz (32mL)" at bounding box center [415, 111] width 198 height 29
paste input "(237"
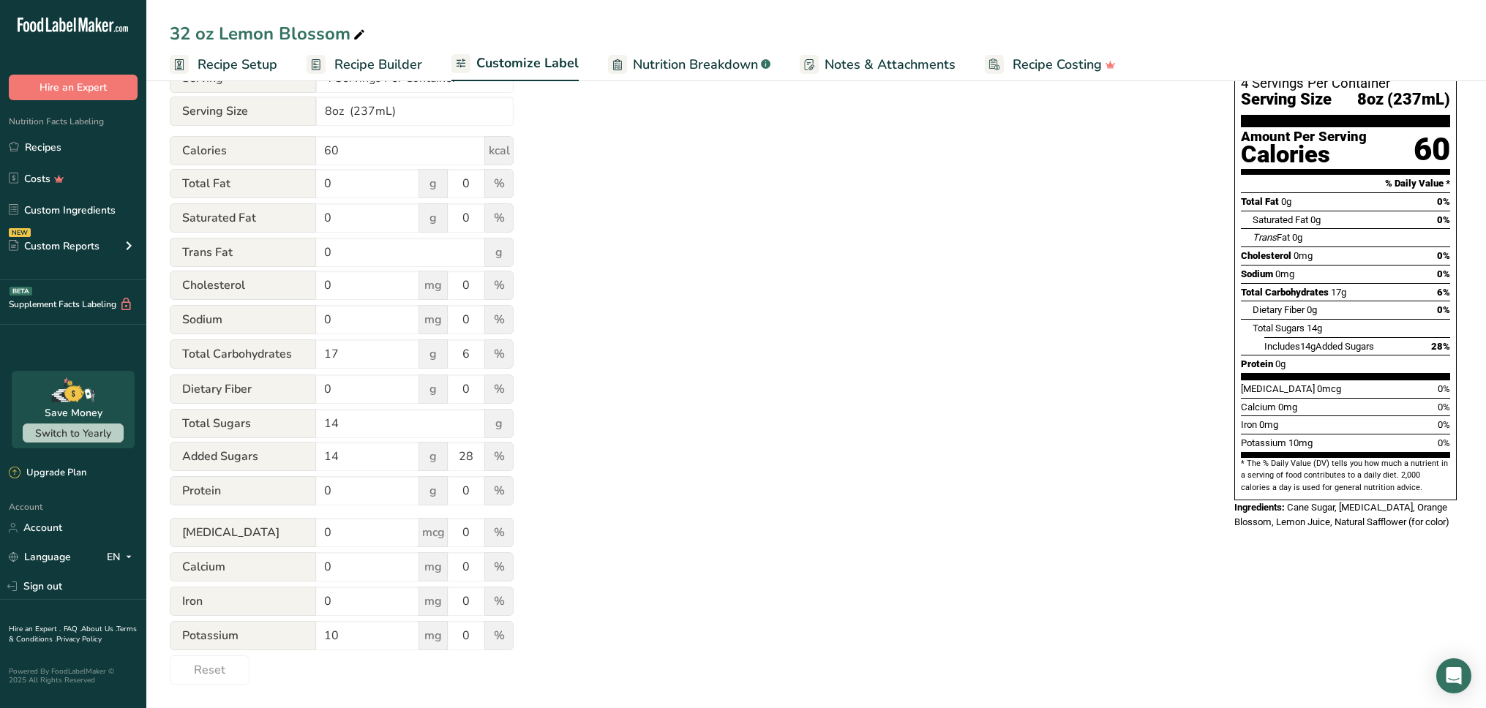
click at [683, 402] on div "Utilize this manual override feature to get full control over the nutrition lab…" at bounding box center [687, 335] width 1035 height 700
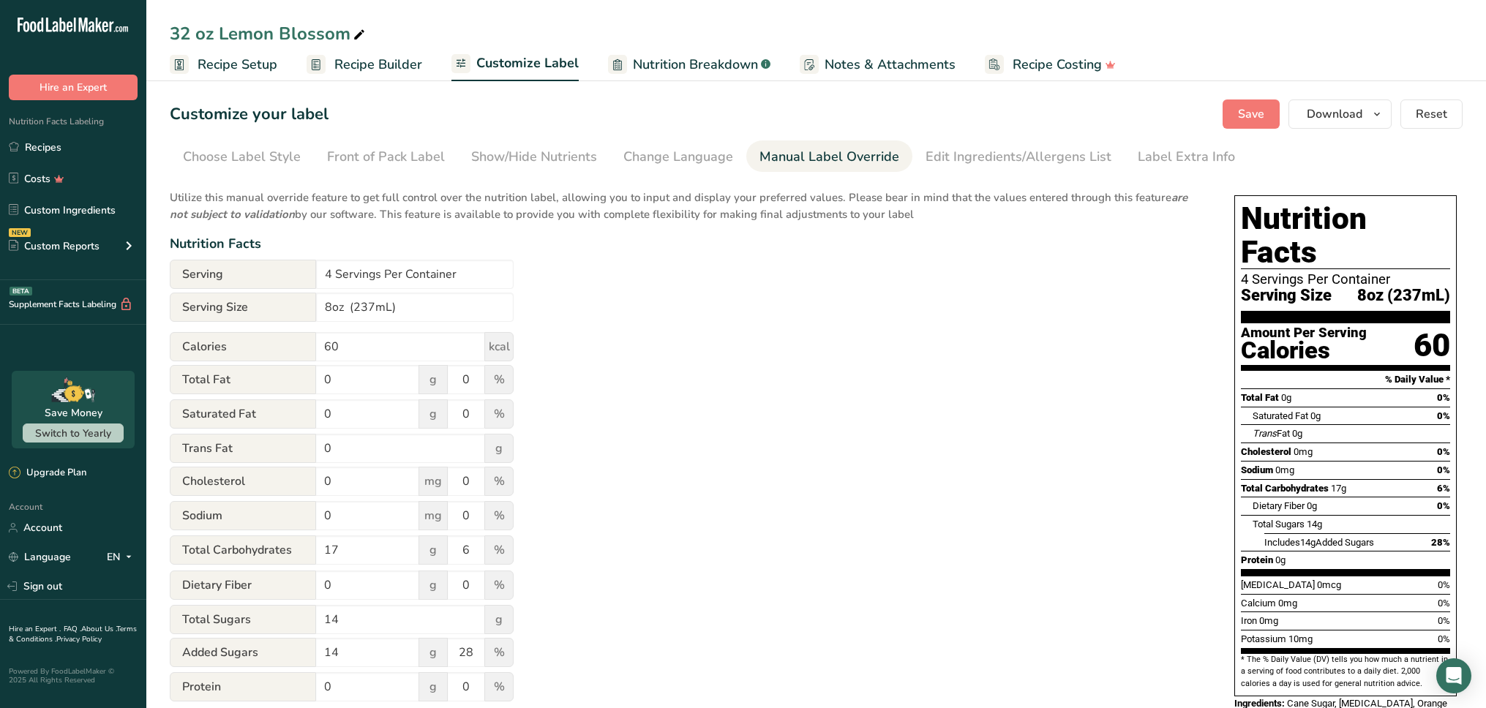
click at [936, 623] on div "Utilize this manual override feature to get full control over the nutrition lab…" at bounding box center [687, 531] width 1035 height 700
click at [385, 310] on input "8oz (237mL)" at bounding box center [415, 307] width 198 height 29
type input "8oz (237ml)"
click at [1248, 110] on span "Save" at bounding box center [1251, 114] width 26 height 18
click at [257, 76] on link "Recipe Setup" at bounding box center [224, 64] width 108 height 33
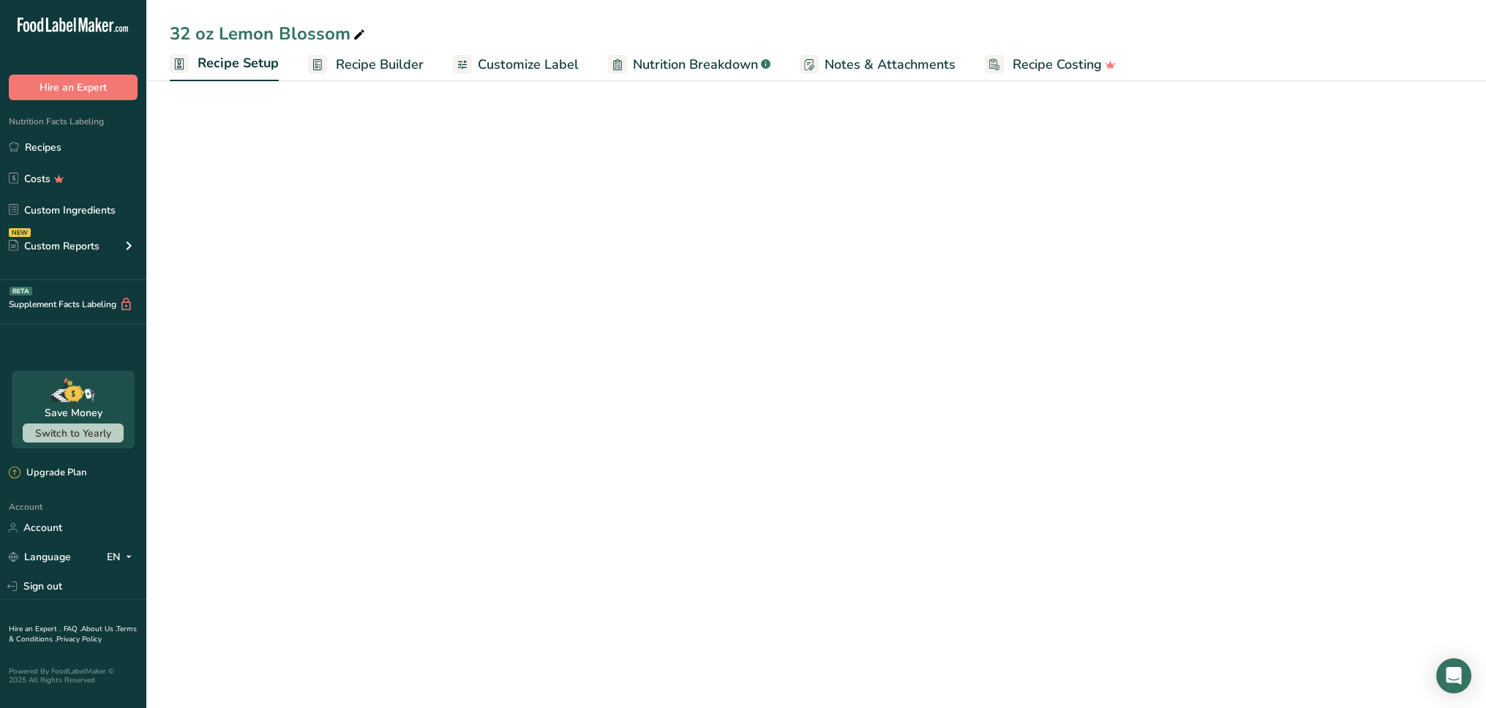
select select "22"
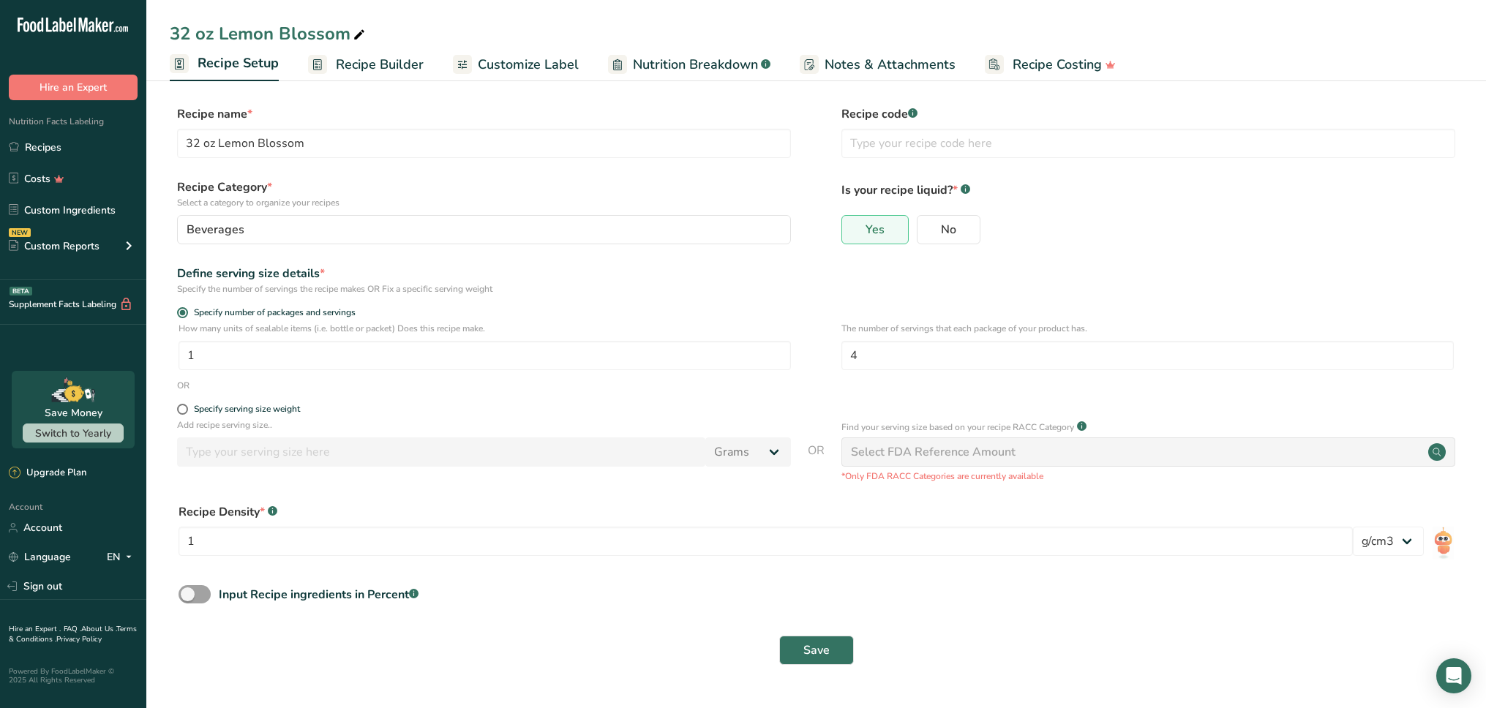
click at [363, 64] on span "Recipe Builder" at bounding box center [380, 65] width 88 height 20
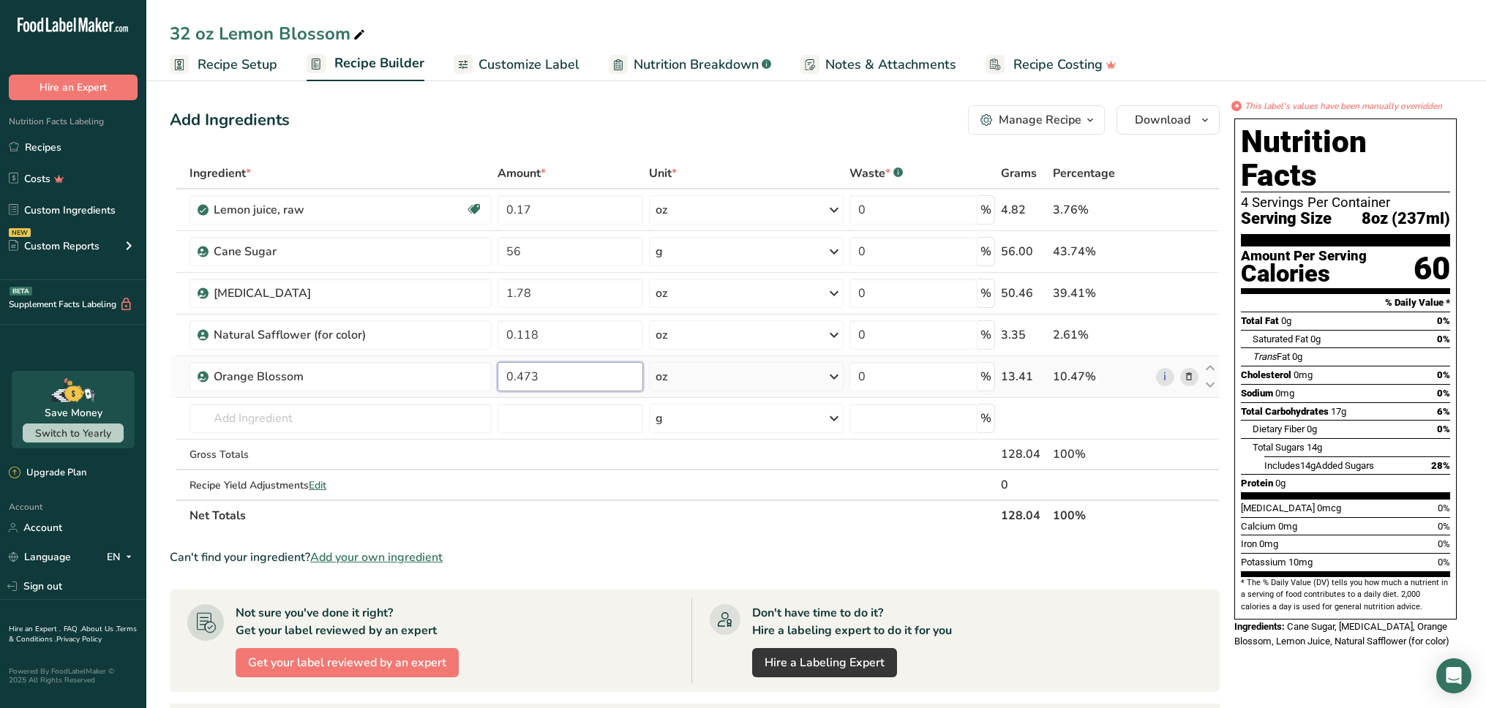
click at [614, 380] on input "0.473" at bounding box center [570, 376] width 146 height 29
type input "0.47"
click at [707, 108] on div "Add Ingredients Manage Recipe Delete Recipe Duplicate Recipe Scale Recipe Save …" at bounding box center [695, 119] width 1050 height 29
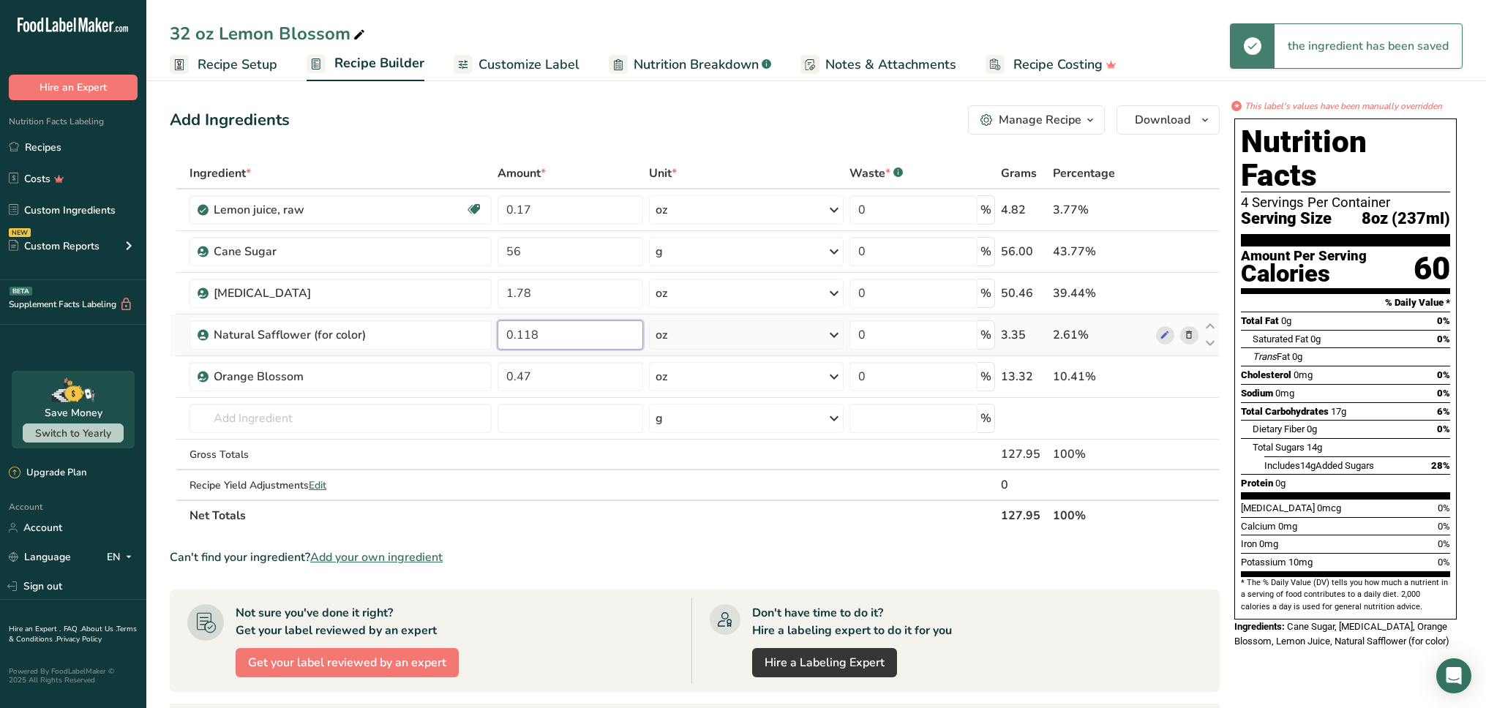
click at [598, 334] on input "0.118" at bounding box center [570, 334] width 146 height 29
type input "0.11"
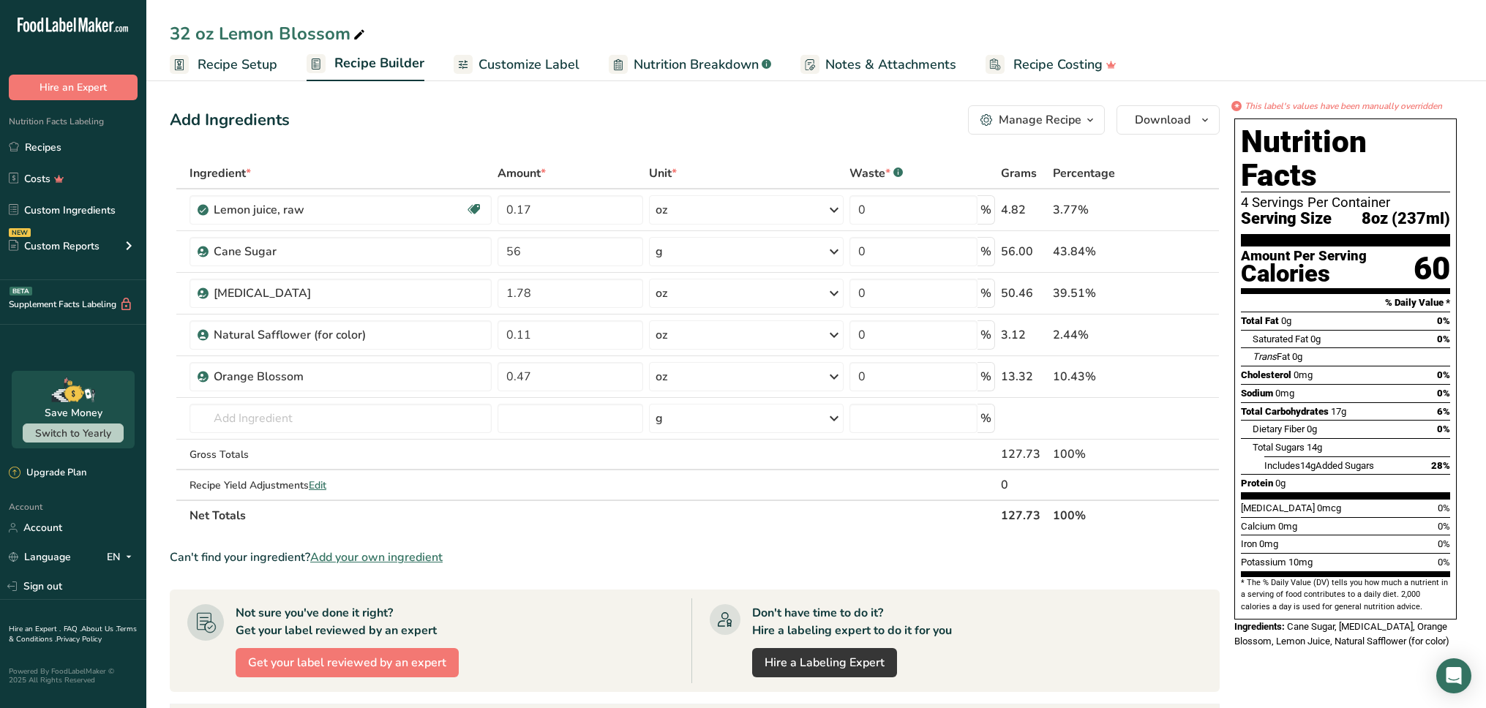
click at [677, 119] on div "Add Ingredients Manage Recipe Delete Recipe Duplicate Recipe Scale Recipe Save …" at bounding box center [695, 119] width 1050 height 29
click at [629, 300] on input "1.78" at bounding box center [570, 293] width 146 height 29
drag, startPoint x: 513, startPoint y: 292, endPoint x: 460, endPoint y: 293, distance: 52.7
click at [460, 293] on tr "[MEDICAL_DATA] 1.78 oz Weight Units g kg mg See more Volume Units l Volume unit…" at bounding box center [694, 294] width 1048 height 42
click at [505, 294] on input "1.78" at bounding box center [570, 293] width 146 height 29
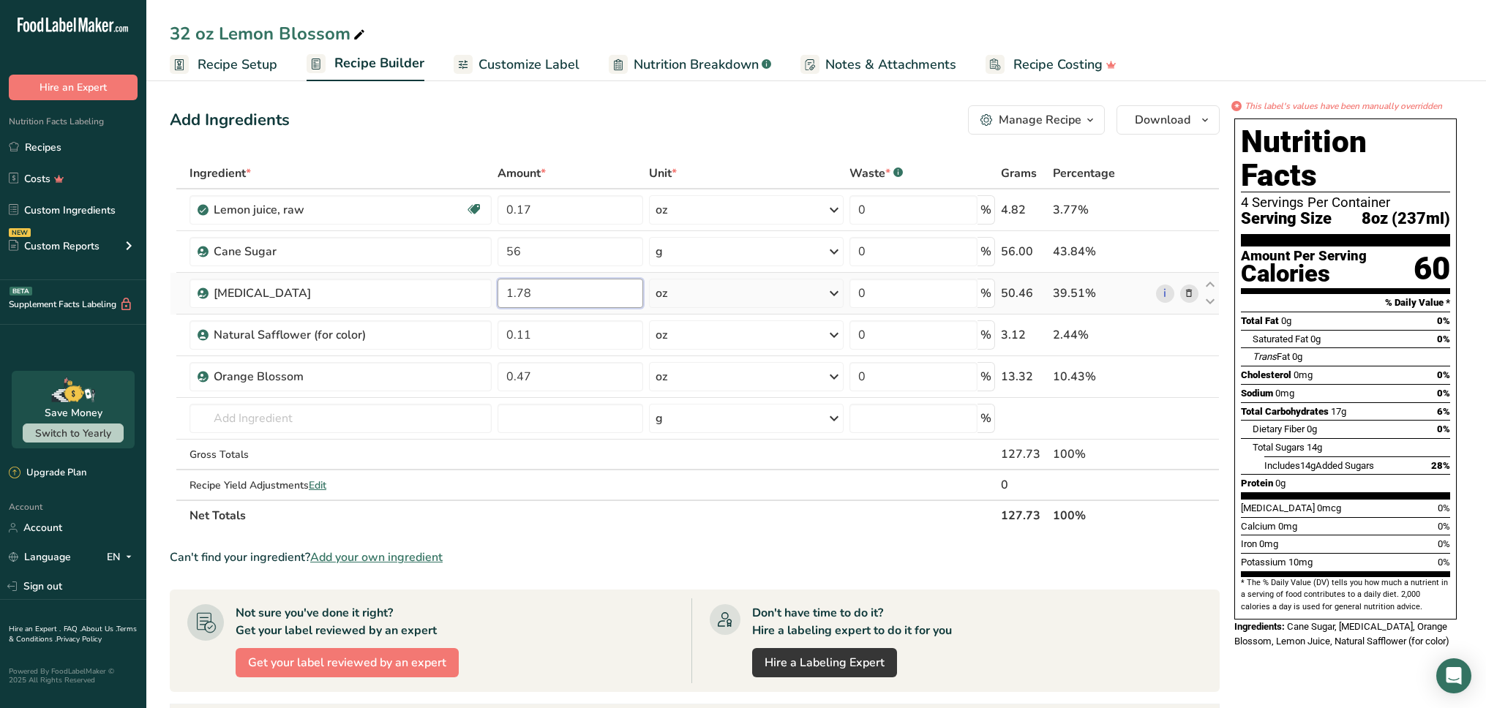
click at [505, 294] on input "1.78" at bounding box center [570, 293] width 146 height 29
type input "30.7"
click at [642, 121] on div "Add Ingredients Manage Recipe Delete Recipe Duplicate Recipe Scale Recipe Save …" at bounding box center [695, 119] width 1050 height 29
click at [582, 339] on input "0.11" at bounding box center [570, 334] width 146 height 29
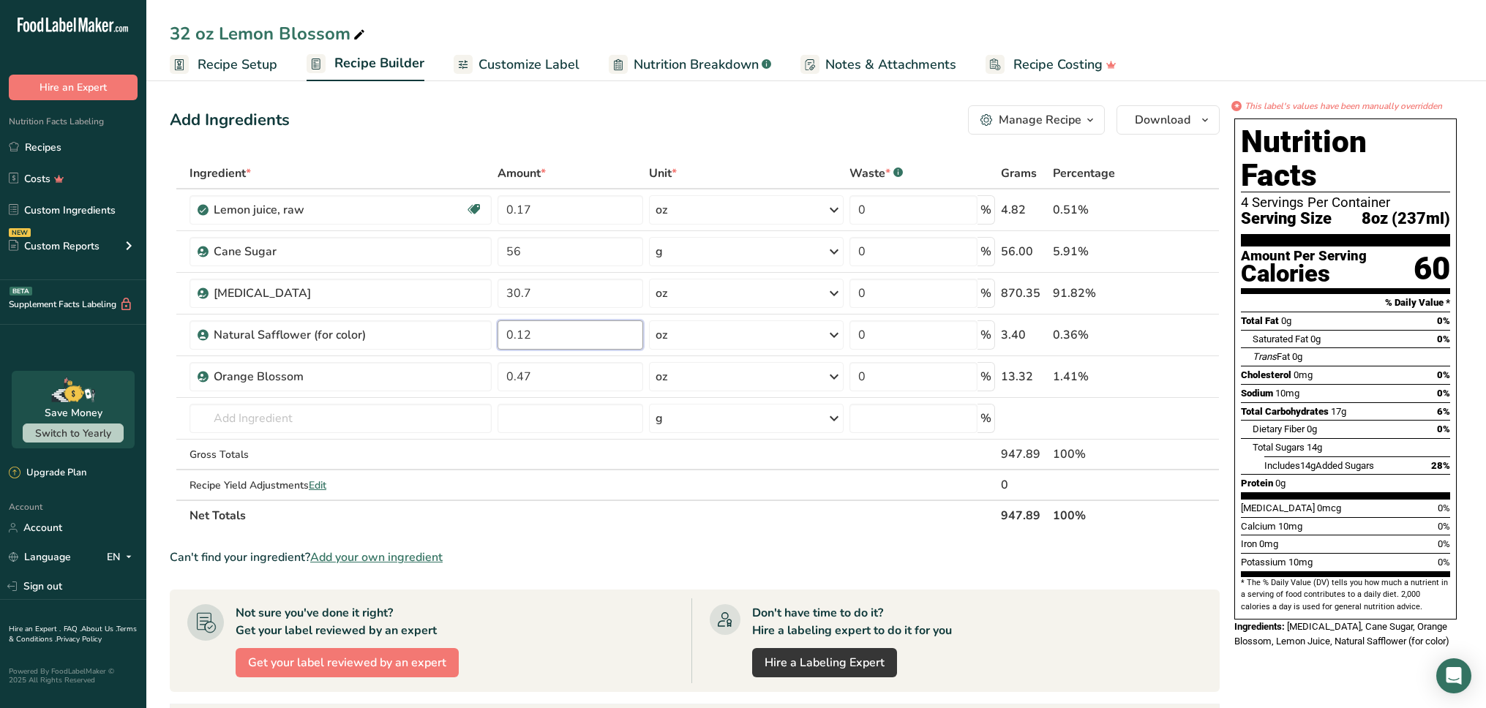
type input "0.12"
click at [771, 99] on div "Add Ingredients Manage Recipe Delete Recipe Duplicate Recipe Scale Recipe Save …" at bounding box center [699, 574] width 1059 height 950
click at [560, 205] on input "0.17" at bounding box center [570, 209] width 146 height 29
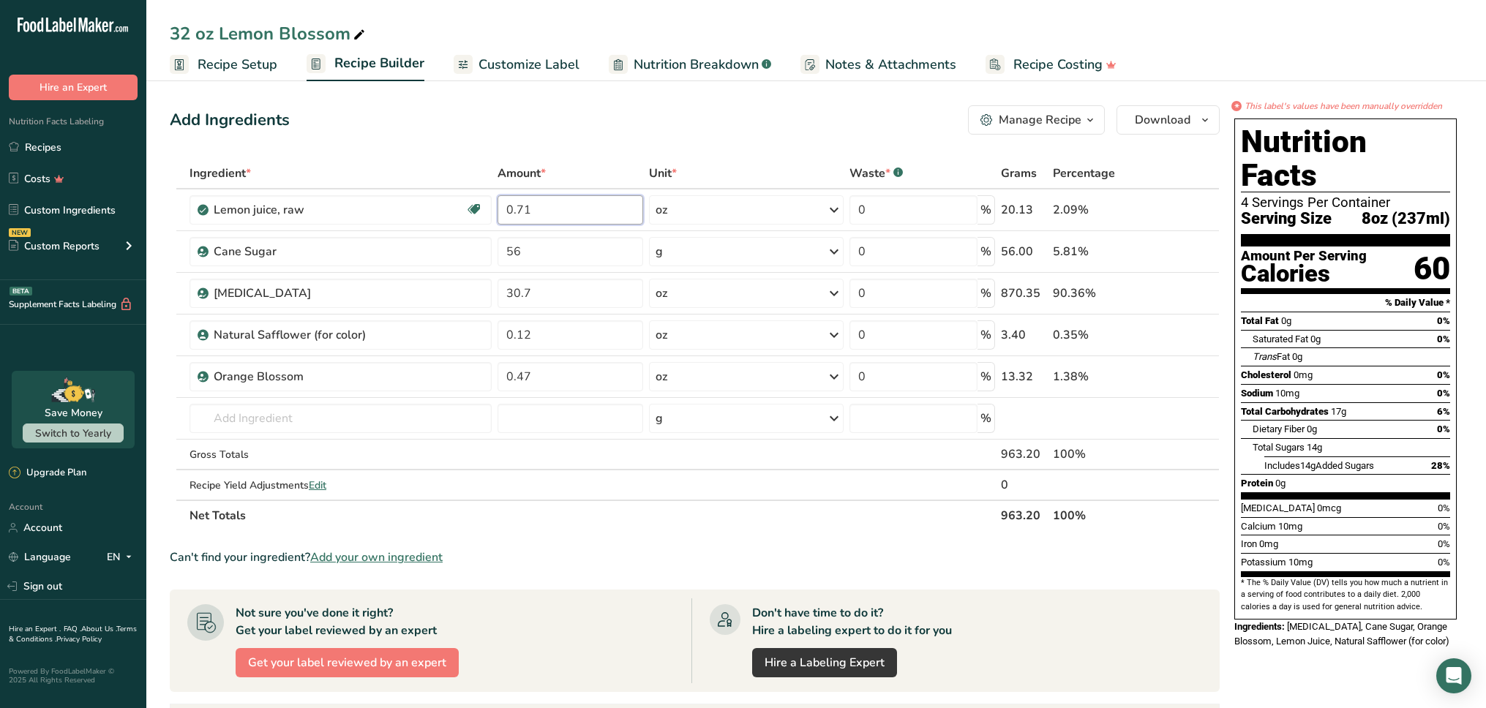
type input "0.71"
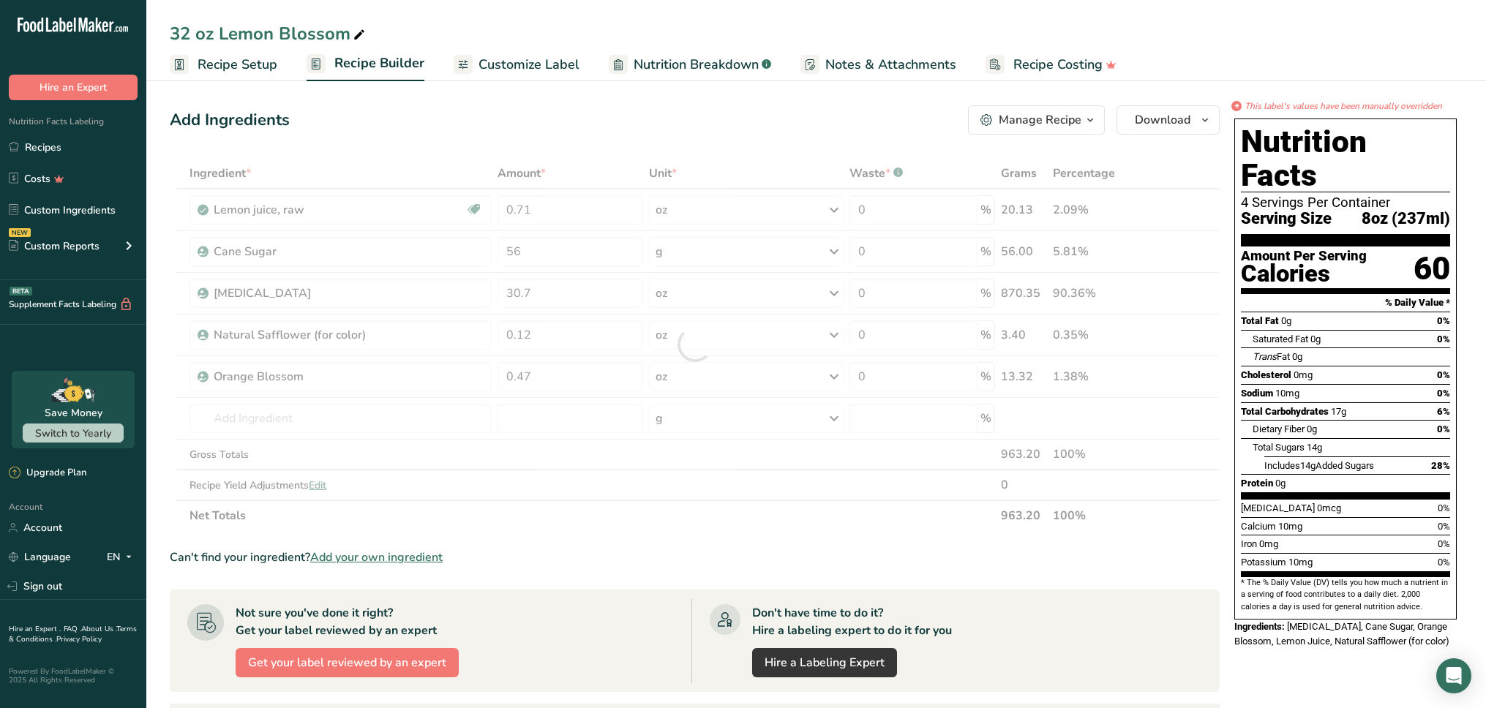
click at [609, 116] on div "Add Ingredients Manage Recipe Delete Recipe Duplicate Recipe Scale Recipe Save …" at bounding box center [695, 119] width 1050 height 29
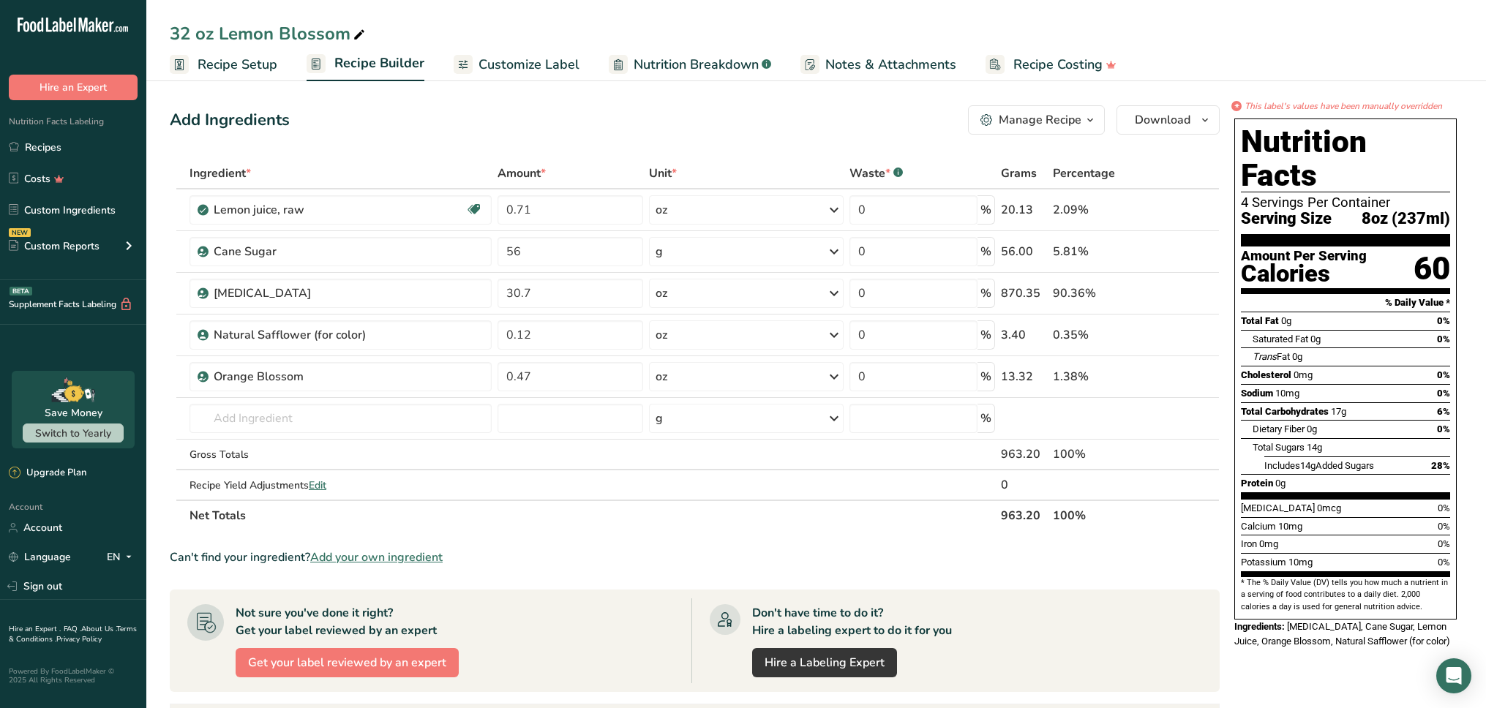
click at [729, 145] on div "Add Ingredients Manage Recipe Delete Recipe Duplicate Recipe Scale Recipe Save …" at bounding box center [699, 574] width 1059 height 950
click at [540, 70] on span "Customize Label" at bounding box center [528, 65] width 101 height 20
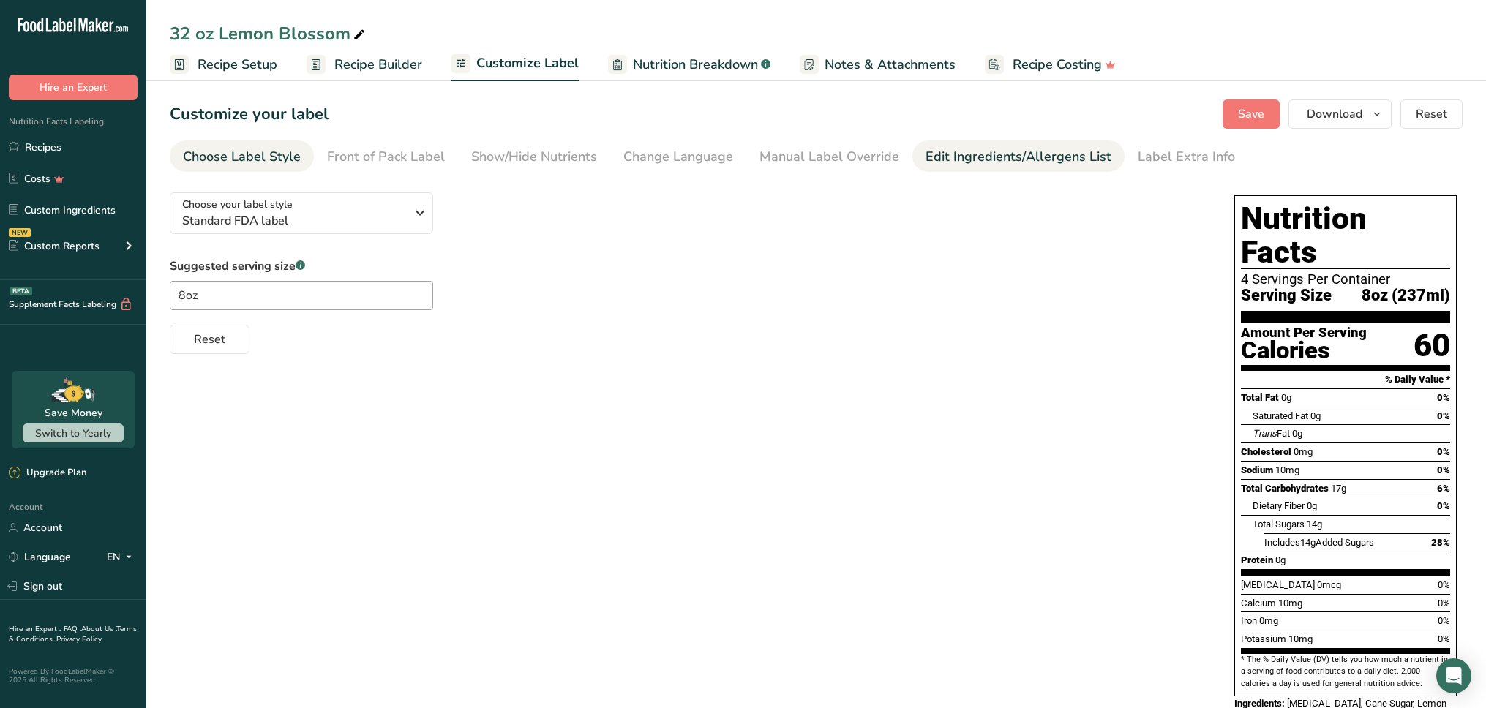
click at [1124, 151] on li "Label Extra Info" at bounding box center [1186, 155] width 124 height 31
click at [1024, 155] on div "Edit Ingredients/Allergens List" at bounding box center [1018, 157] width 186 height 20
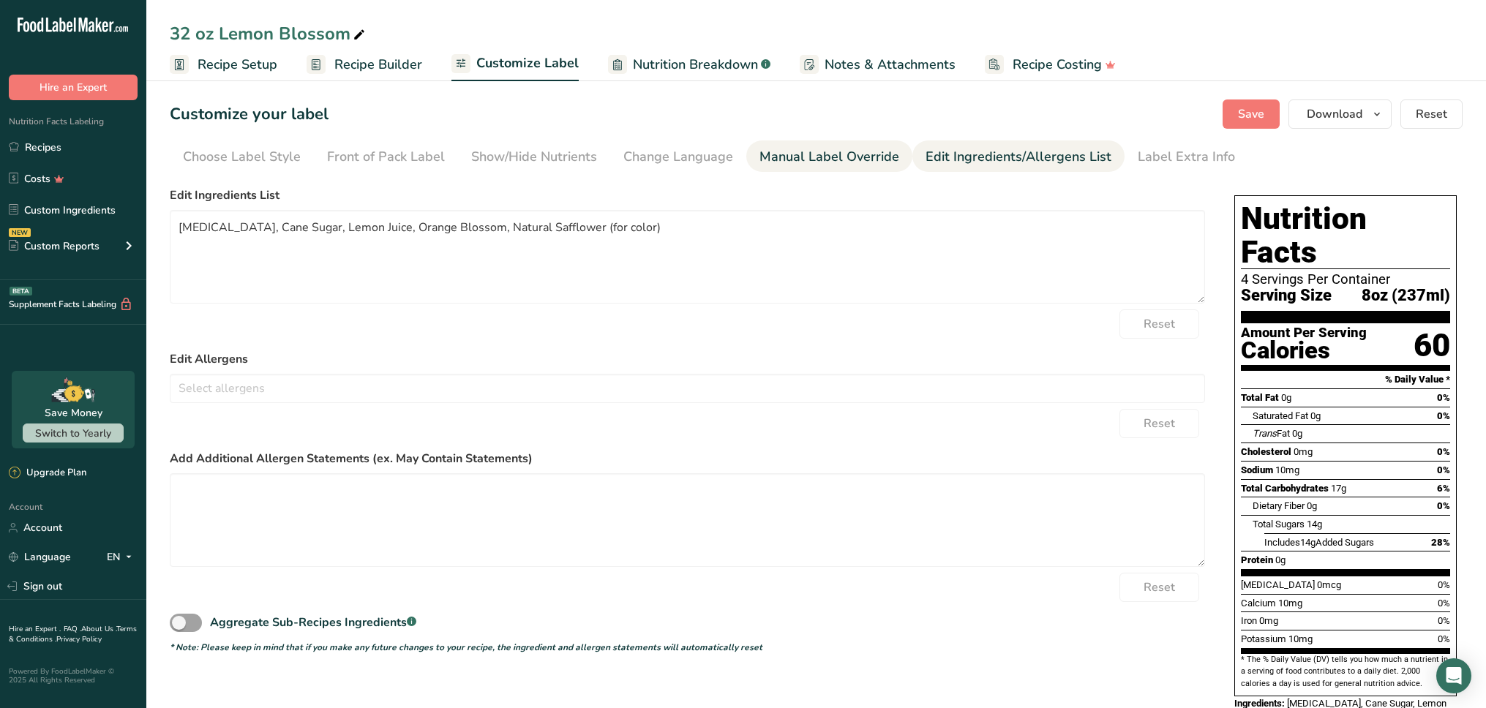
click at [866, 164] on div "Manual Label Override" at bounding box center [829, 157] width 140 height 20
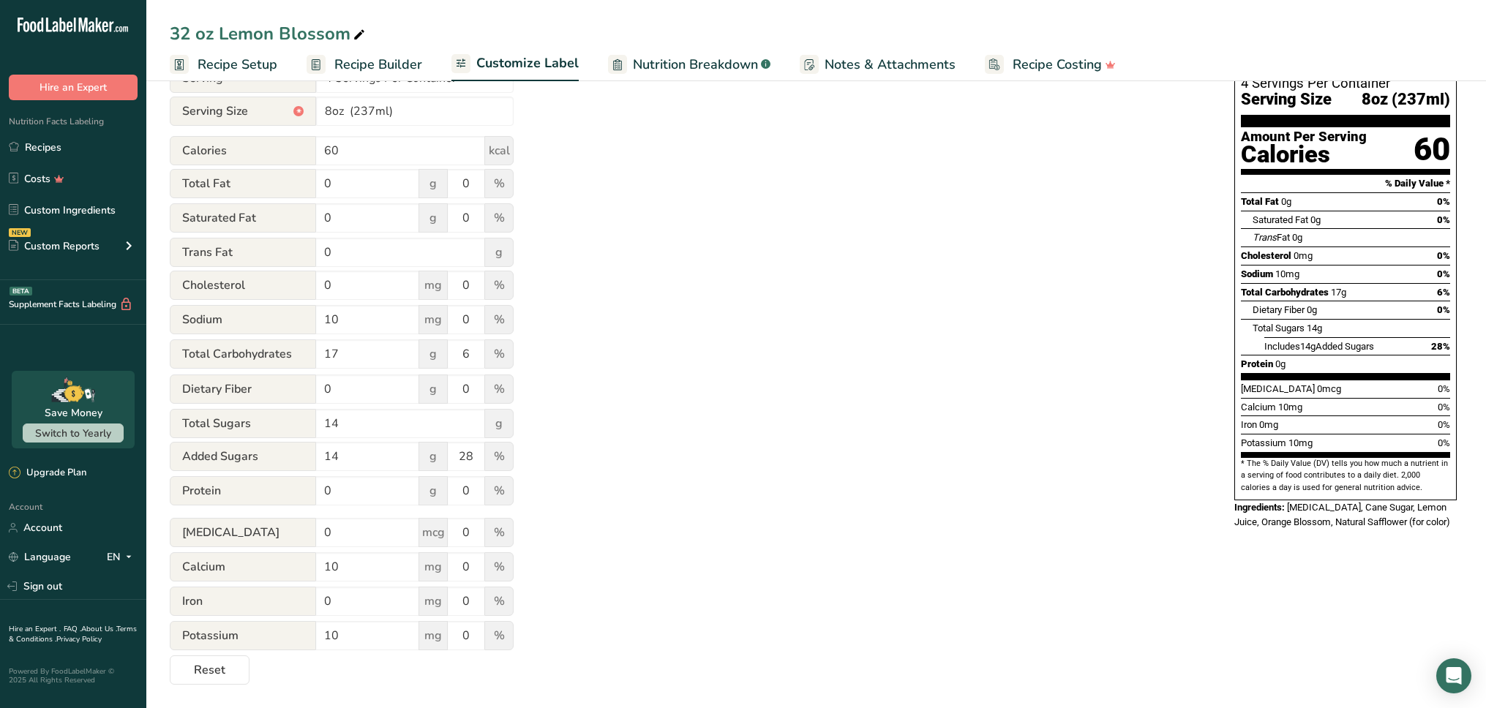
scroll to position [50, 0]
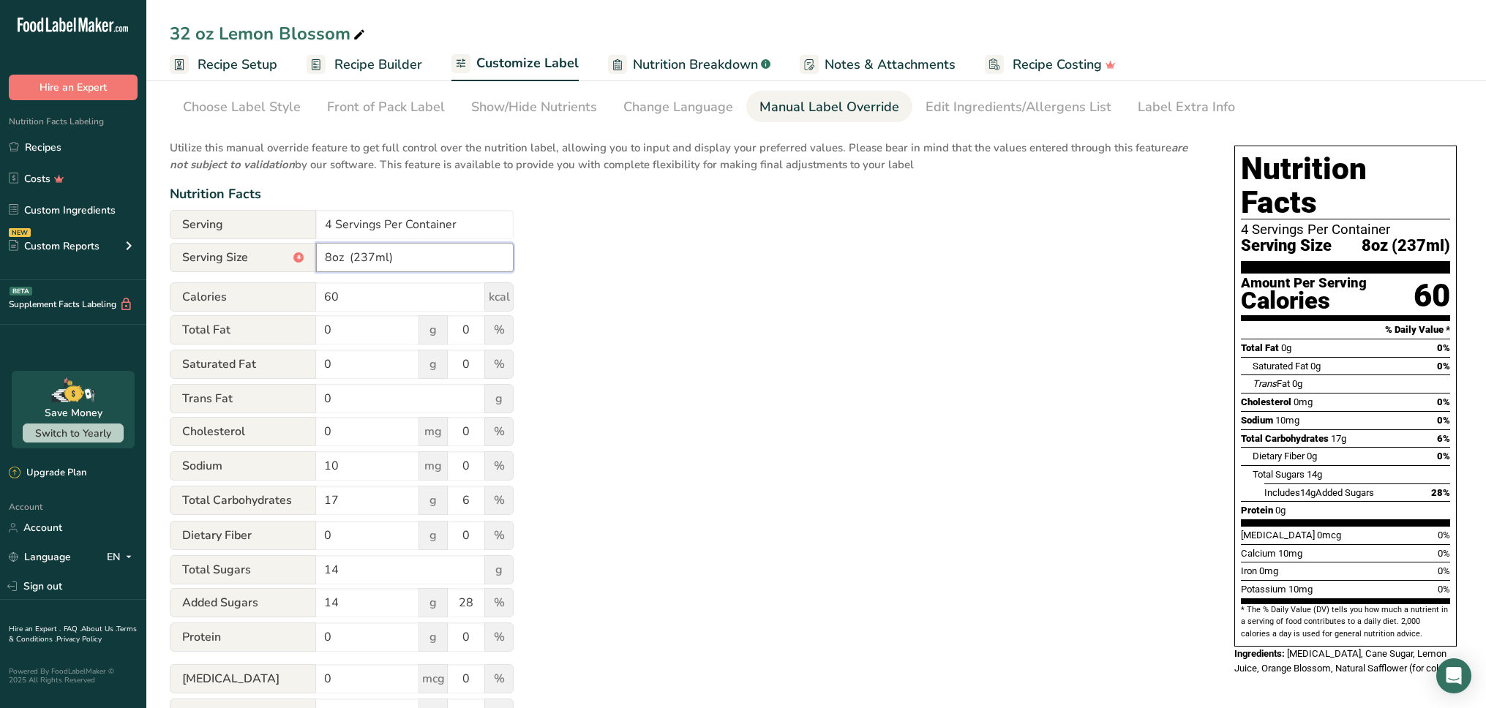
click at [416, 255] on input "8oz (237ml)" at bounding box center [415, 257] width 198 height 29
click at [684, 396] on div "Utilize this manual override feature to get full control over the nutrition lab…" at bounding box center [687, 481] width 1035 height 700
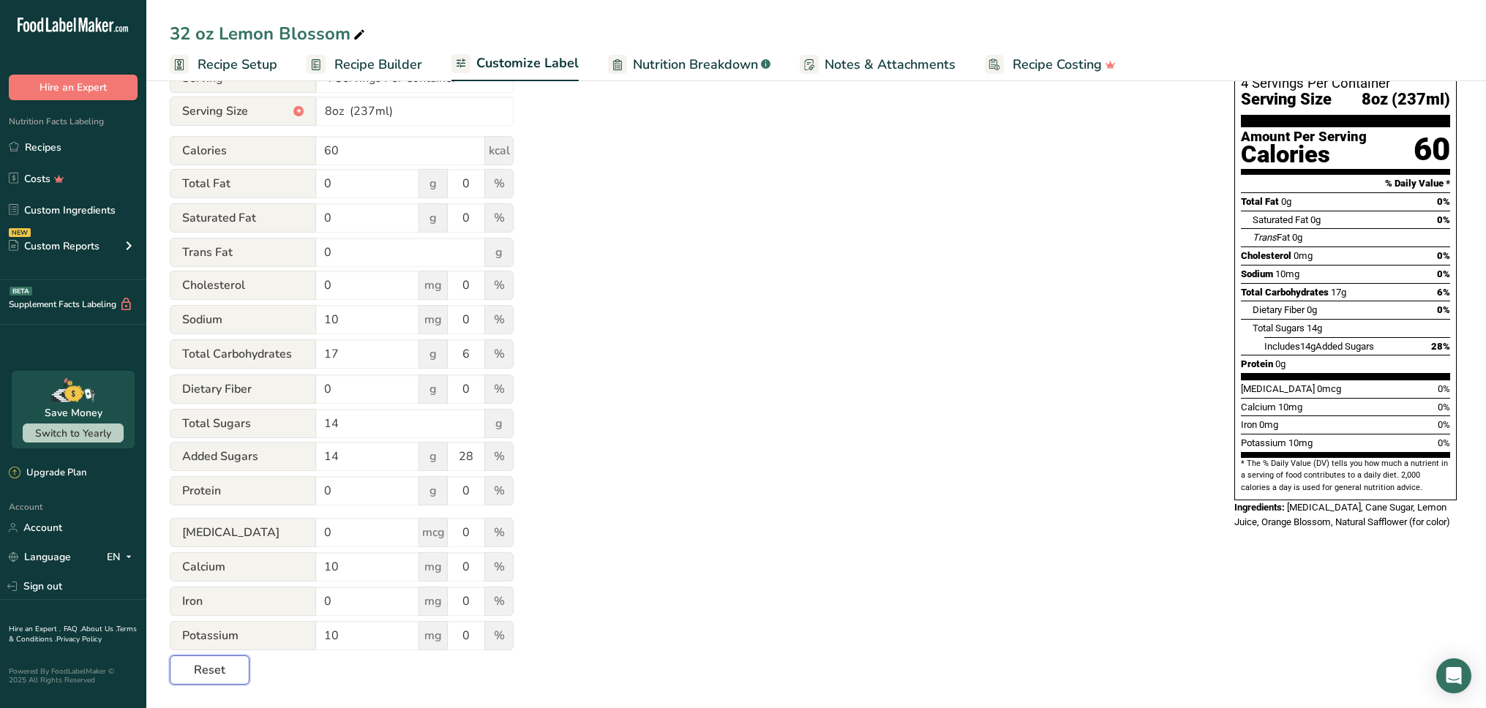
click at [208, 666] on span "Reset" at bounding box center [209, 670] width 31 height 18
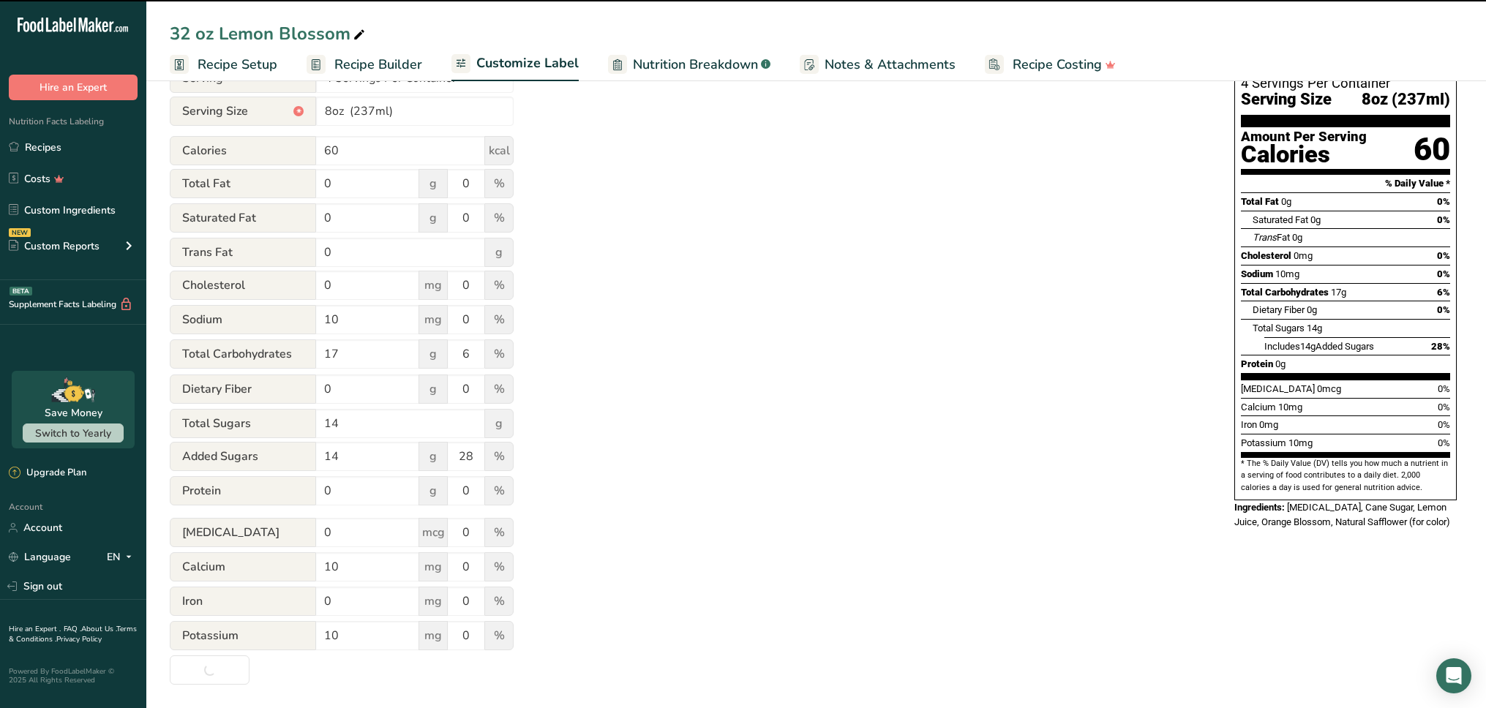
type input "8oz (241mL)"
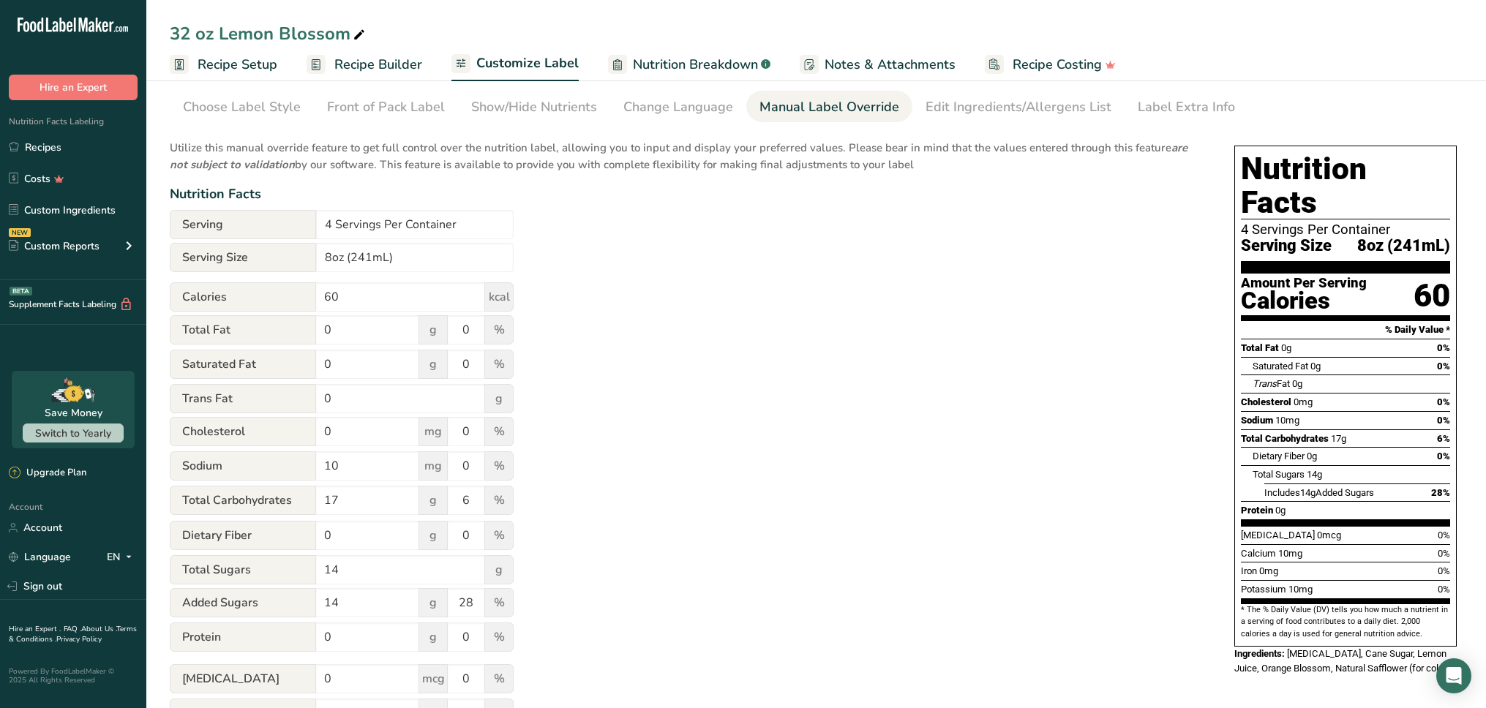
scroll to position [0, 0]
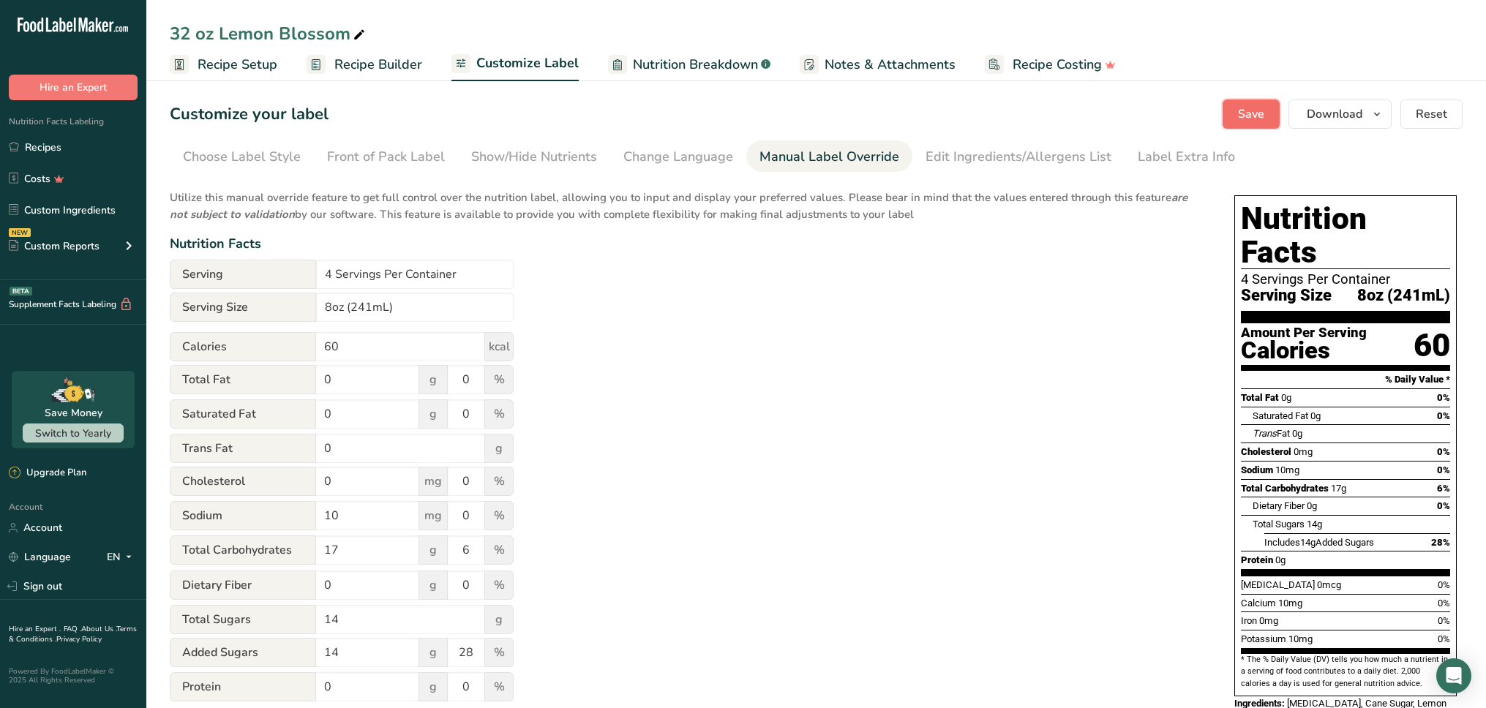
click at [1236, 119] on button "Save" at bounding box center [1250, 113] width 57 height 29
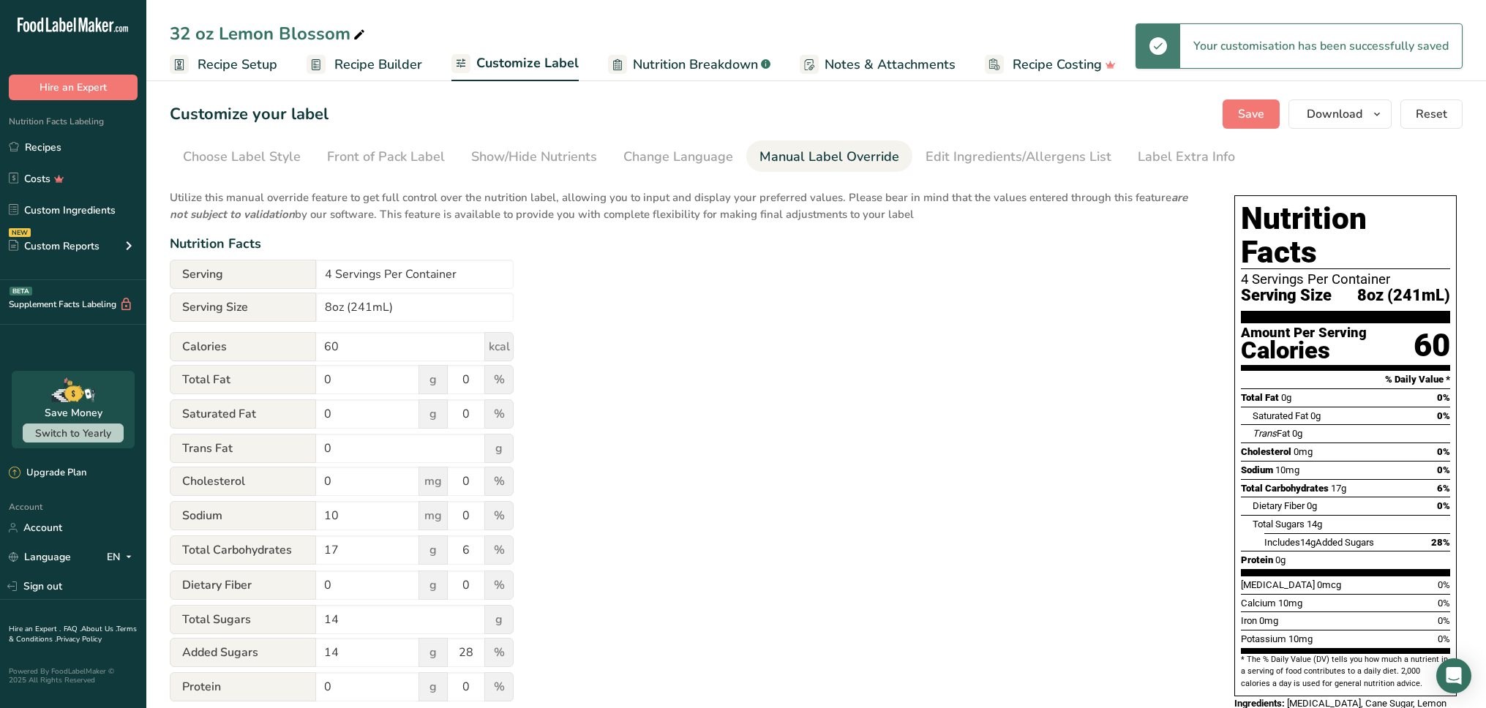
click at [262, 74] on span "Recipe Setup" at bounding box center [238, 65] width 80 height 20
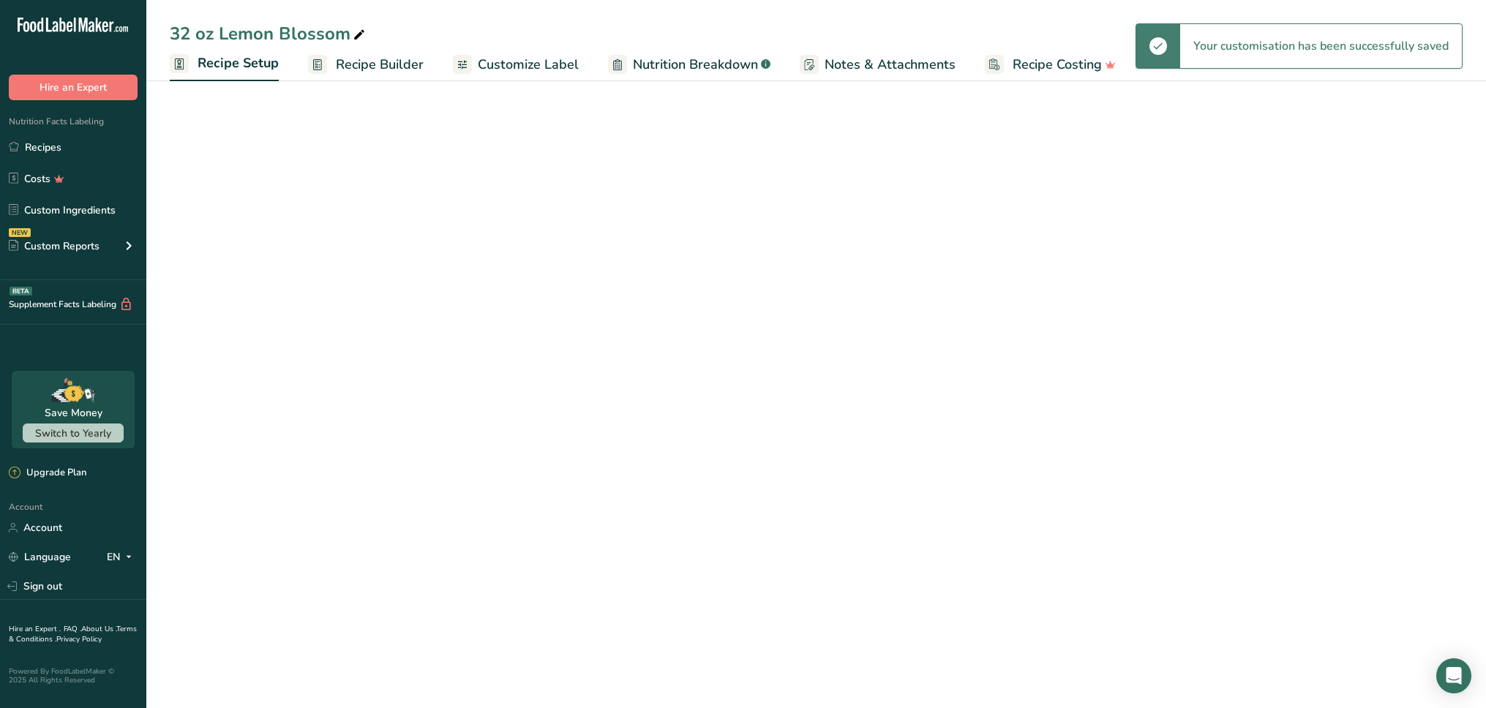
select select "22"
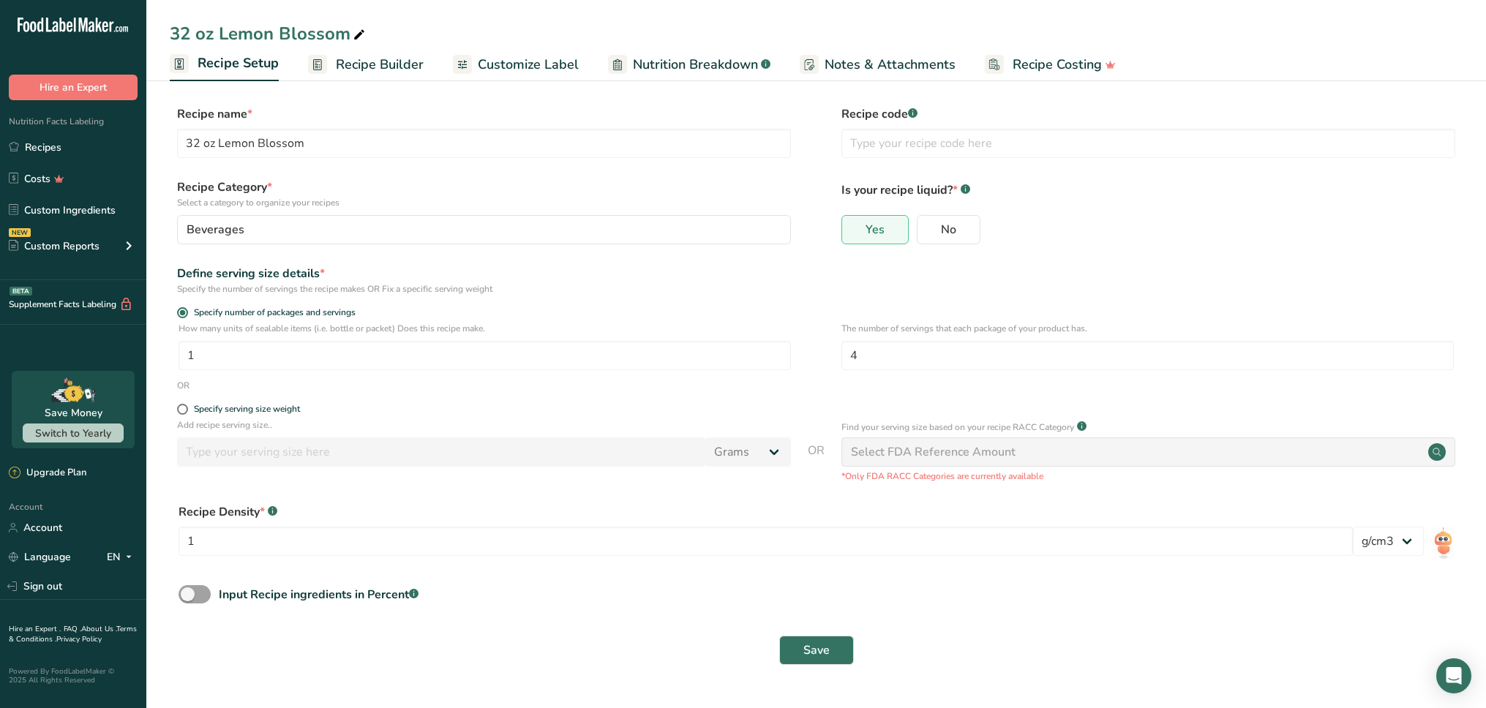
click at [402, 69] on span "Recipe Builder" at bounding box center [380, 65] width 88 height 20
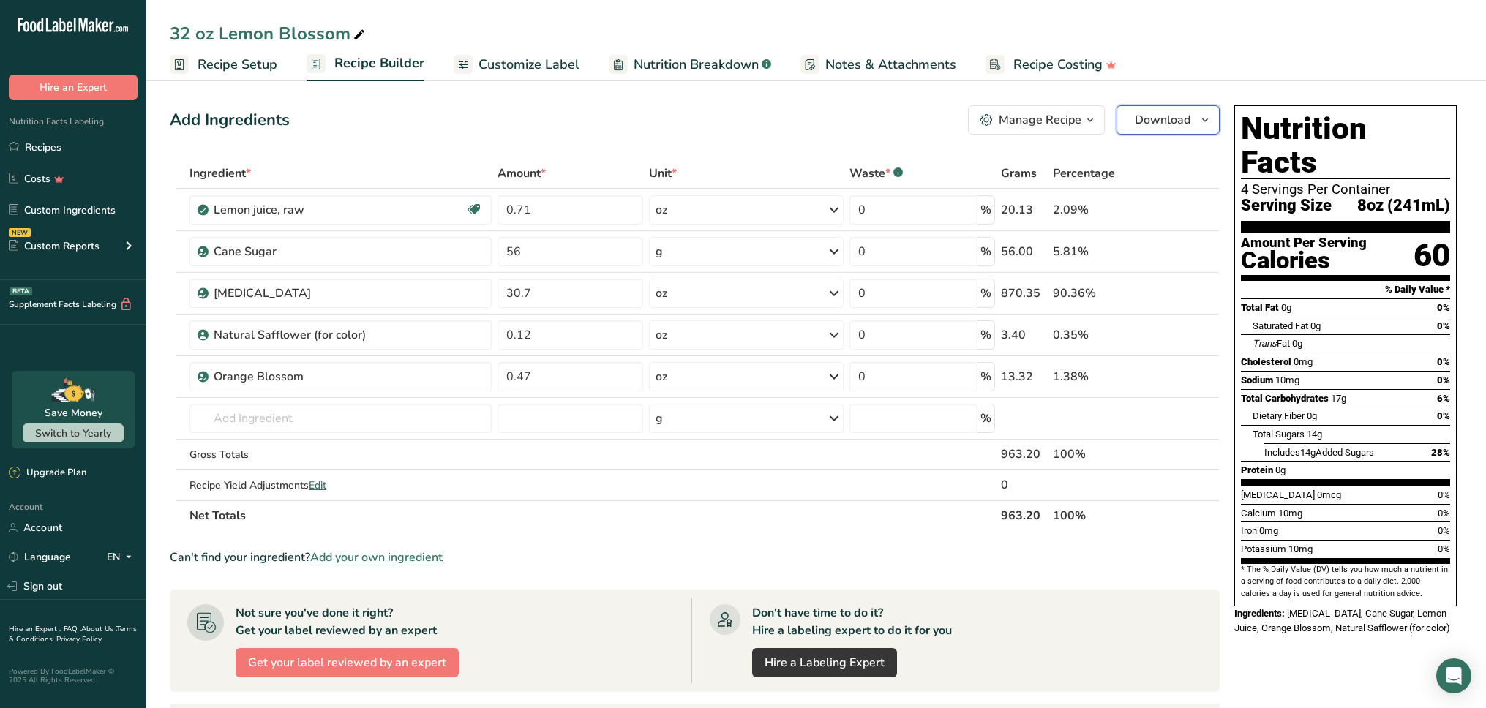
click at [1208, 119] on icon "button" at bounding box center [1205, 120] width 12 height 18
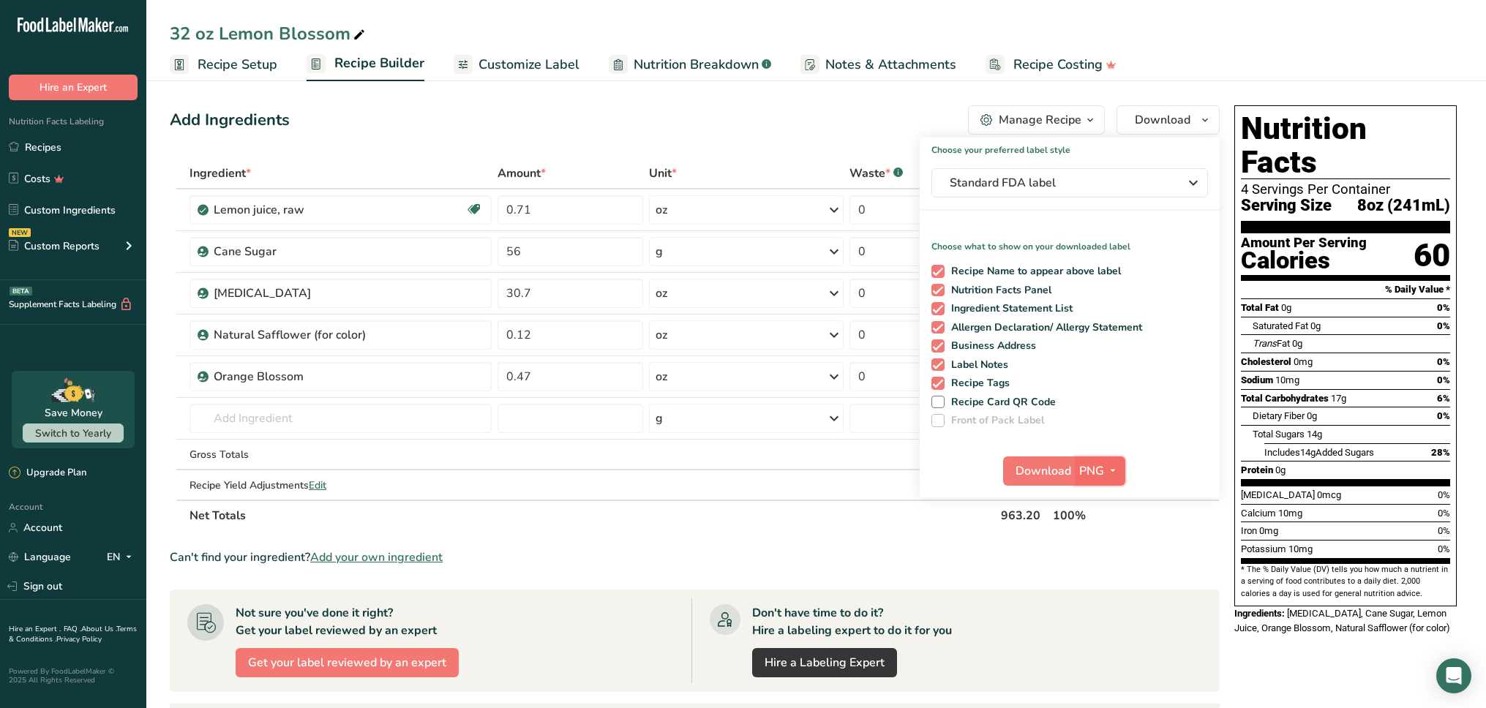
click at [1116, 464] on icon "button" at bounding box center [1113, 471] width 12 height 18
click at [1105, 496] on link "PNG" at bounding box center [1101, 501] width 47 height 24
click at [1055, 467] on span "Download" at bounding box center [1043, 471] width 56 height 18
